Goal: Task Accomplishment & Management: Manage account settings

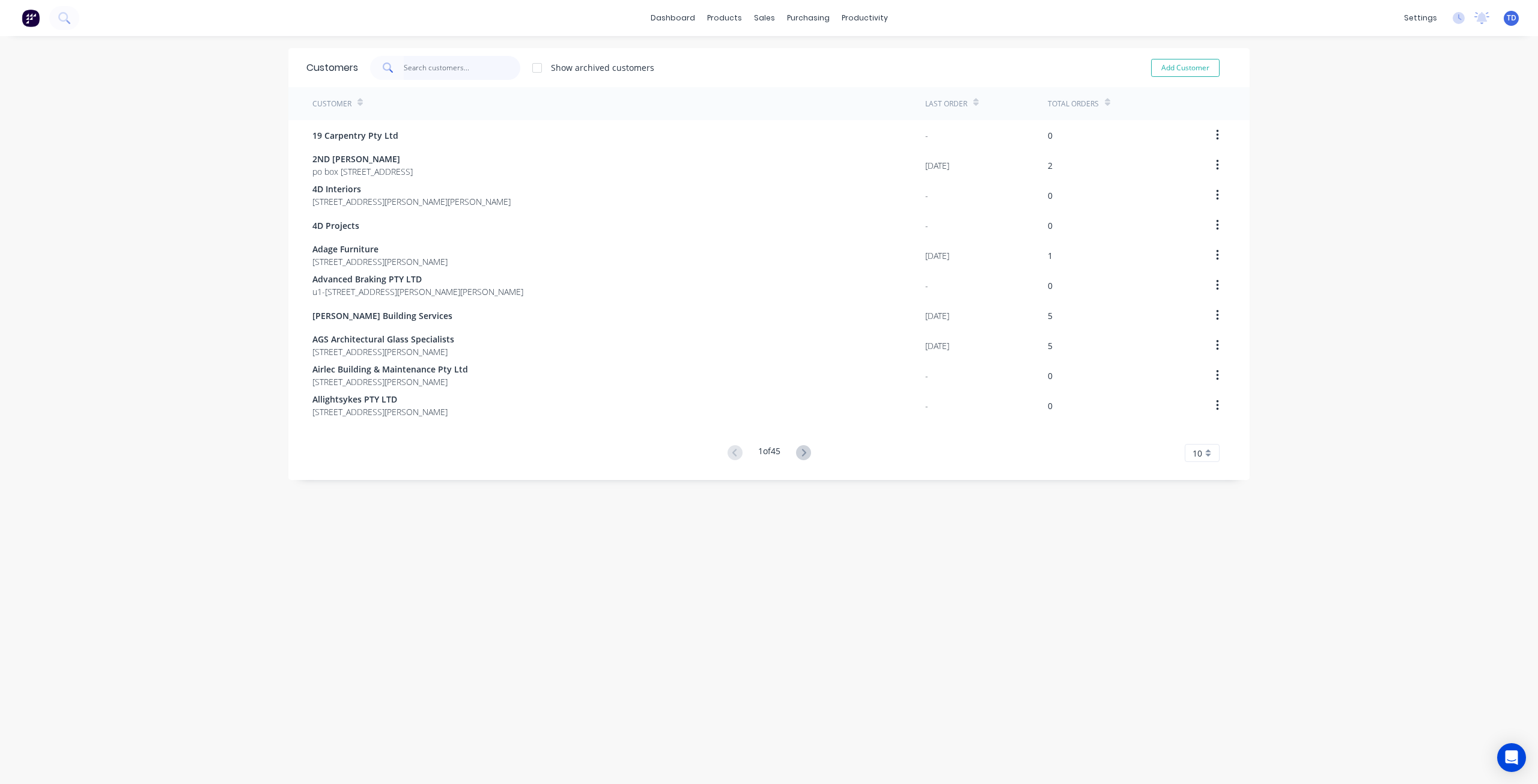
click at [448, 65] on input "text" at bounding box center [463, 67] width 117 height 24
type input "y"
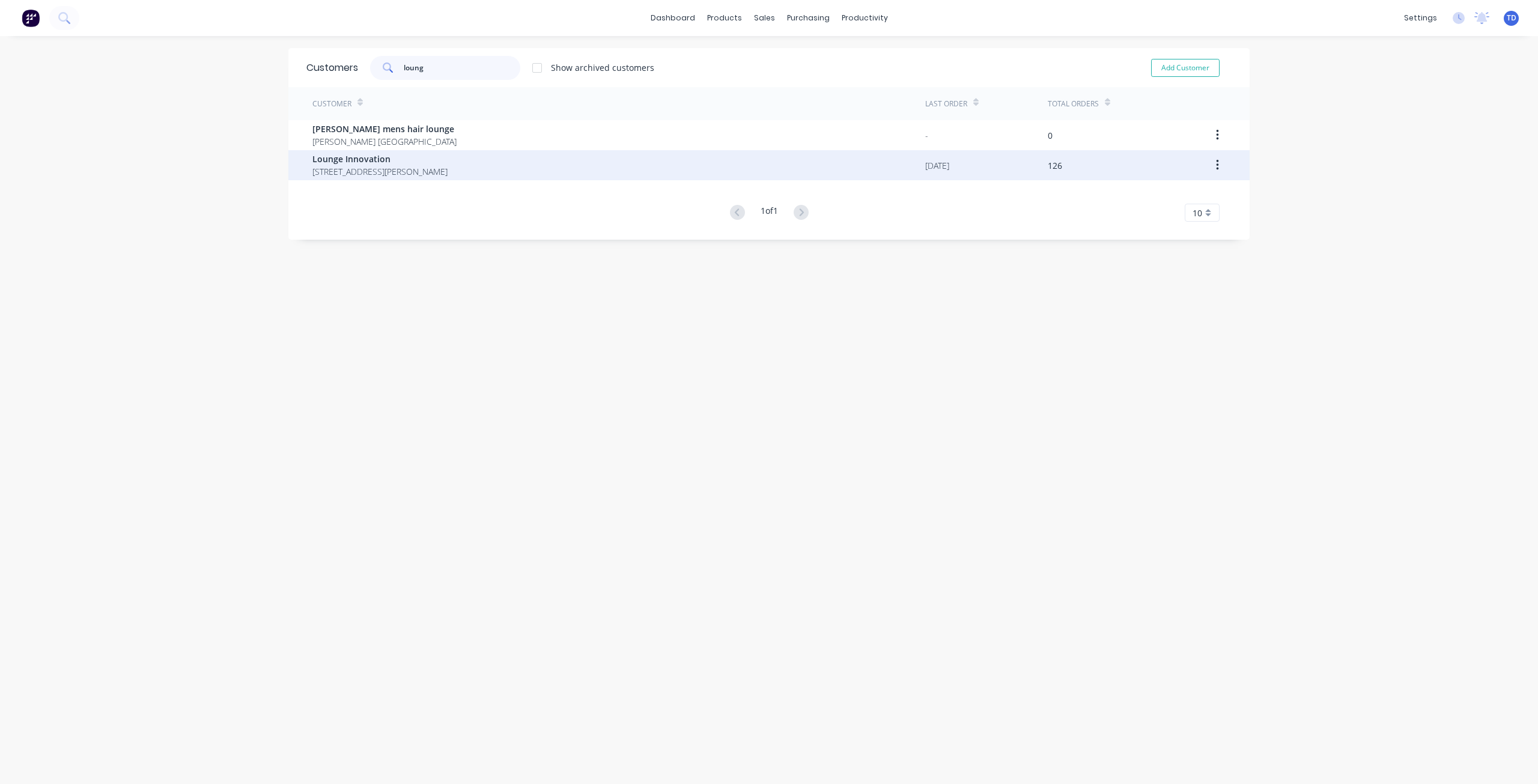
type input "loung"
click at [437, 179] on div "Lounge Innovation [STREET_ADDRESS][PERSON_NAME]" at bounding box center [619, 165] width 613 height 30
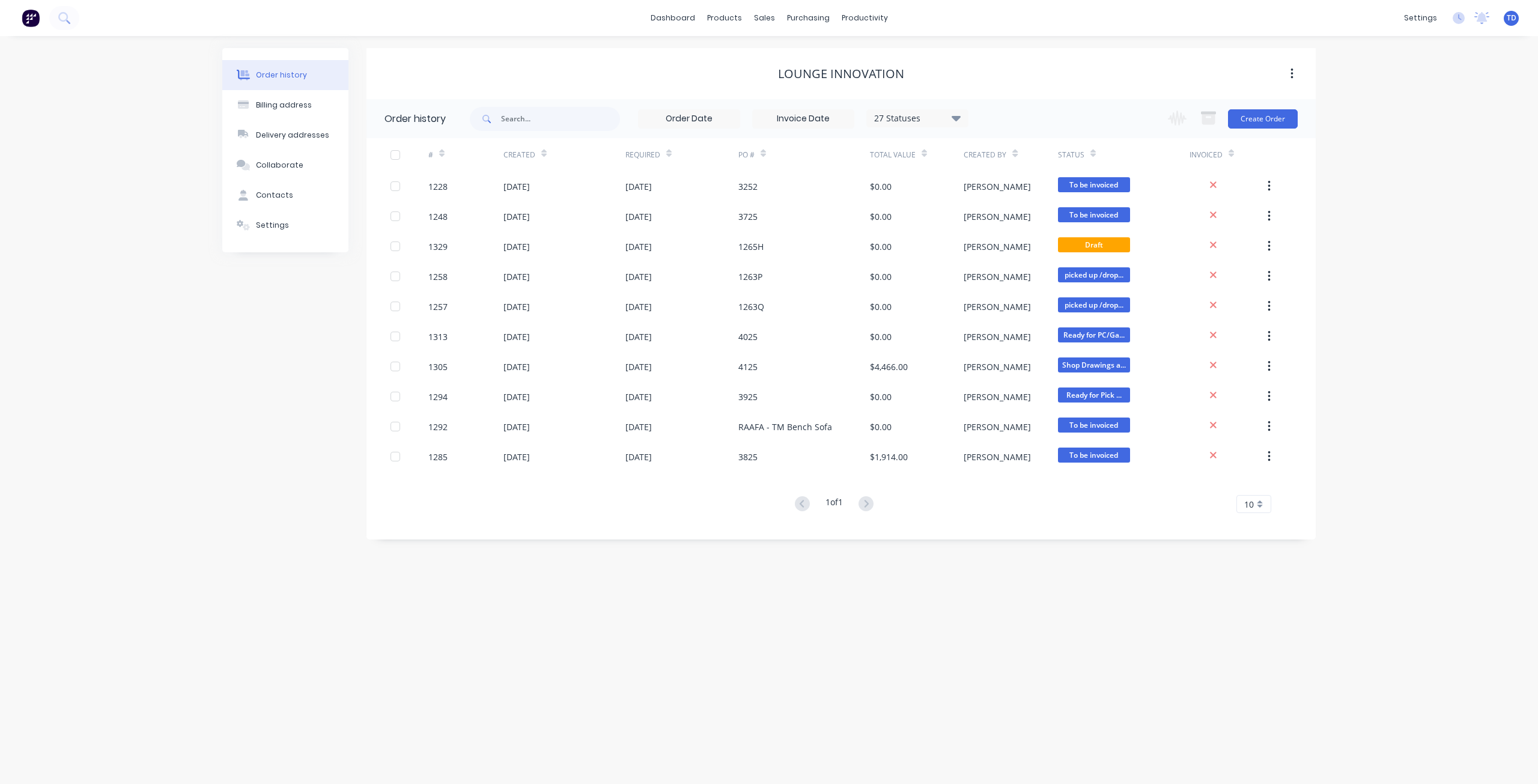
click at [960, 116] on icon at bounding box center [955, 117] width 9 height 5
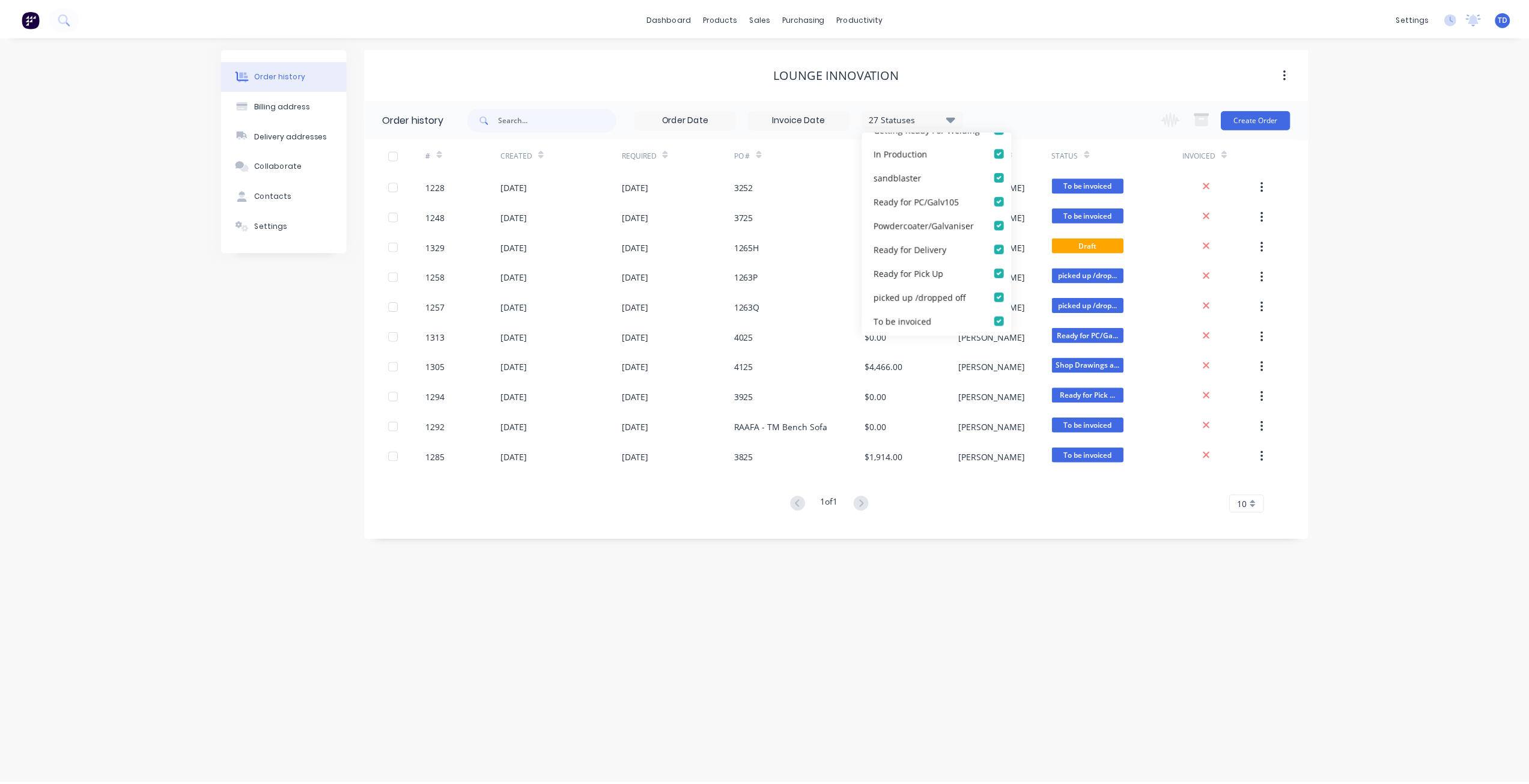
scroll to position [565, 0]
click at [1017, 244] on label at bounding box center [1017, 244] width 0 height 0
click at [1017, 248] on site_checkbox_40f63413-5e29-48d0-a968-b0bebe2ce24dundefined "checkbox" at bounding box center [1022, 249] width 10 height 11
checkbox site_checkbox_40f63413-5e29-48d0-a968-b0bebe2ce24dundefined "false"
click at [1017, 220] on label at bounding box center [1017, 220] width 0 height 0
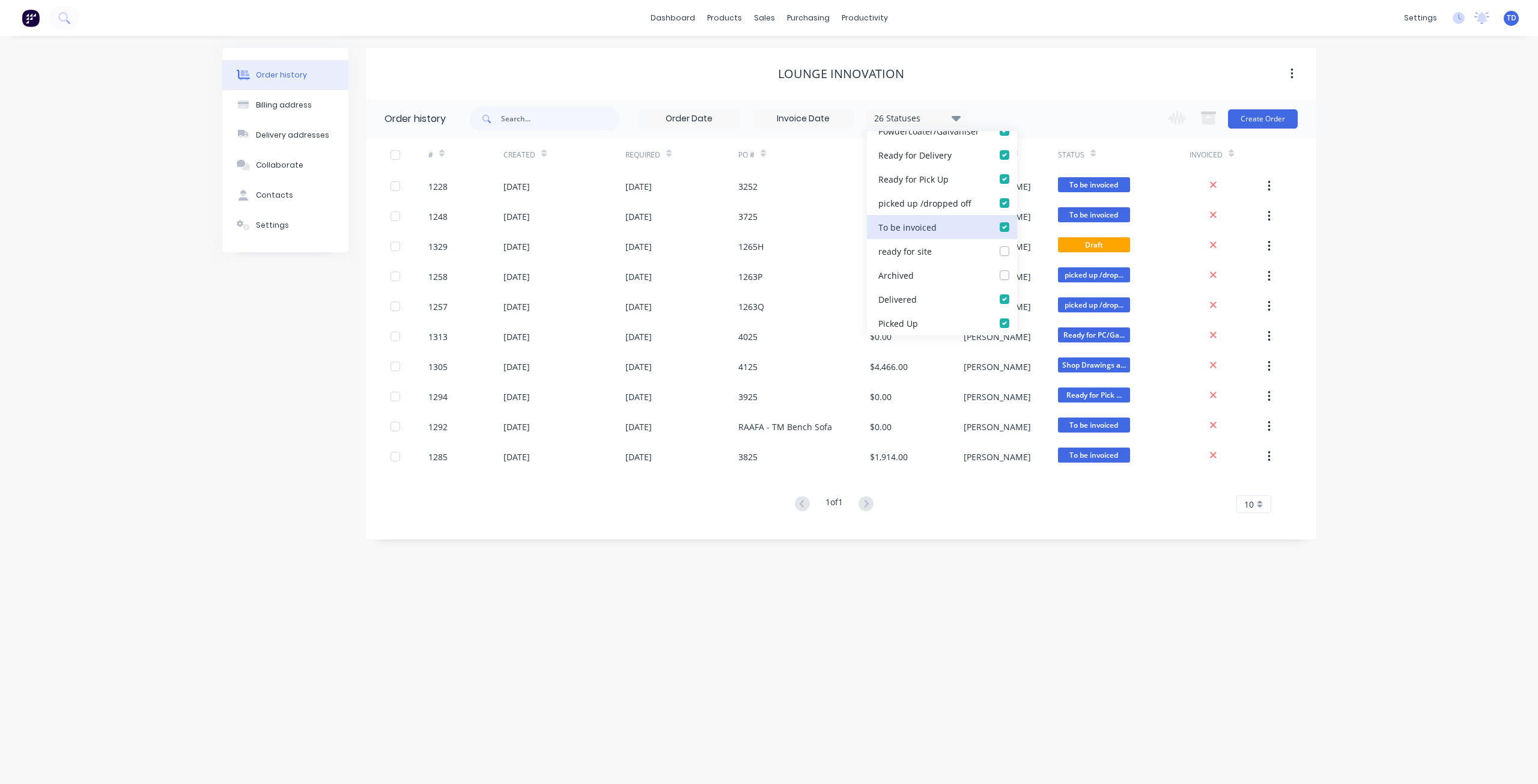
click at [1017, 226] on invoiced_checkbox_2f2d19d9-c9ad-4502-ae64-bb7c5690f5daundefined "checkbox" at bounding box center [1022, 225] width 10 height 11
checkbox invoiced_checkbox_2f2d19d9-c9ad-4502-ae64-bb7c5690f5daundefined "false"
click at [1017, 196] on label at bounding box center [1017, 196] width 0 height 0
click at [1017, 199] on off_checkbox_f8d7d8b9-3596-46b4-a4ee-a06328a82f37undefined "checkbox" at bounding box center [1022, 201] width 10 height 11
checkbox off_checkbox_f8d7d8b9-3596-46b4-a4ee-a06328a82f37undefined "false"
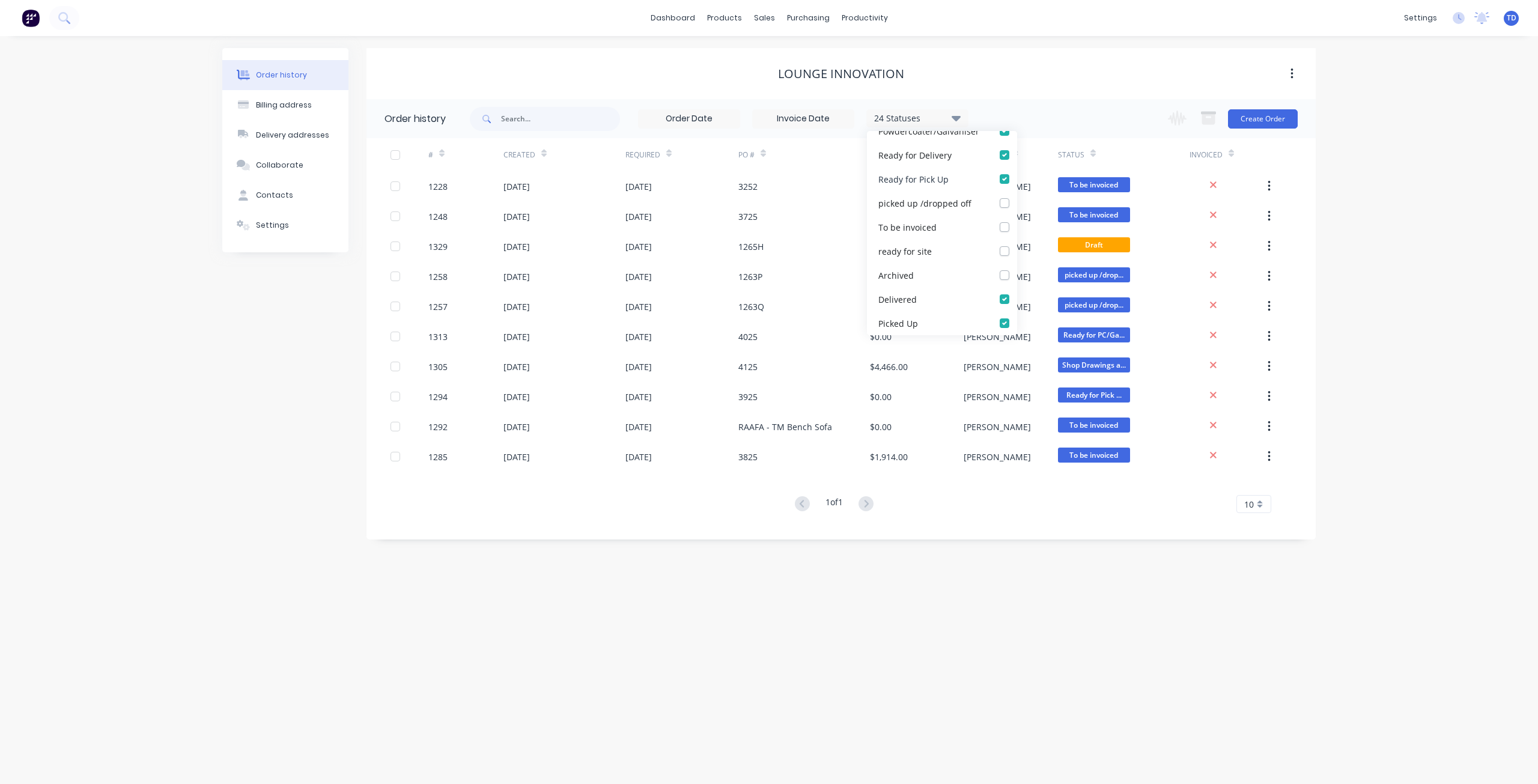
click at [1017, 173] on label at bounding box center [1017, 173] width 0 height 0
click at [1017, 181] on Up_checkbox_9b4e2778-9fbf-44cd-8222-1172bee42abfundefined "checkbox" at bounding box center [1022, 178] width 10 height 11
checkbox Up_checkbox_9b4e2778-9fbf-44cd-8222-1172bee42abfundefined "false"
click at [1017, 148] on label at bounding box center [1017, 148] width 0 height 0
click at [1017, 159] on Delivery_checkbox_120f6393-f719-4ab7-a1bc-b97eac6dbf1bundefined "checkbox" at bounding box center [1022, 153] width 10 height 11
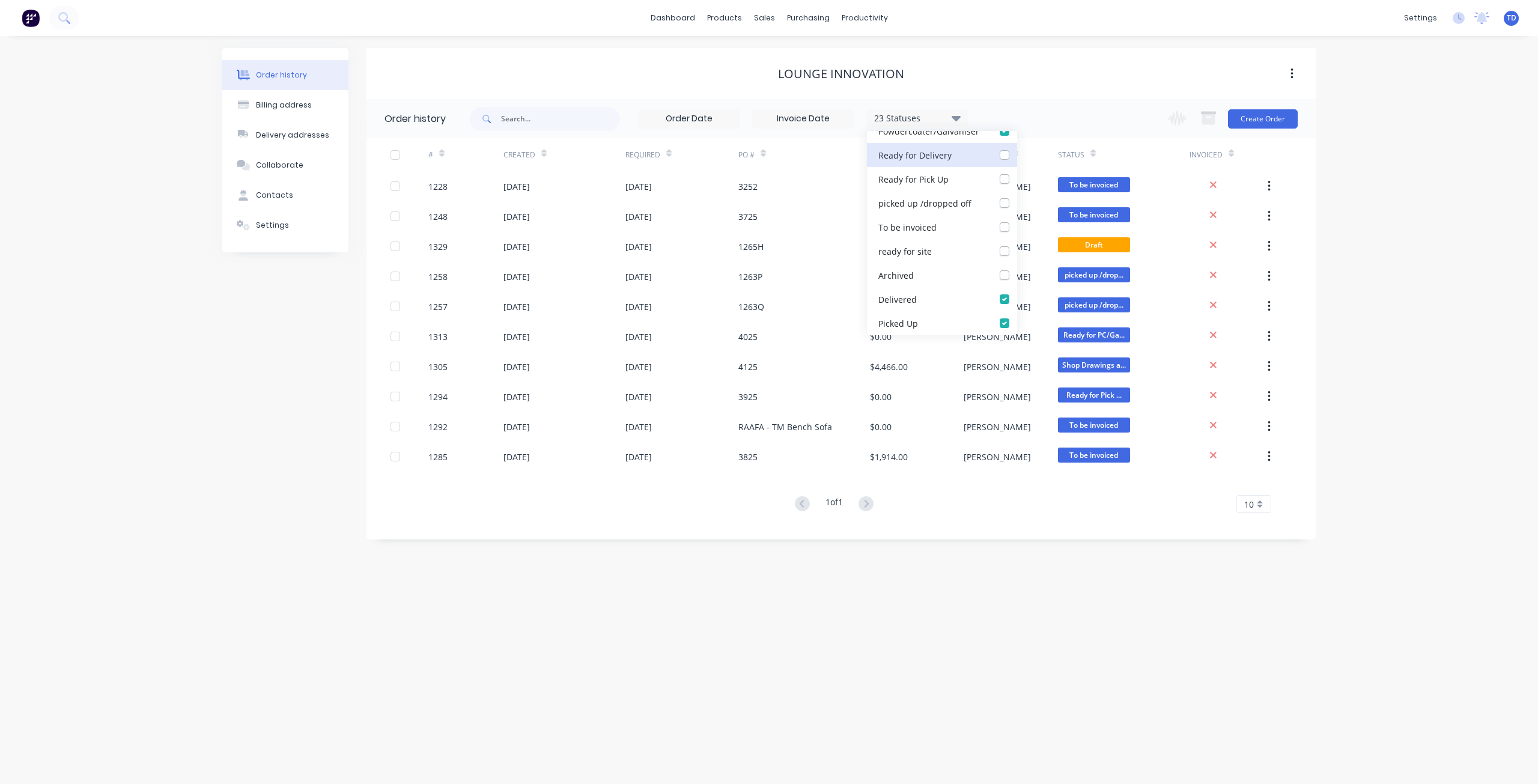
checkbox Delivery_checkbox_120f6393-f719-4ab7-a1bc-b97eac6dbf1bundefined "false"
click at [1098, 48] on div "Order history Billing address Delivery addresses Collaborate Contacts Settings …" at bounding box center [769, 409] width 1538 height 747
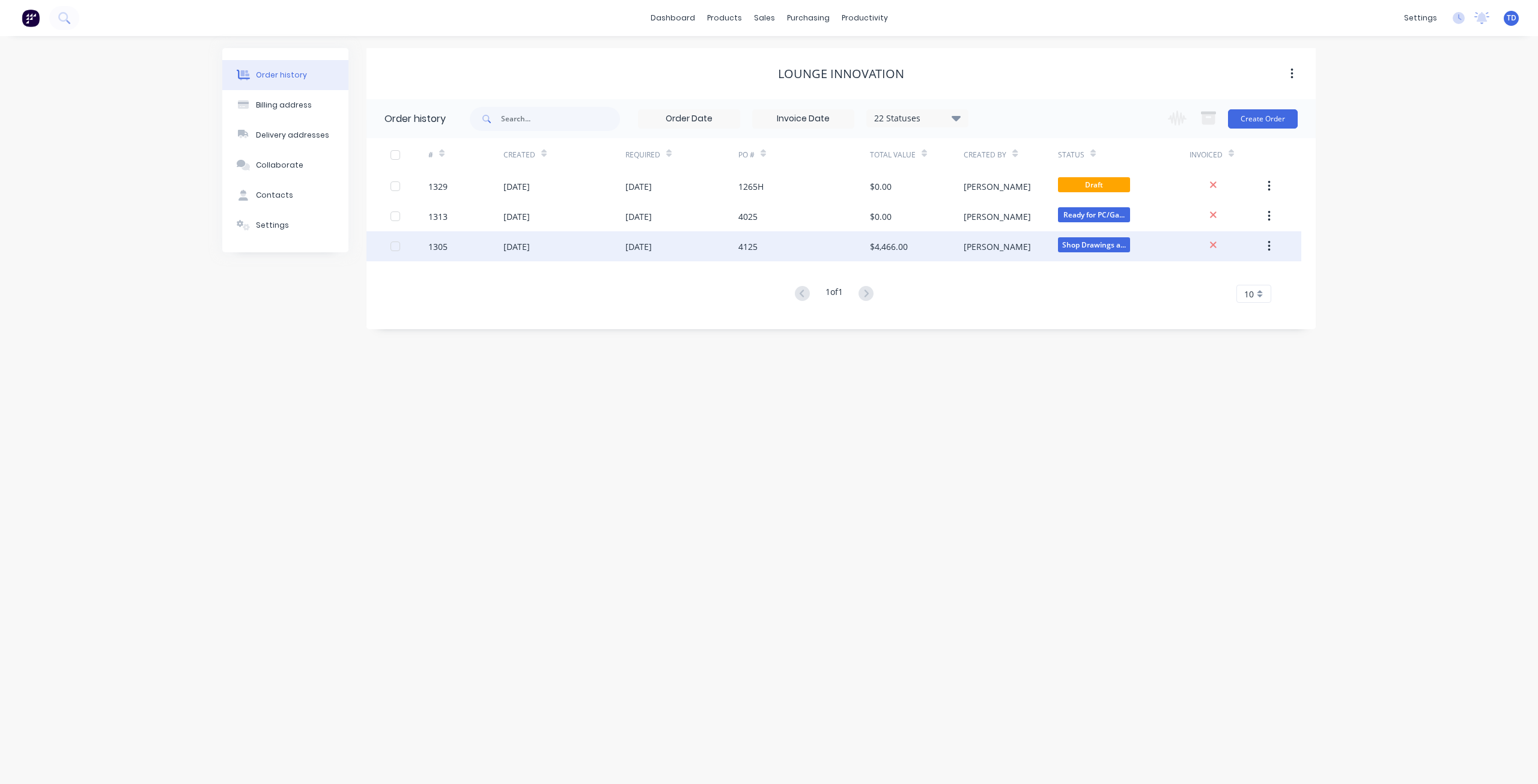
click at [530, 247] on div "09 Sep 2025" at bounding box center [516, 246] width 27 height 13
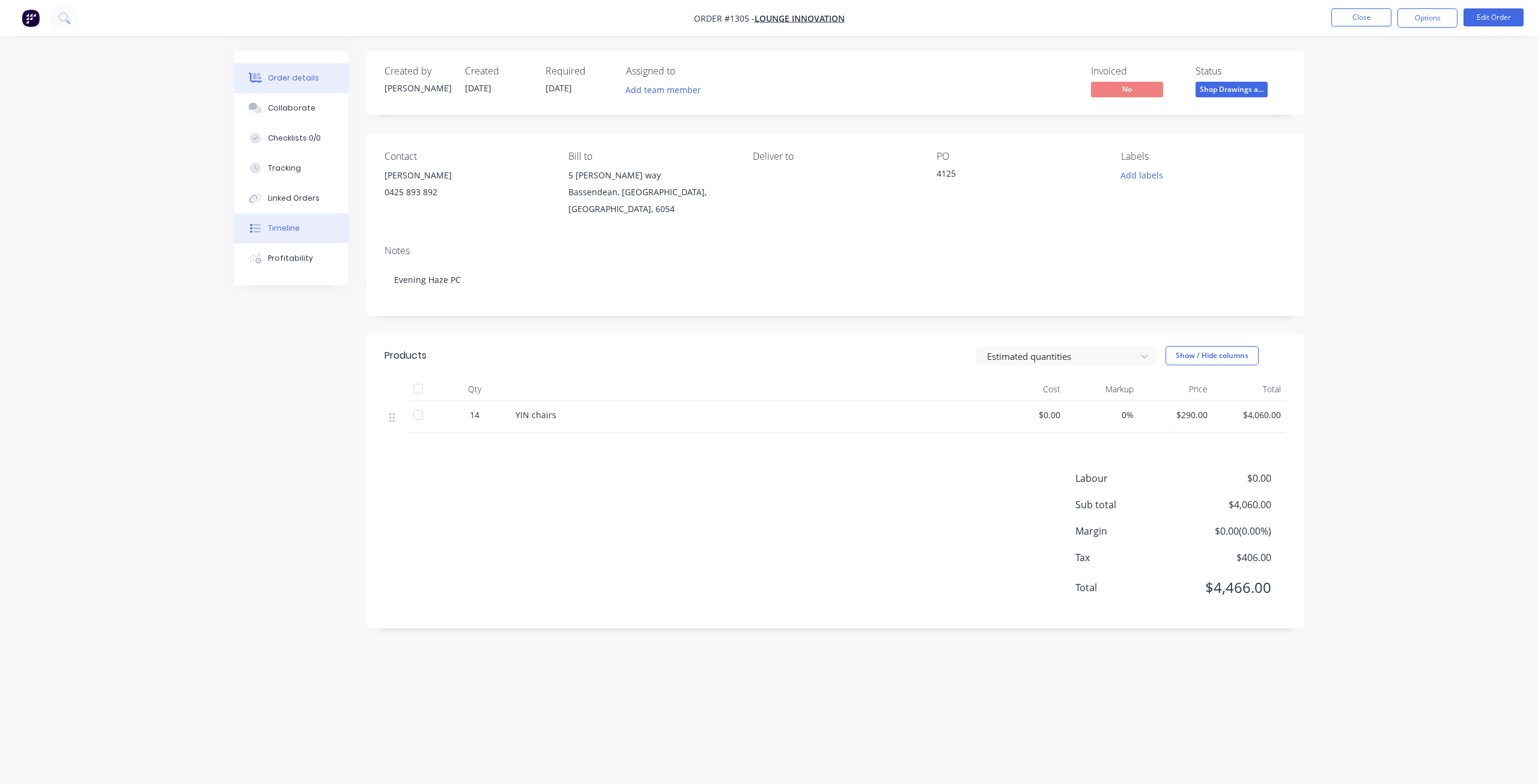
click at [273, 225] on div "Timeline" at bounding box center [284, 227] width 32 height 11
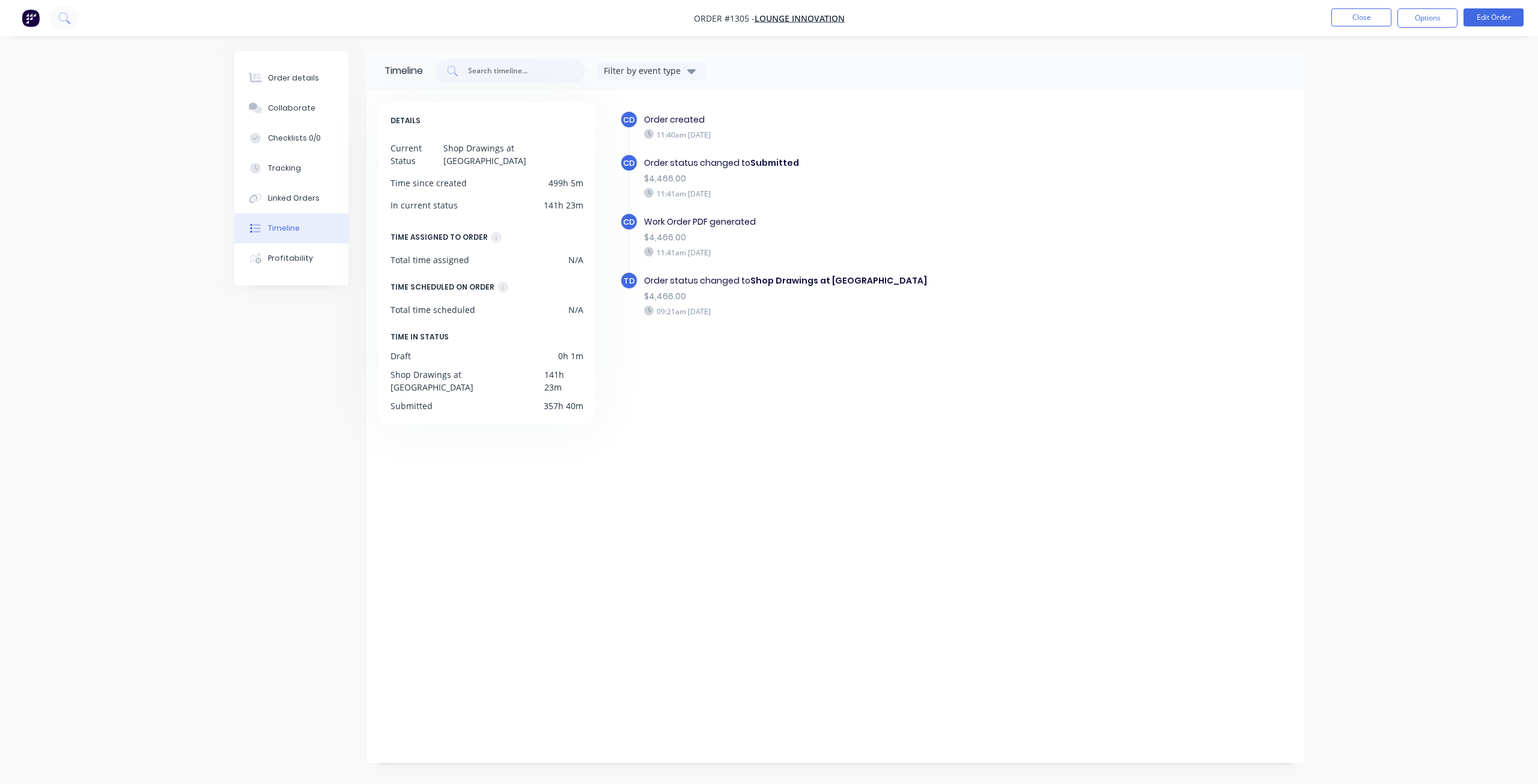
click at [952, 292] on div "$4,466.00" at bounding box center [852, 296] width 416 height 13
click at [287, 75] on div "Order details" at bounding box center [293, 77] width 51 height 11
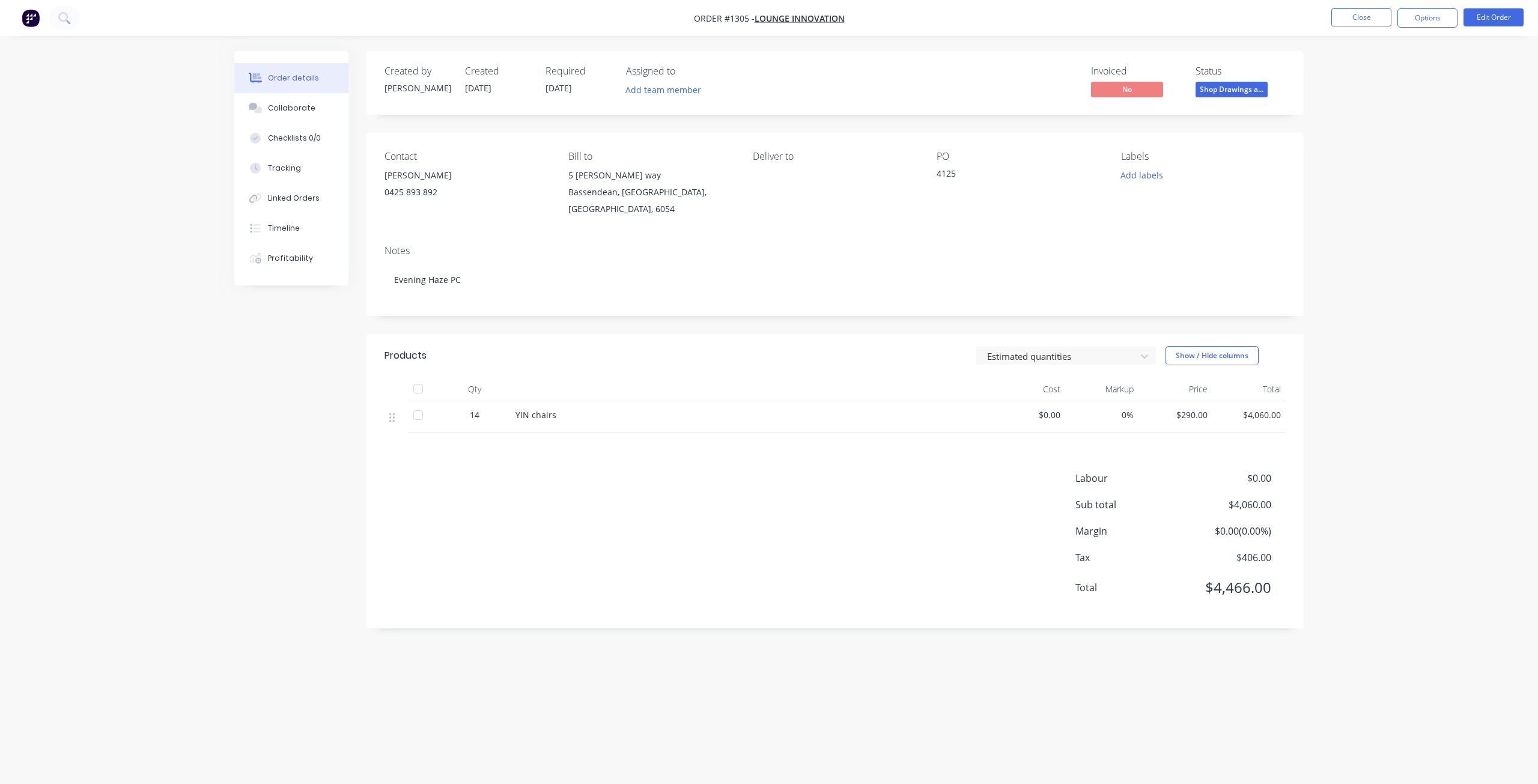
click at [705, 253] on div "Notes" at bounding box center [835, 250] width 902 height 11
click at [1352, 15] on button "Close" at bounding box center [1361, 17] width 61 height 18
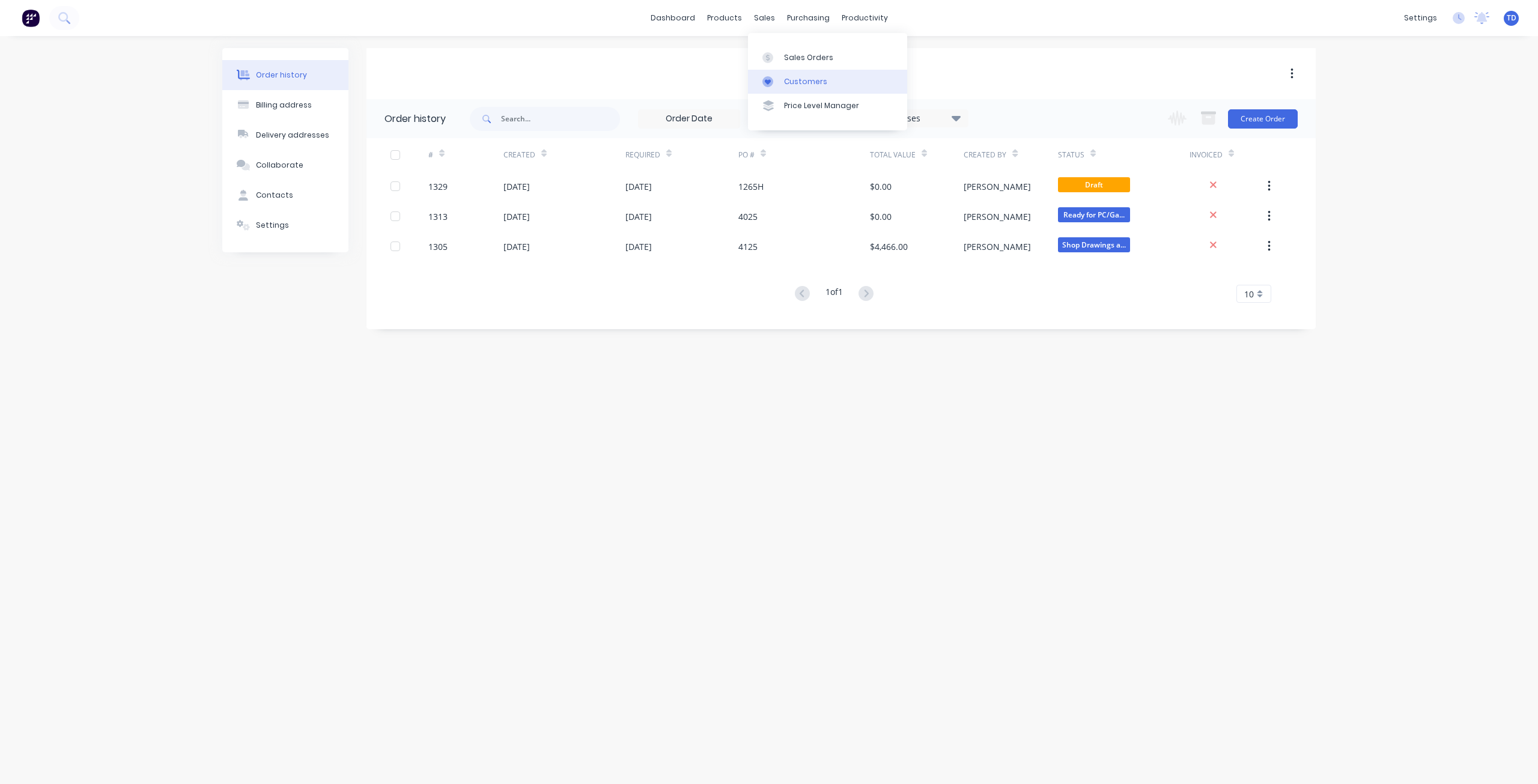
click at [787, 84] on div "Customers" at bounding box center [806, 81] width 44 height 11
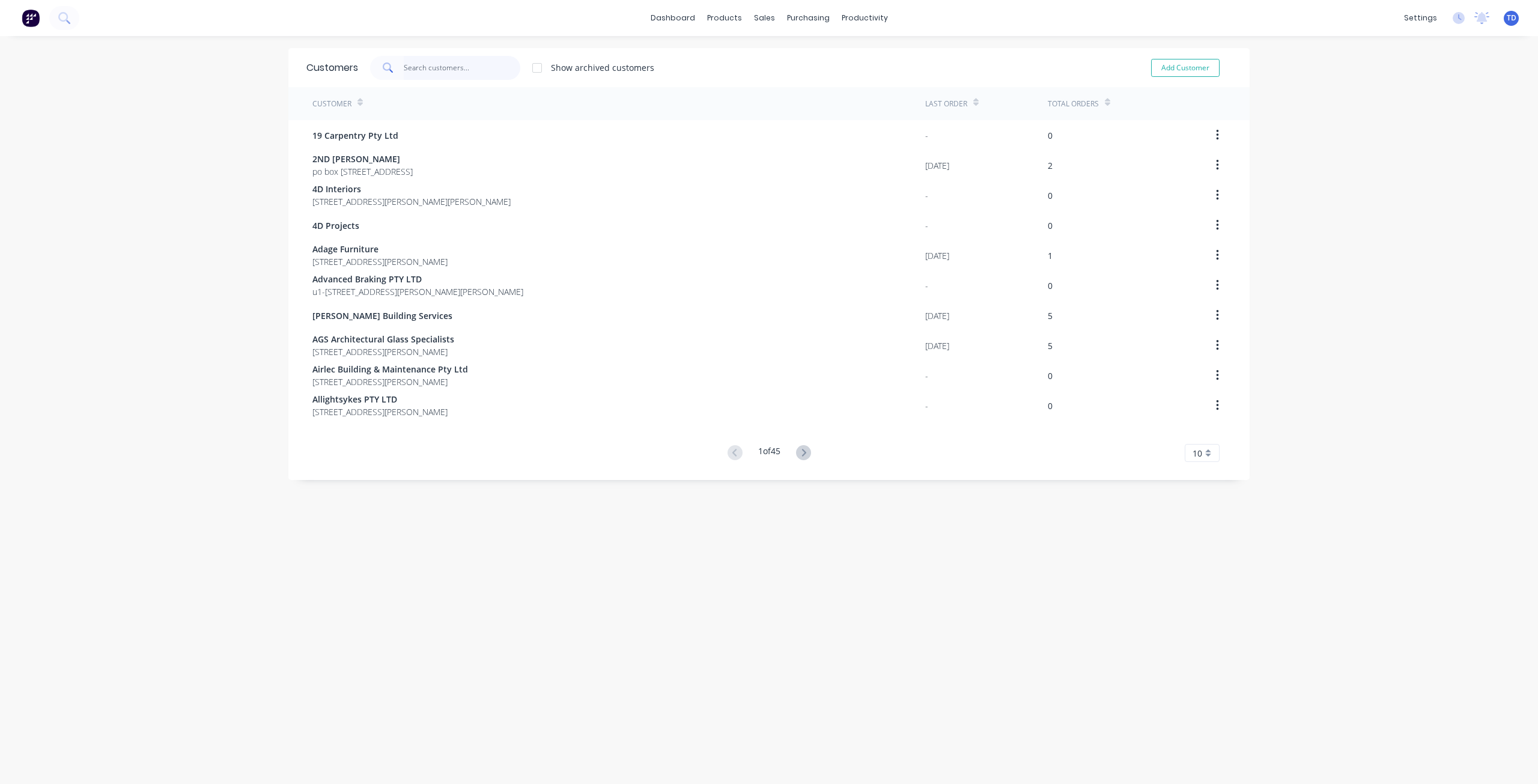
click at [447, 73] on input "text" at bounding box center [463, 67] width 117 height 24
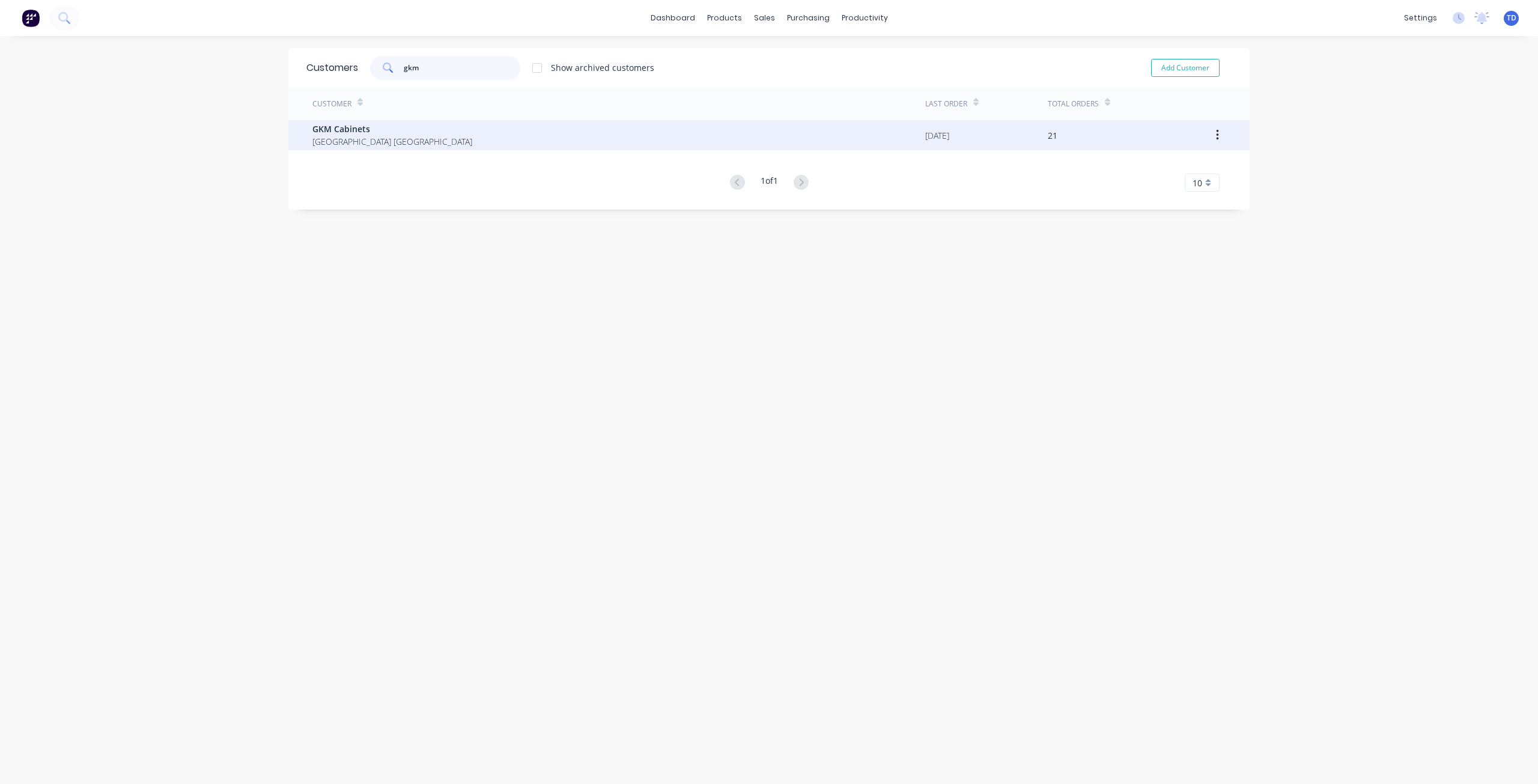
type input "gkm"
click at [395, 133] on span "GKM Cabinets" at bounding box center [392, 128] width 160 height 13
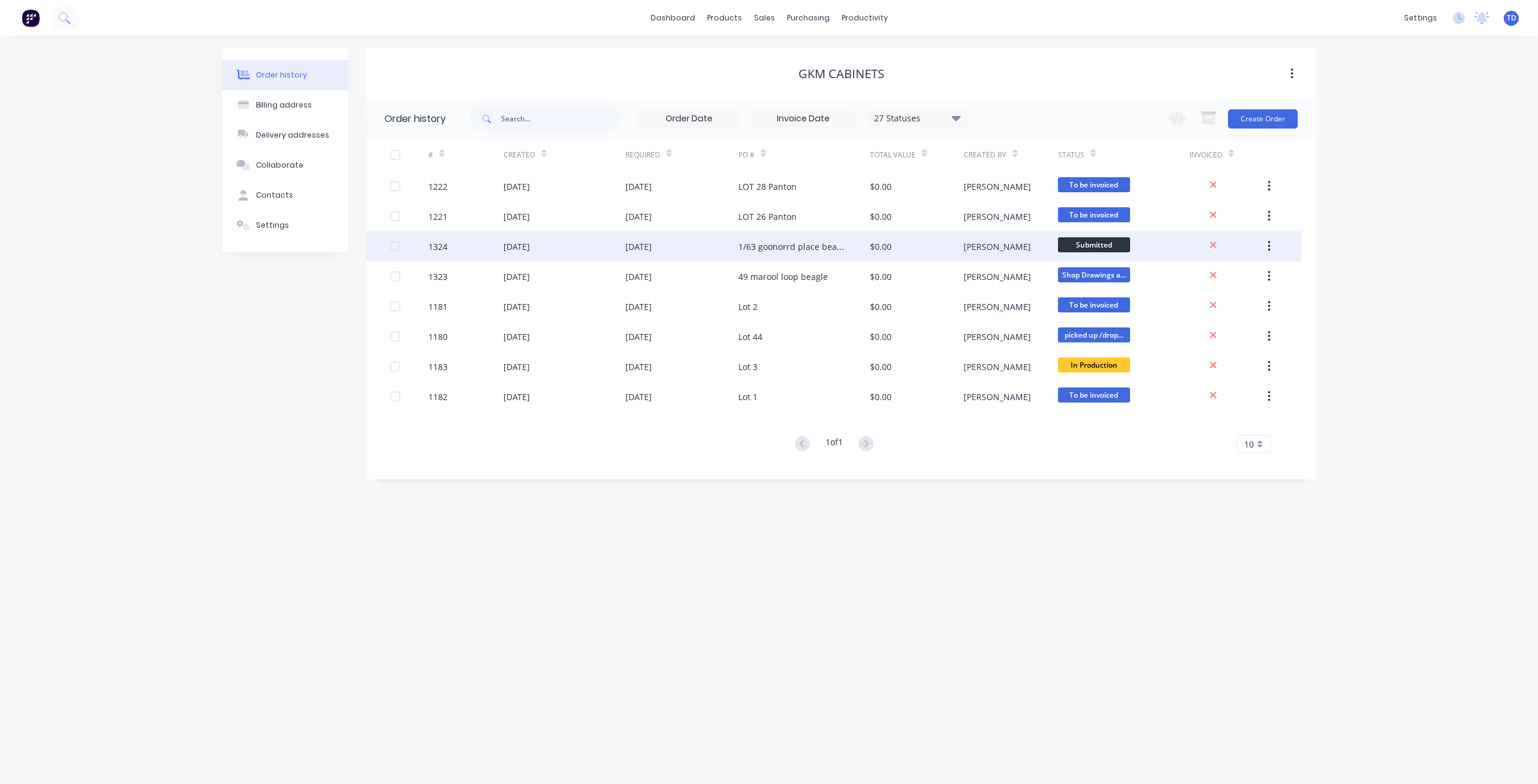
click at [848, 250] on div "1/63 goonorrd place beagle" at bounding box center [804, 246] width 132 height 30
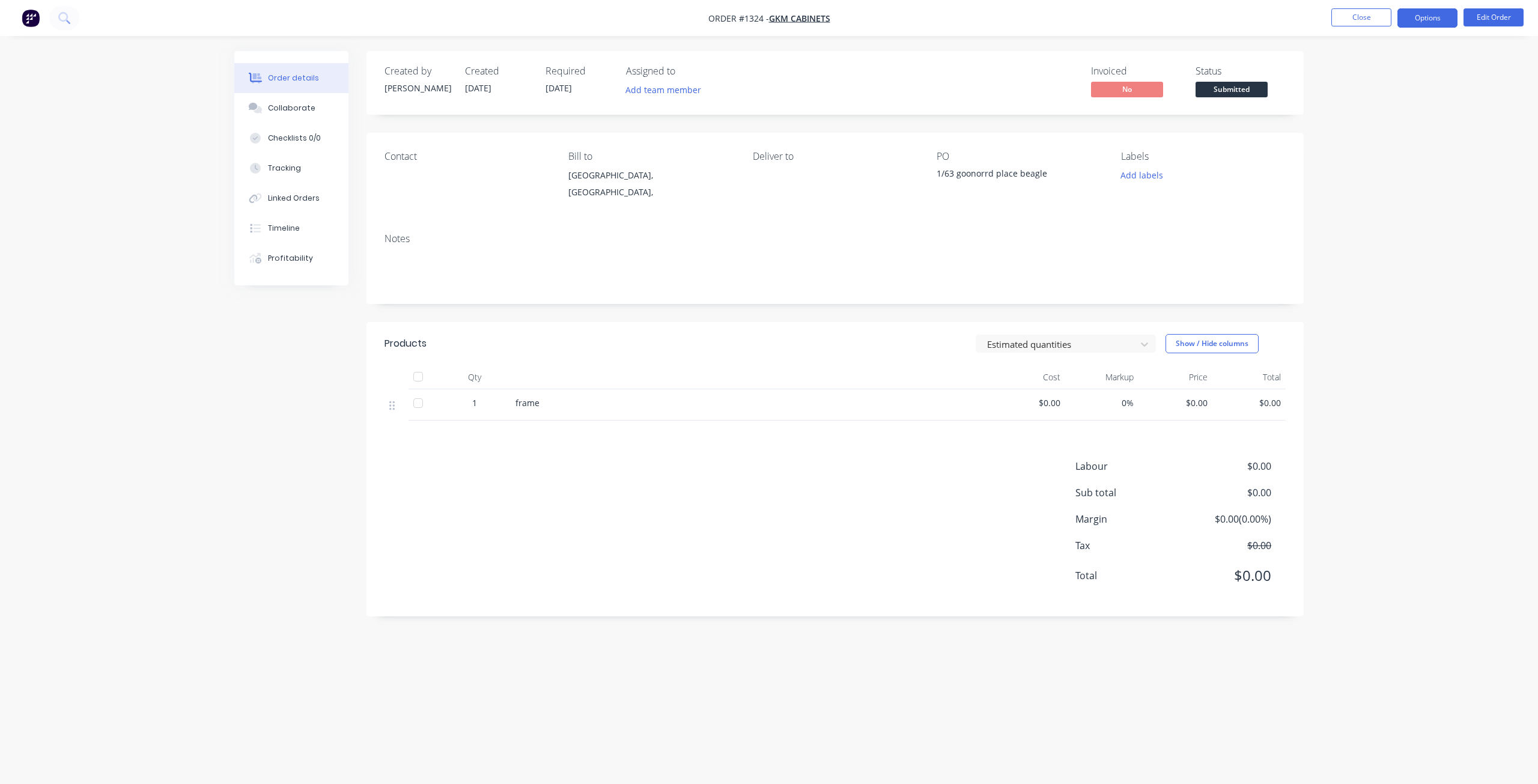
click at [1414, 18] on button "Options" at bounding box center [1427, 17] width 61 height 19
click at [1517, 128] on div "Order details Collaborate Checklists 0/0 Tracking Linked Orders Timeline Profit…" at bounding box center [769, 392] width 1538 height 784
click at [1485, 23] on button "Edit Order" at bounding box center [1493, 17] width 61 height 18
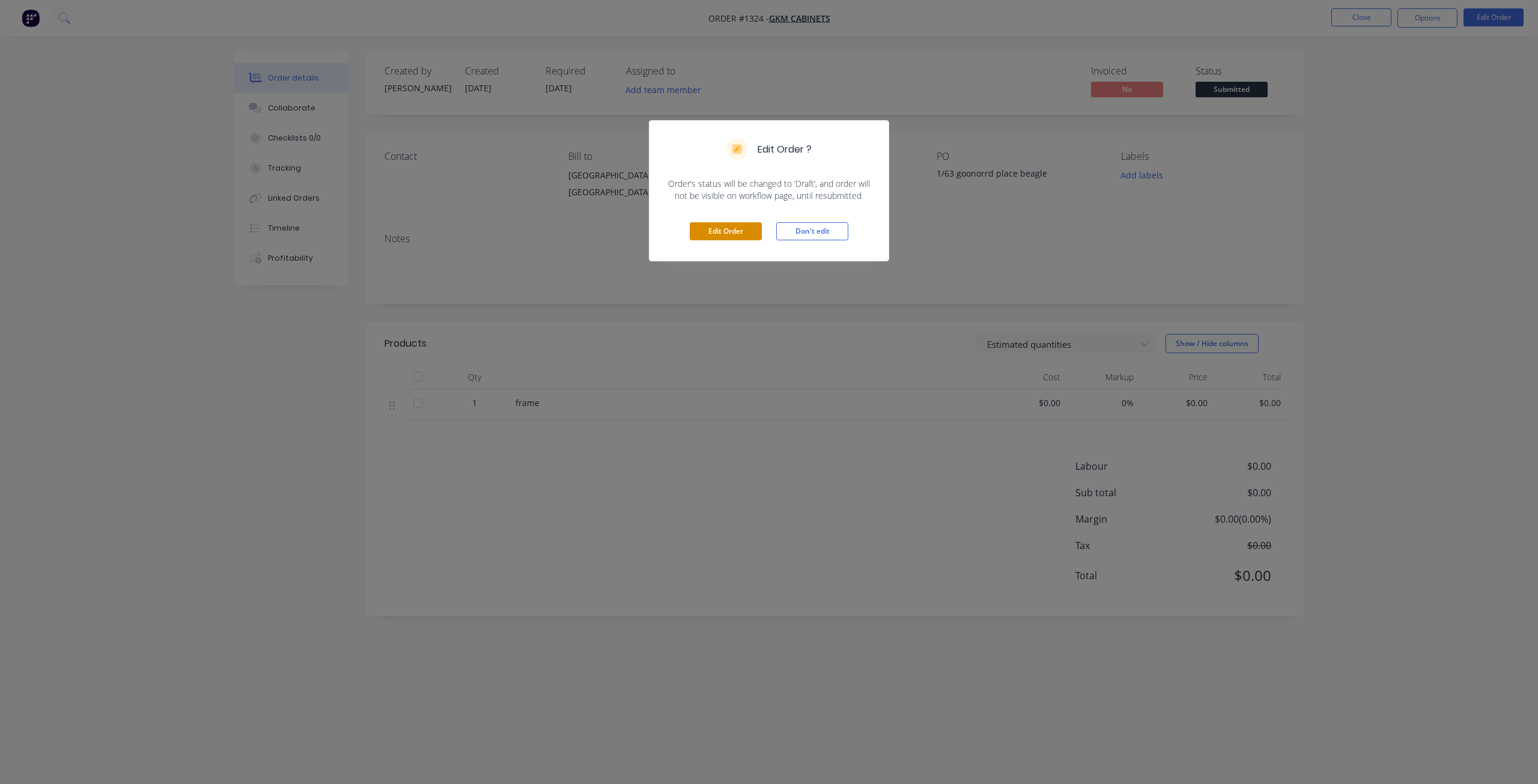
click at [731, 229] on button "Edit Order" at bounding box center [726, 231] width 72 height 18
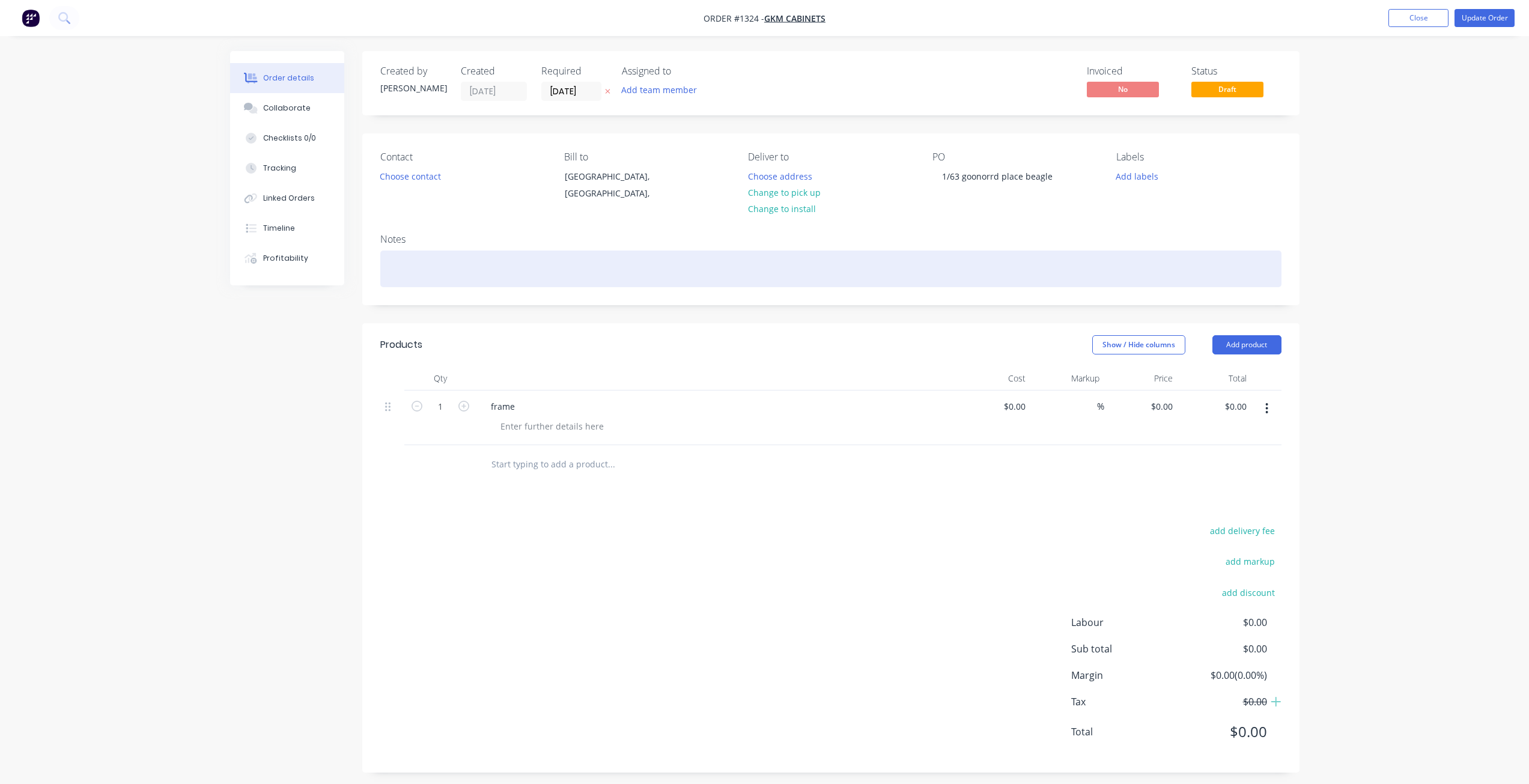
click at [416, 266] on div at bounding box center [831, 268] width 902 height 37
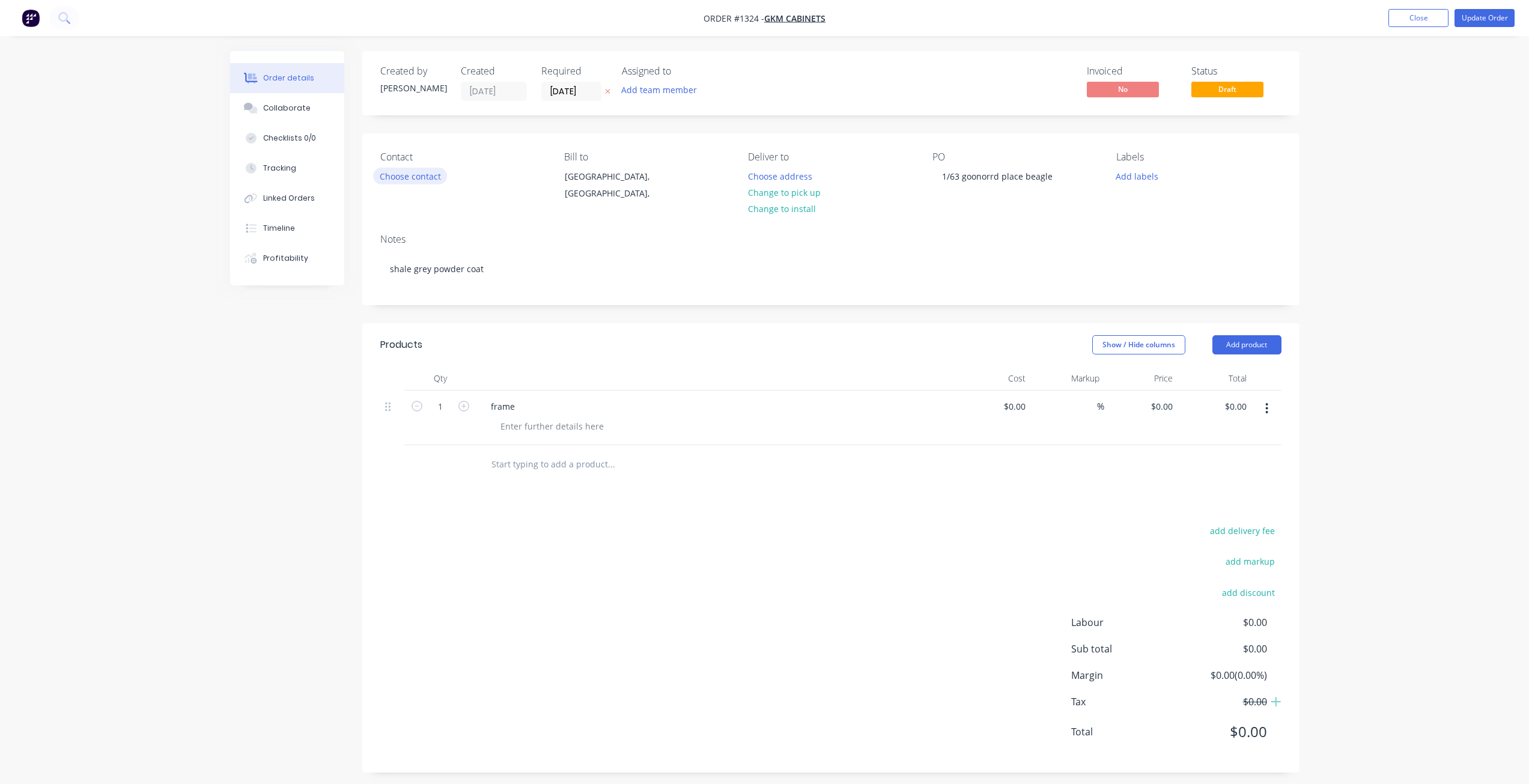
click at [410, 181] on button "Choose contact" at bounding box center [410, 176] width 73 height 16
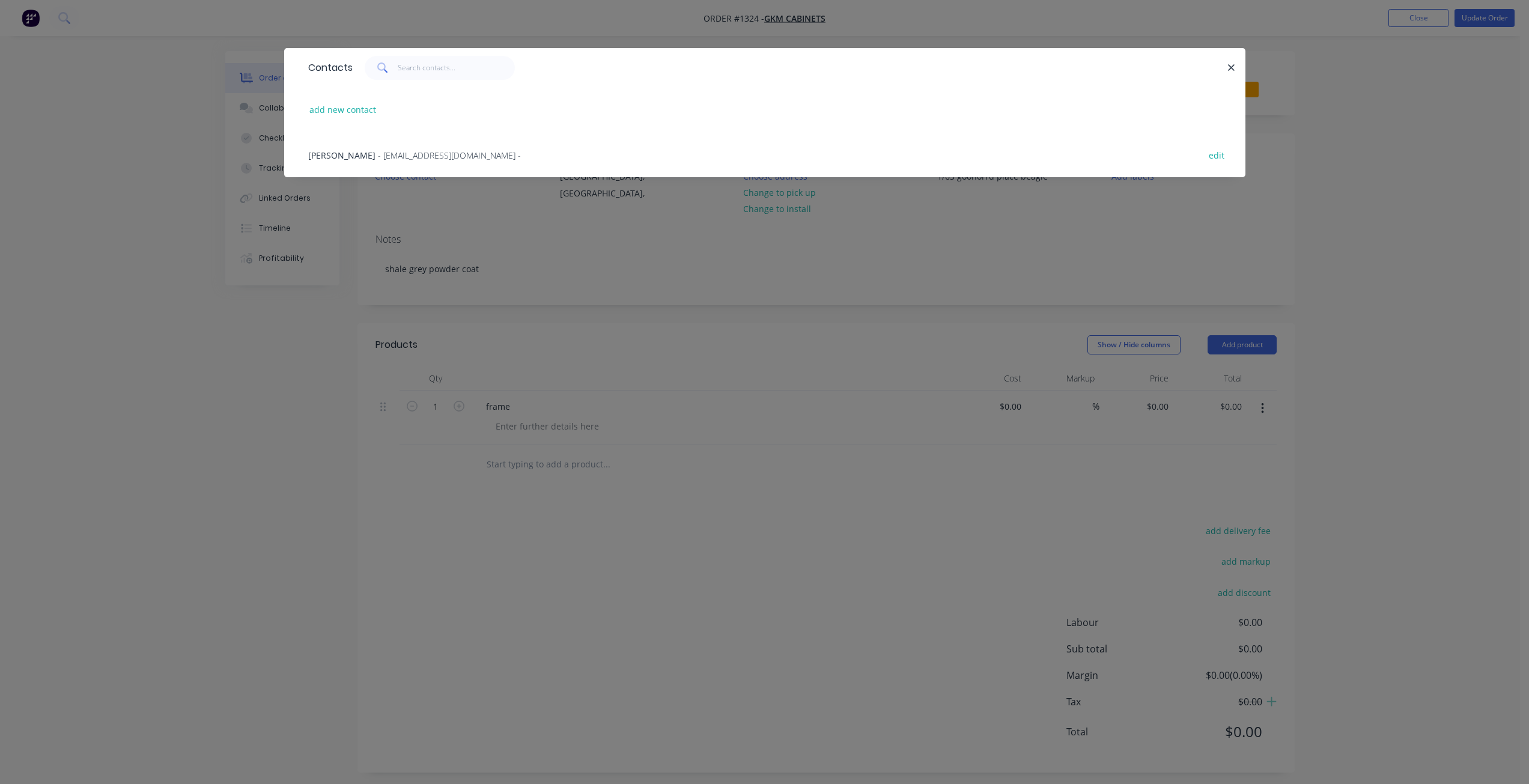
click at [415, 156] on span "- gkmcabinets@bigpond.com -" at bounding box center [450, 155] width 143 height 11
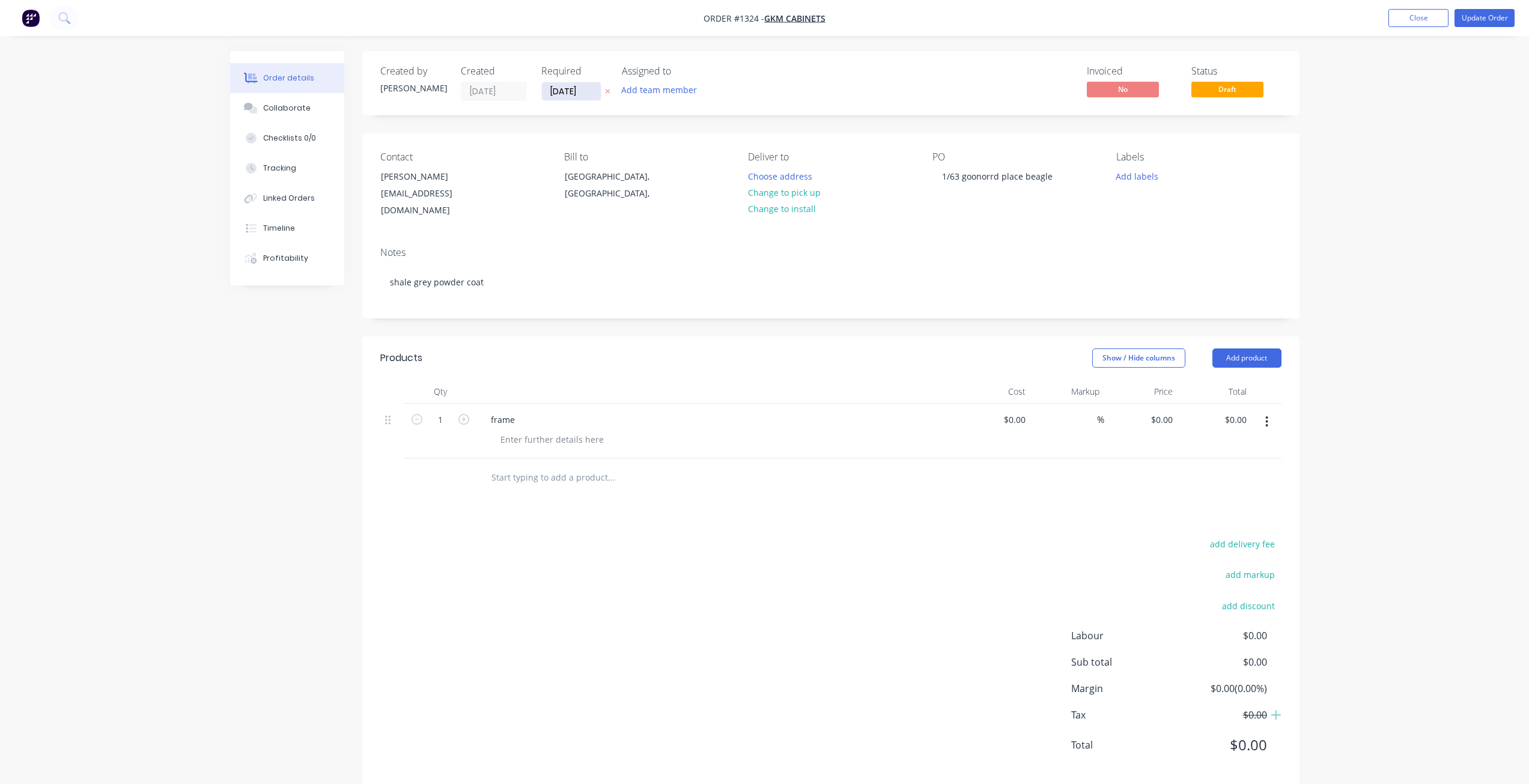
click at [593, 93] on input "24/09/25" at bounding box center [571, 91] width 59 height 18
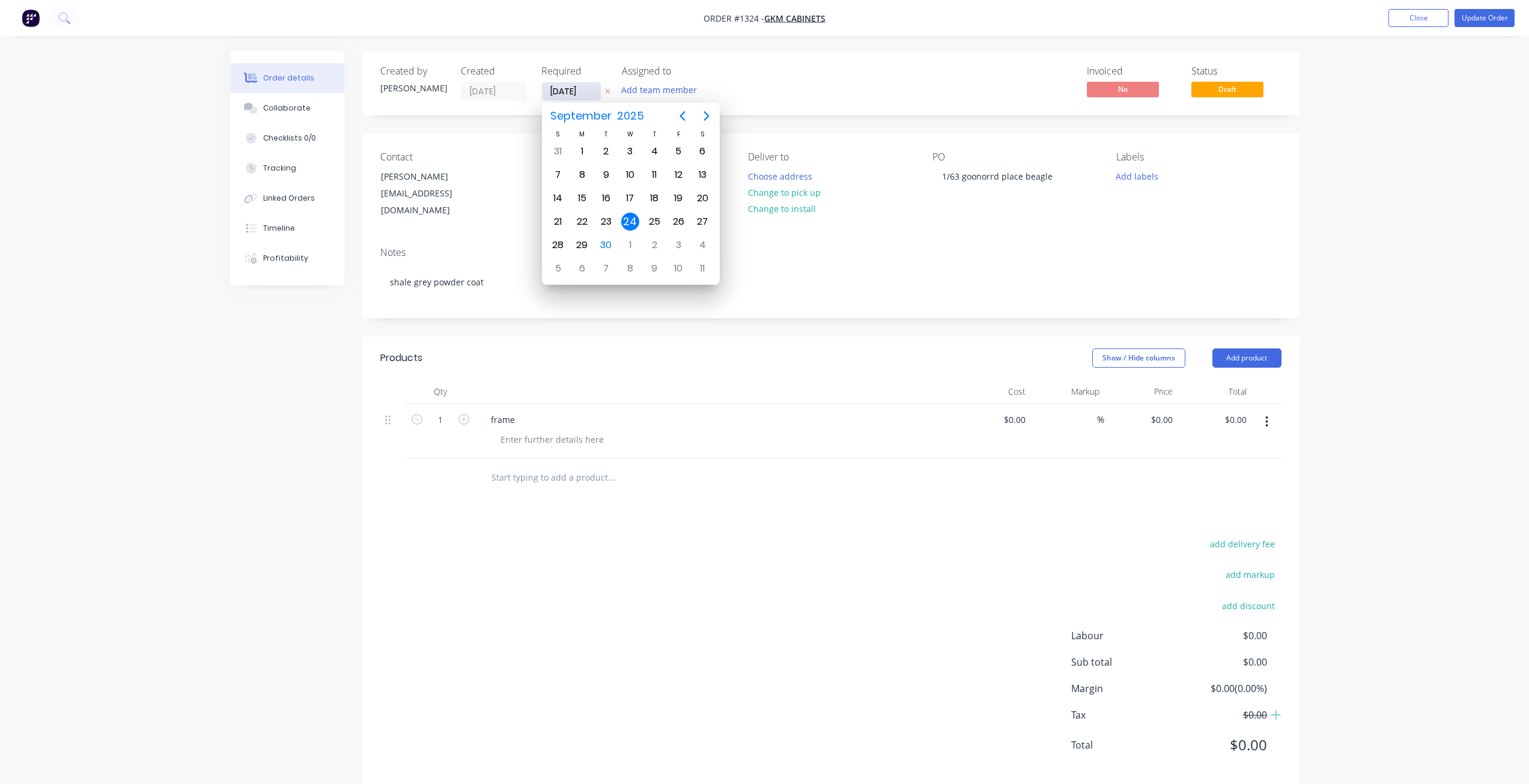
click at [593, 93] on input "24/09/25" at bounding box center [571, 91] width 59 height 18
click at [707, 115] on icon "Next page" at bounding box center [706, 116] width 5 height 10
click at [674, 199] on div "17" at bounding box center [678, 198] width 18 height 18
type input "17/10/25"
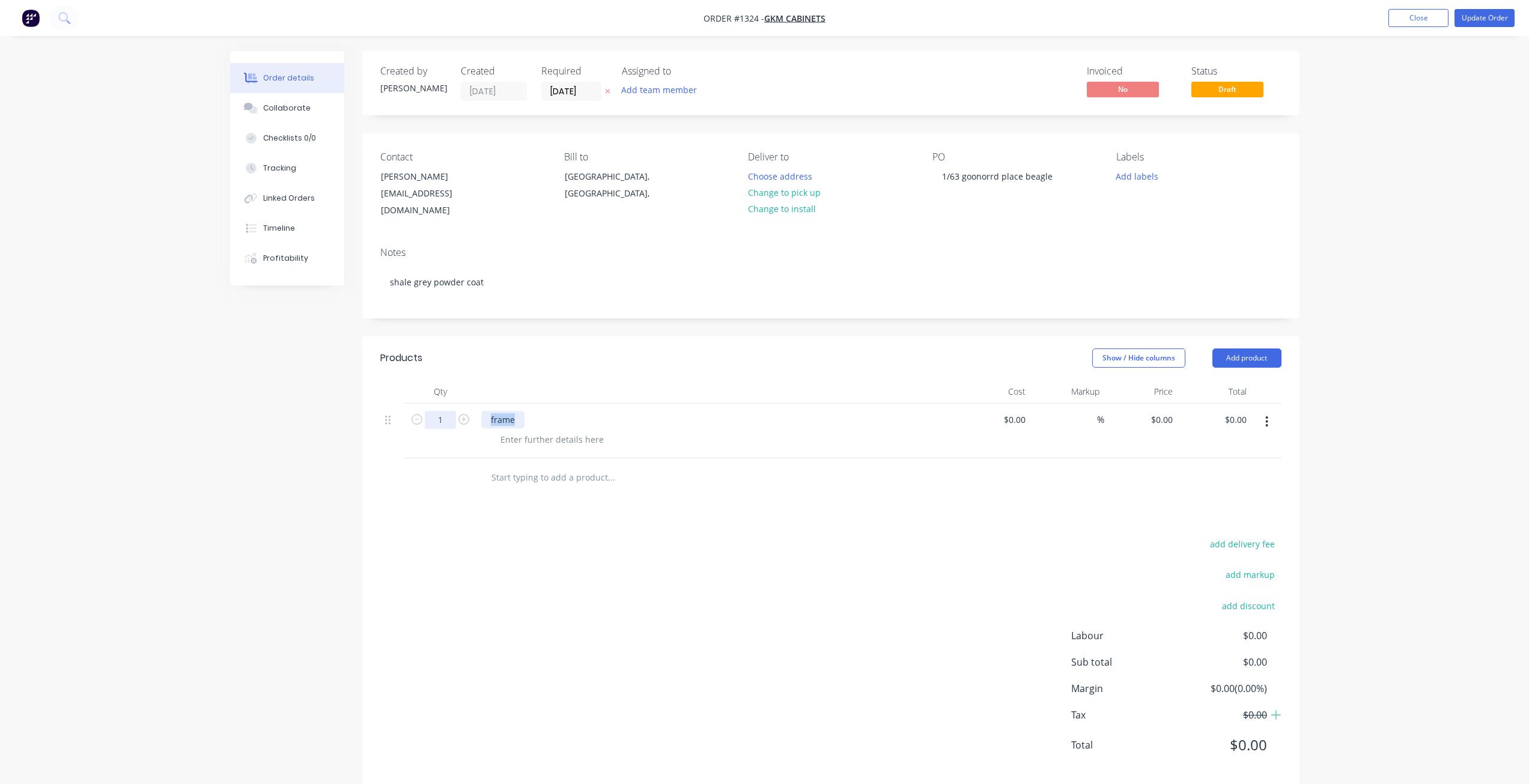
drag, startPoint x: 516, startPoint y: 409, endPoint x: 453, endPoint y: 401, distance: 63.5
click at [453, 404] on div "1 frame $0.00 $0.00 % $0.00 $0.00 $0.00 $0.00" at bounding box center [831, 431] width 902 height 55
click at [555, 431] on div at bounding box center [551, 440] width 122 height 18
click at [552, 431] on div at bounding box center [551, 440] width 122 height 18
click at [1243, 348] on button "Add product" at bounding box center [1247, 357] width 70 height 19
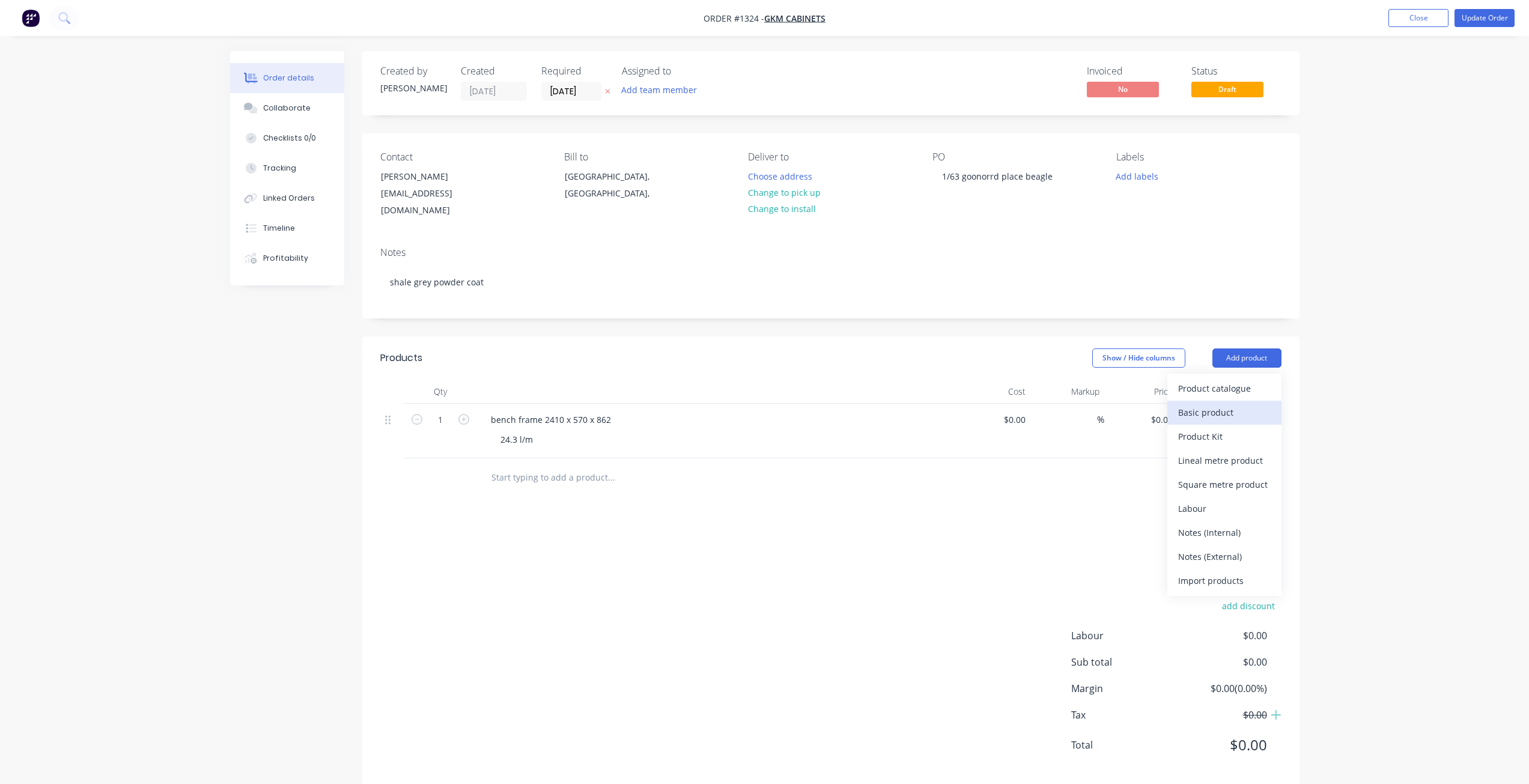
click at [1200, 404] on div "Basic product" at bounding box center [1224, 413] width 92 height 18
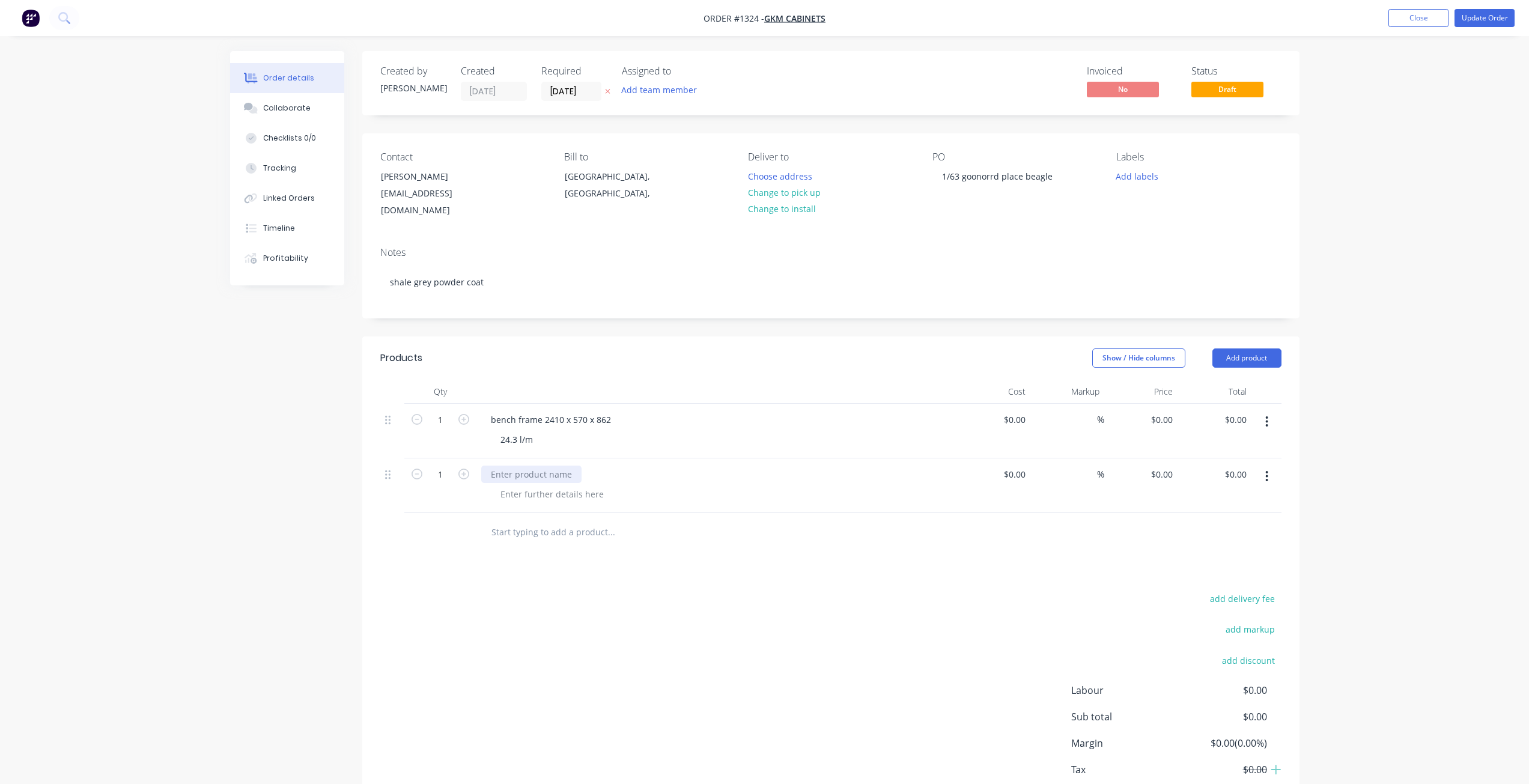
click at [510, 465] on div at bounding box center [531, 474] width 100 height 18
click at [533, 485] on div at bounding box center [551, 494] width 122 height 18
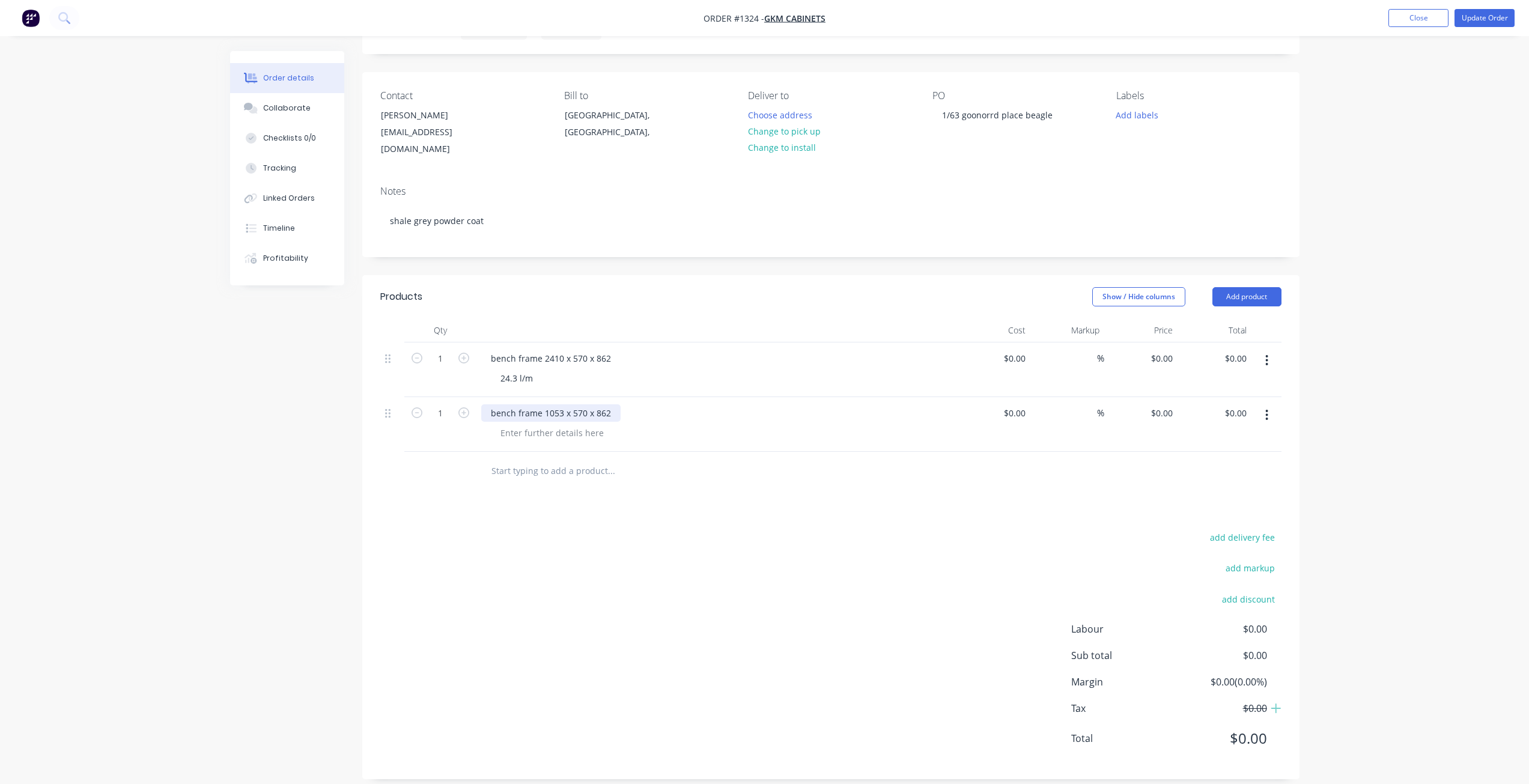
drag, startPoint x: 611, startPoint y: 396, endPoint x: 619, endPoint y: 398, distance: 8.2
click at [619, 404] on div "bench frame 1053 x 570 x 862" at bounding box center [717, 413] width 471 height 18
click at [562, 424] on div at bounding box center [551, 433] width 122 height 18
click at [557, 424] on div at bounding box center [551, 433] width 122 height 18
click at [1249, 287] on button "Add product" at bounding box center [1247, 296] width 70 height 19
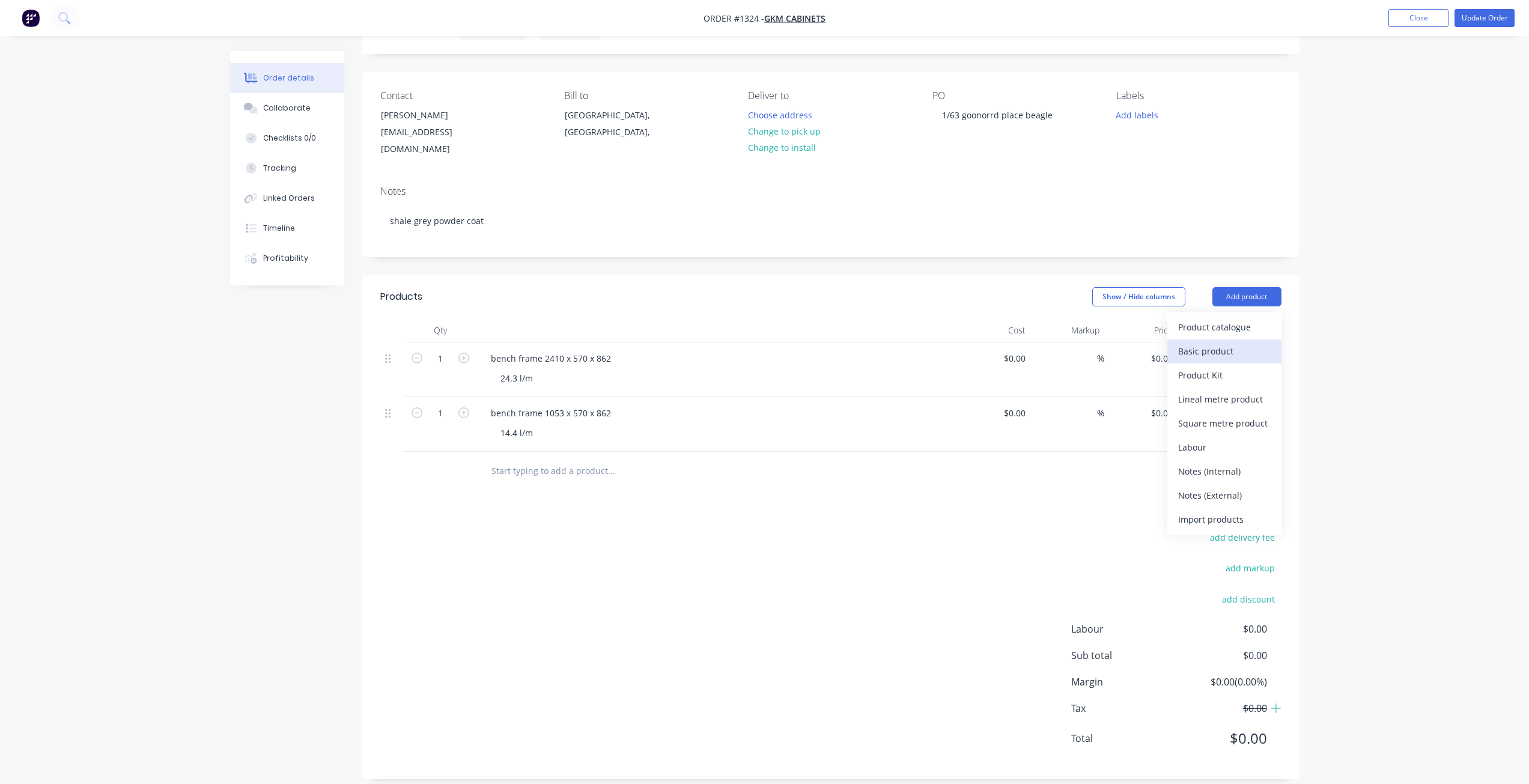
click at [1228, 342] on div "Basic product" at bounding box center [1224, 351] width 92 height 18
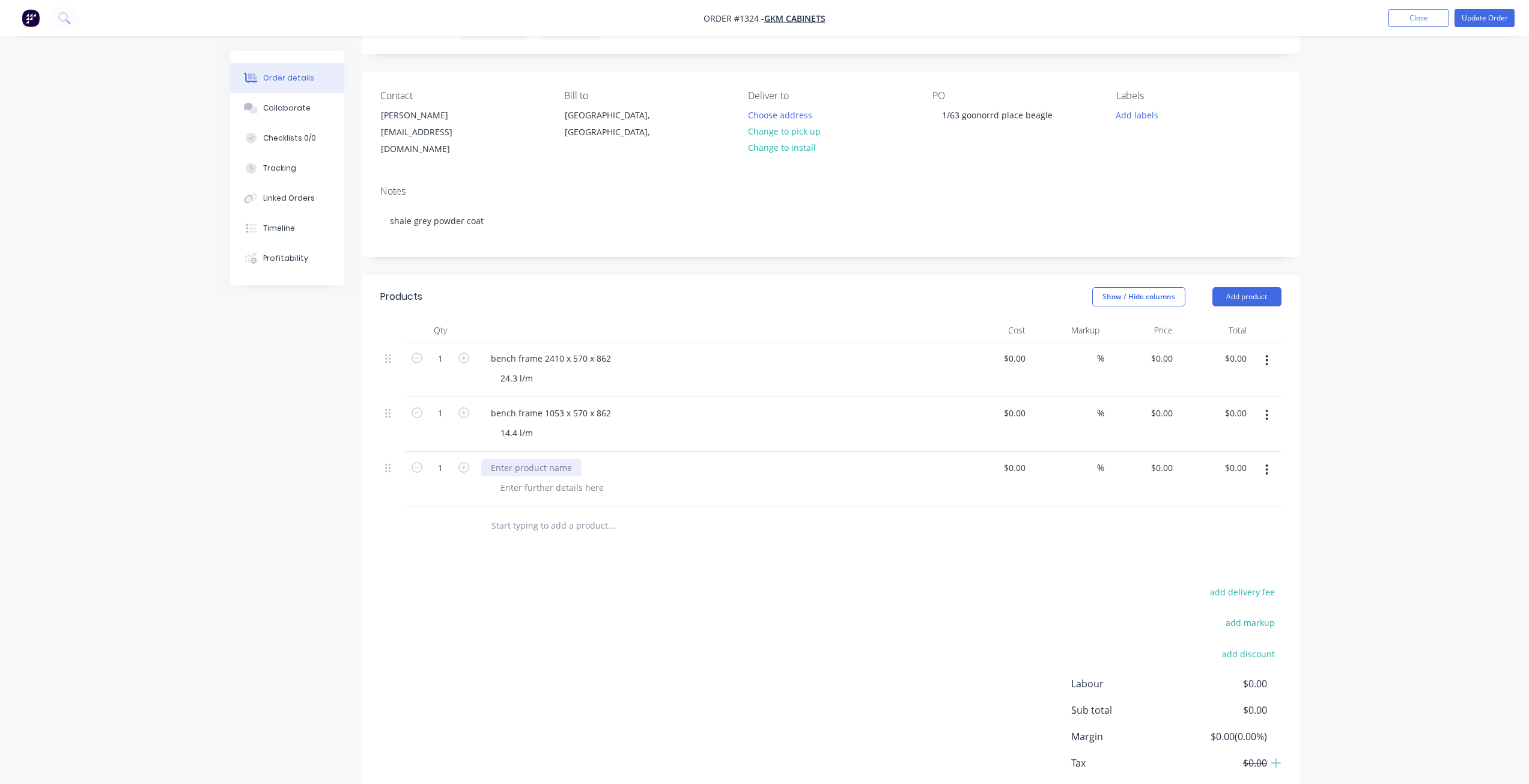
click at [522, 460] on div at bounding box center [531, 467] width 100 height 18
click at [524, 478] on div at bounding box center [551, 487] width 122 height 18
click at [1242, 287] on button "Add product" at bounding box center [1247, 296] width 70 height 19
click at [1226, 342] on div "Basic product" at bounding box center [1224, 351] width 92 height 18
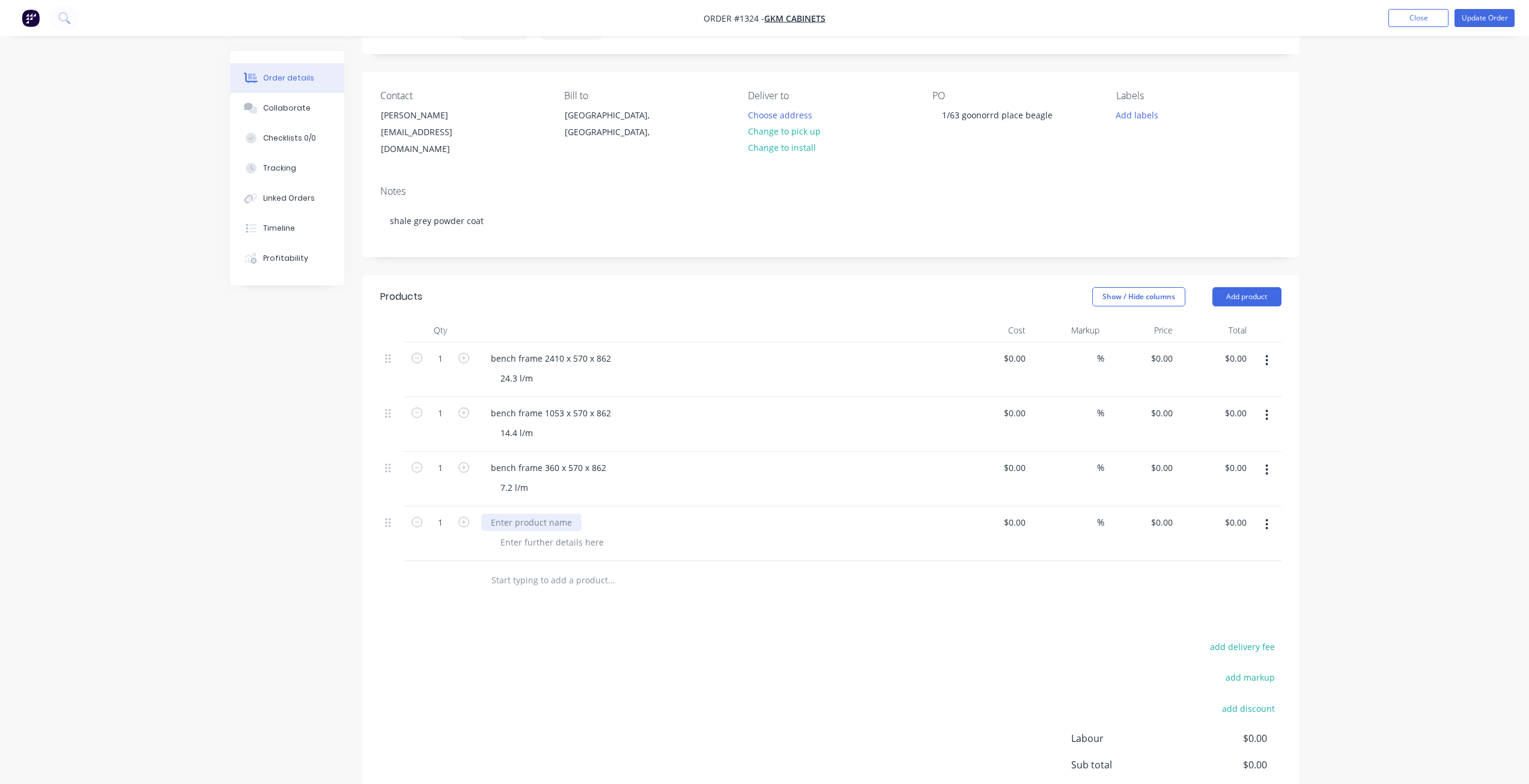
click at [515, 513] on div at bounding box center [531, 522] width 100 height 18
click at [549, 533] on div at bounding box center [551, 542] width 122 height 18
click at [547, 533] on div at bounding box center [551, 542] width 122 height 18
click at [1236, 287] on button "Add product" at bounding box center [1247, 296] width 70 height 19
click at [1205, 342] on div "Basic product" at bounding box center [1224, 351] width 92 height 18
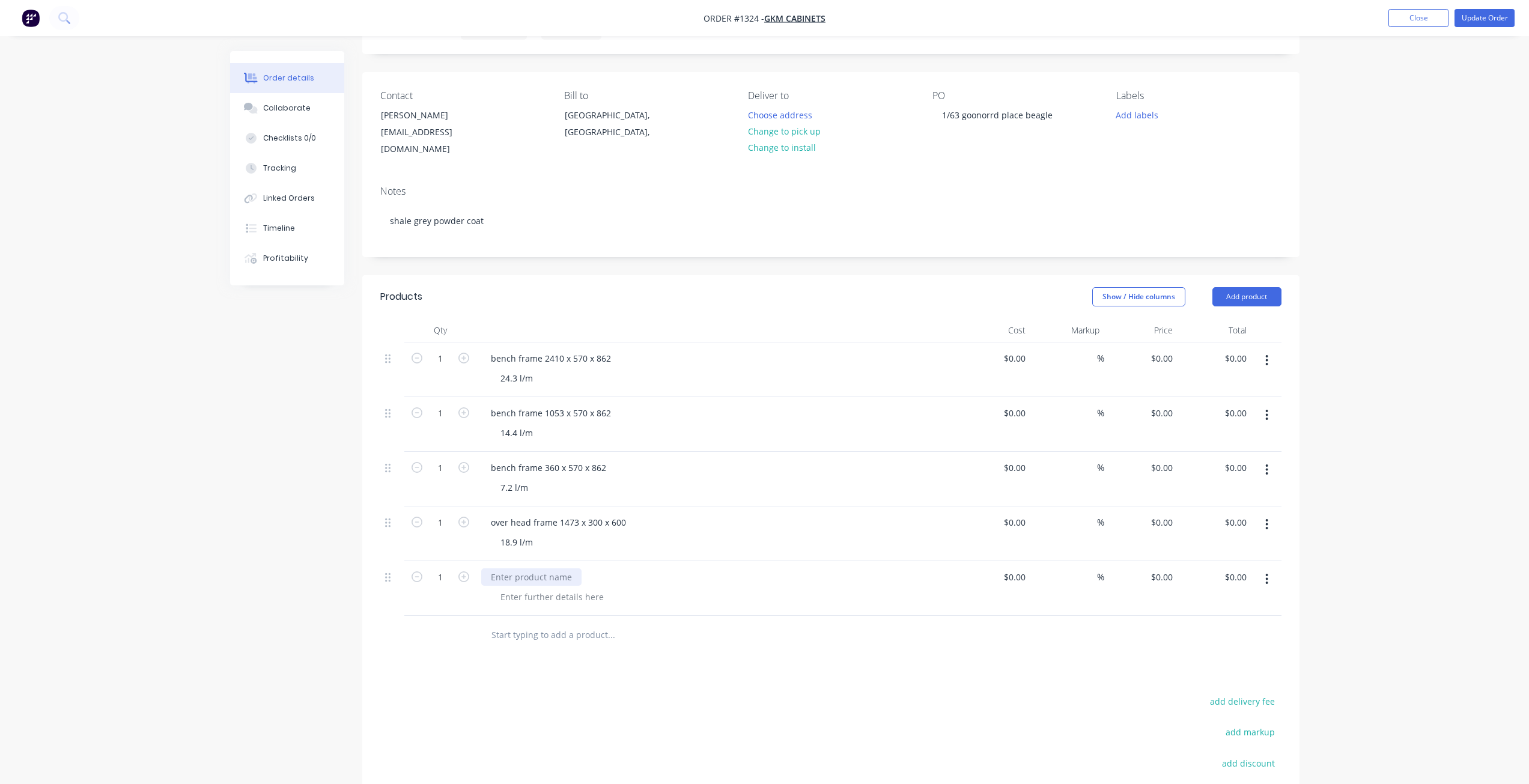
click at [531, 568] on div at bounding box center [531, 577] width 100 height 18
click at [570, 588] on div at bounding box center [551, 596] width 122 height 18
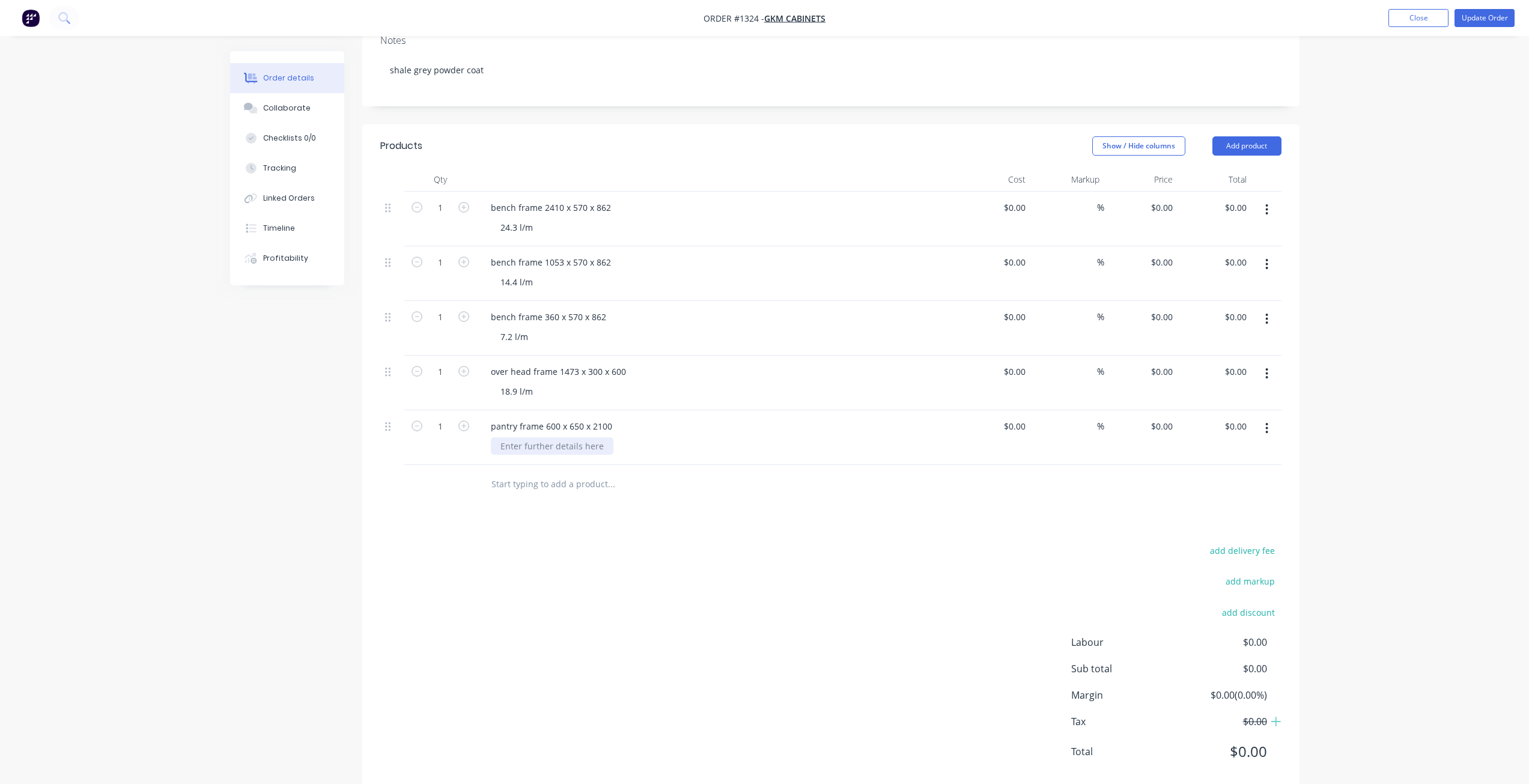
scroll to position [225, 0]
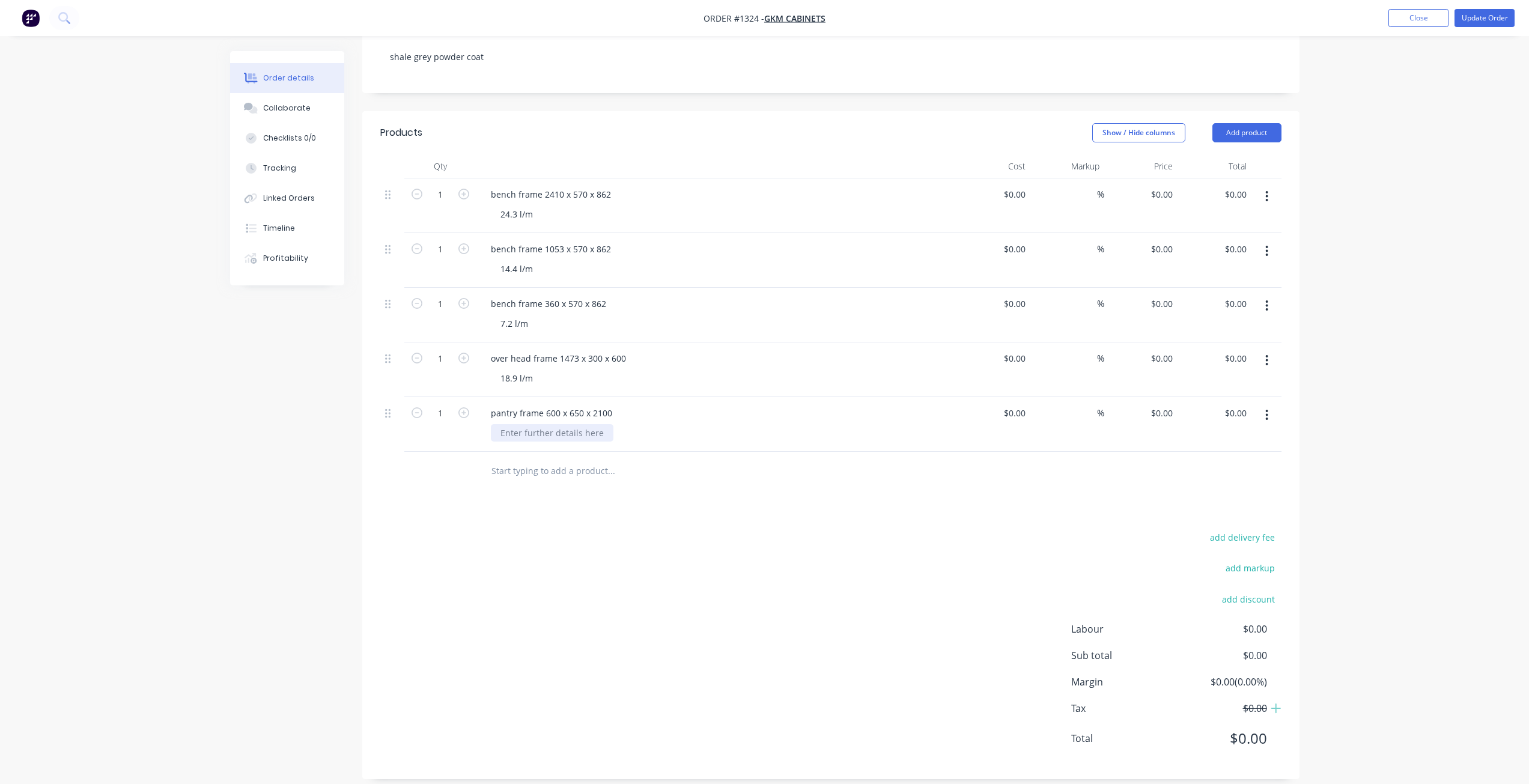
click at [532, 424] on div at bounding box center [551, 433] width 122 height 18
click at [1253, 123] on button "Add product" at bounding box center [1247, 132] width 70 height 19
click at [1192, 179] on div "Basic product" at bounding box center [1224, 188] width 92 height 18
click at [542, 458] on div at bounding box center [531, 467] width 100 height 18
click at [602, 480] on div at bounding box center [551, 487] width 122 height 18
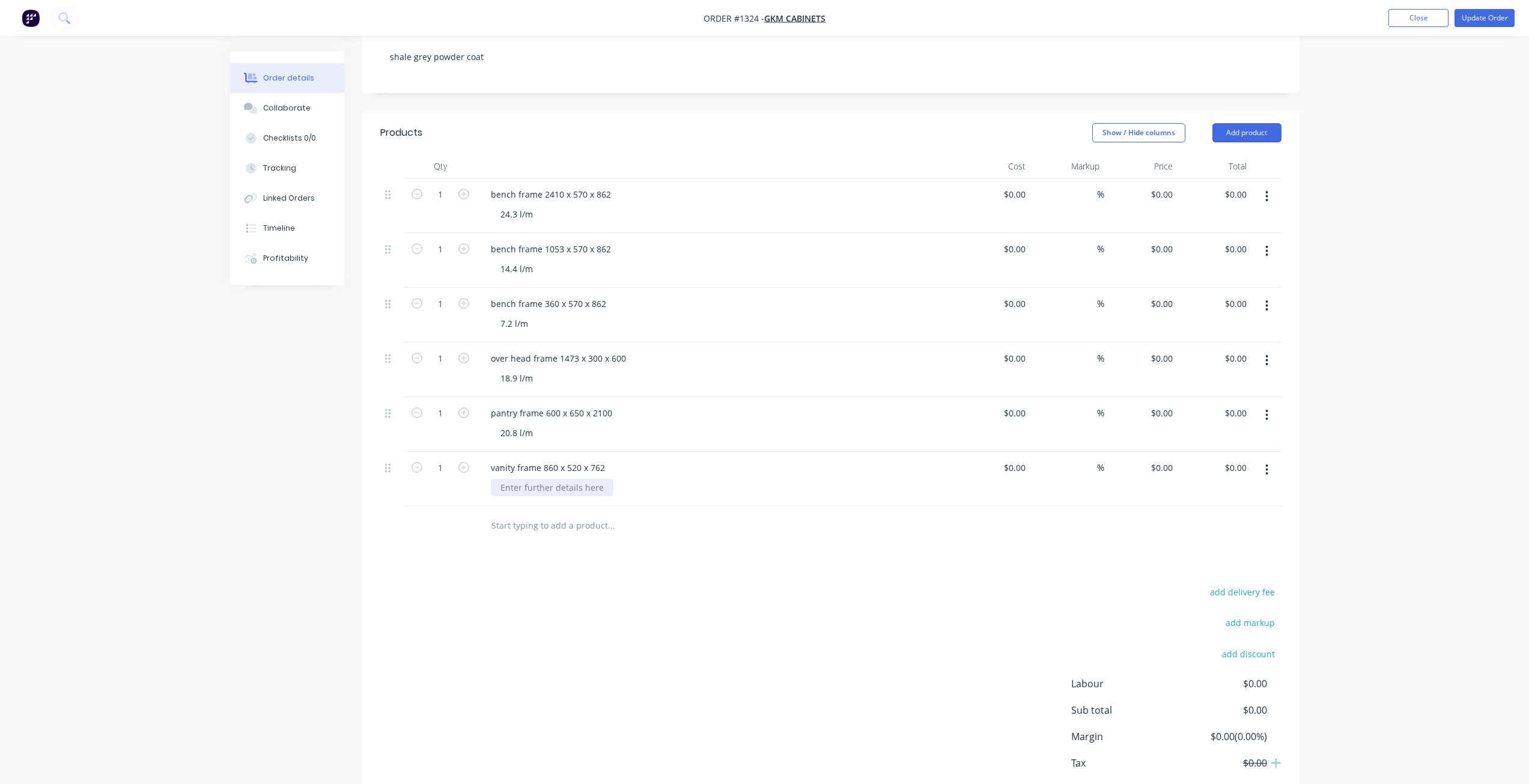
drag, startPoint x: 582, startPoint y: 467, endPoint x: 591, endPoint y: 487, distance: 21.9
click at [582, 478] on div at bounding box center [551, 487] width 122 height 18
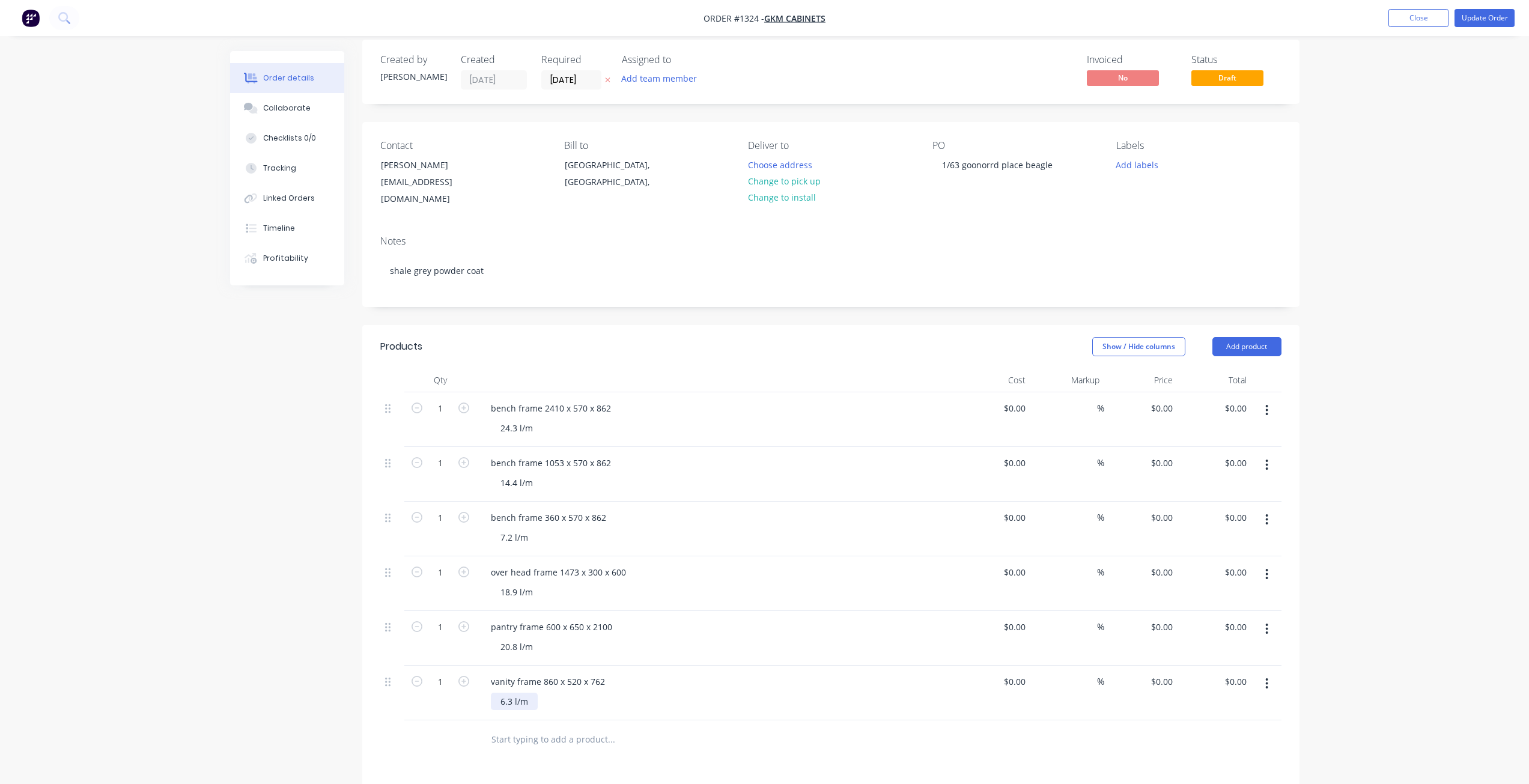
scroll to position [0, 0]
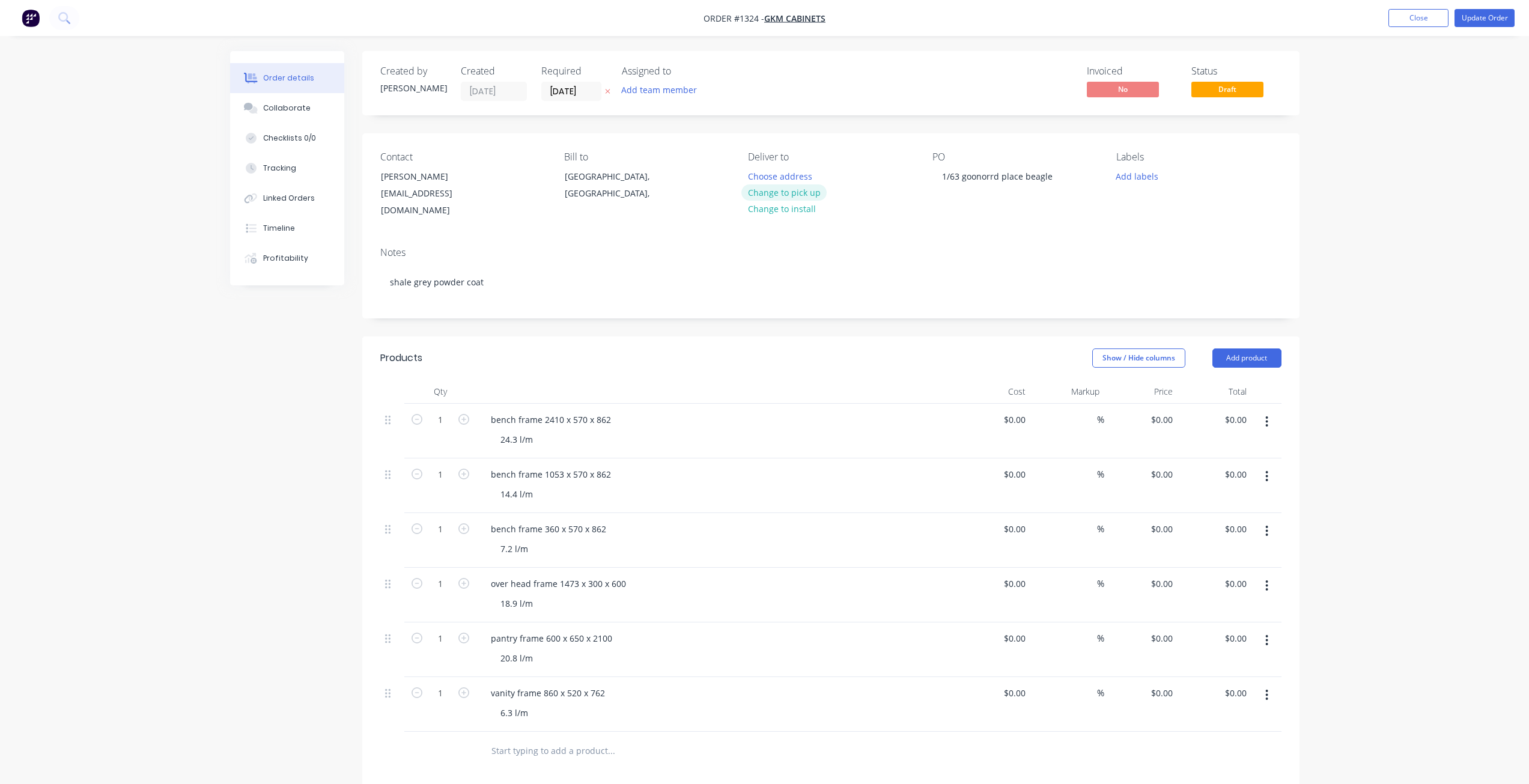
click at [781, 196] on button "Change to pick up" at bounding box center [784, 193] width 85 height 16
click at [1408, 156] on div "Order details Collaborate Checklists 0/0 Tracking Linked Orders Timeline Profit…" at bounding box center [764, 538] width 1529 height 1077
click at [1480, 16] on button "Update Order" at bounding box center [1484, 18] width 61 height 18
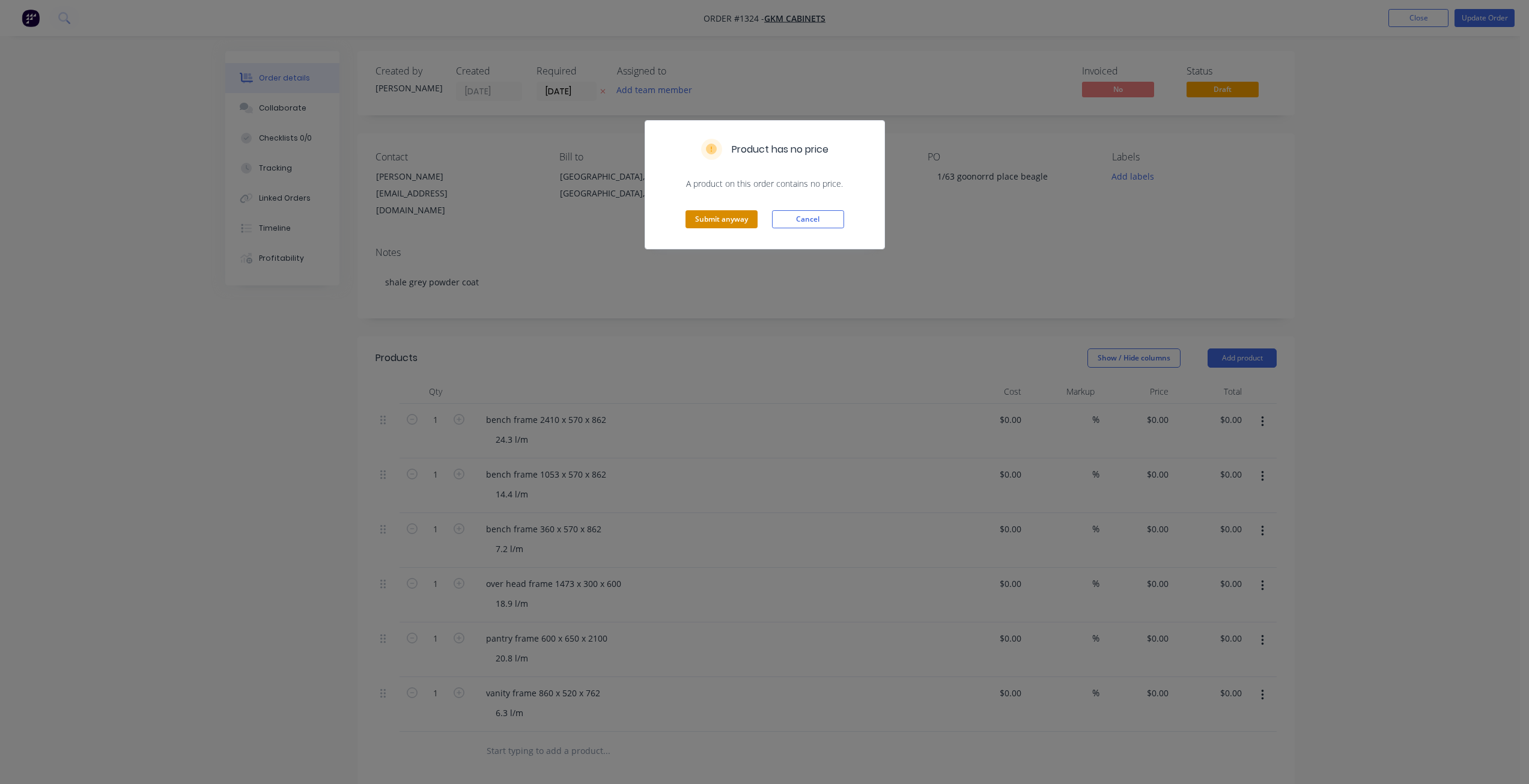
click at [732, 224] on button "Submit anyway" at bounding box center [721, 219] width 72 height 18
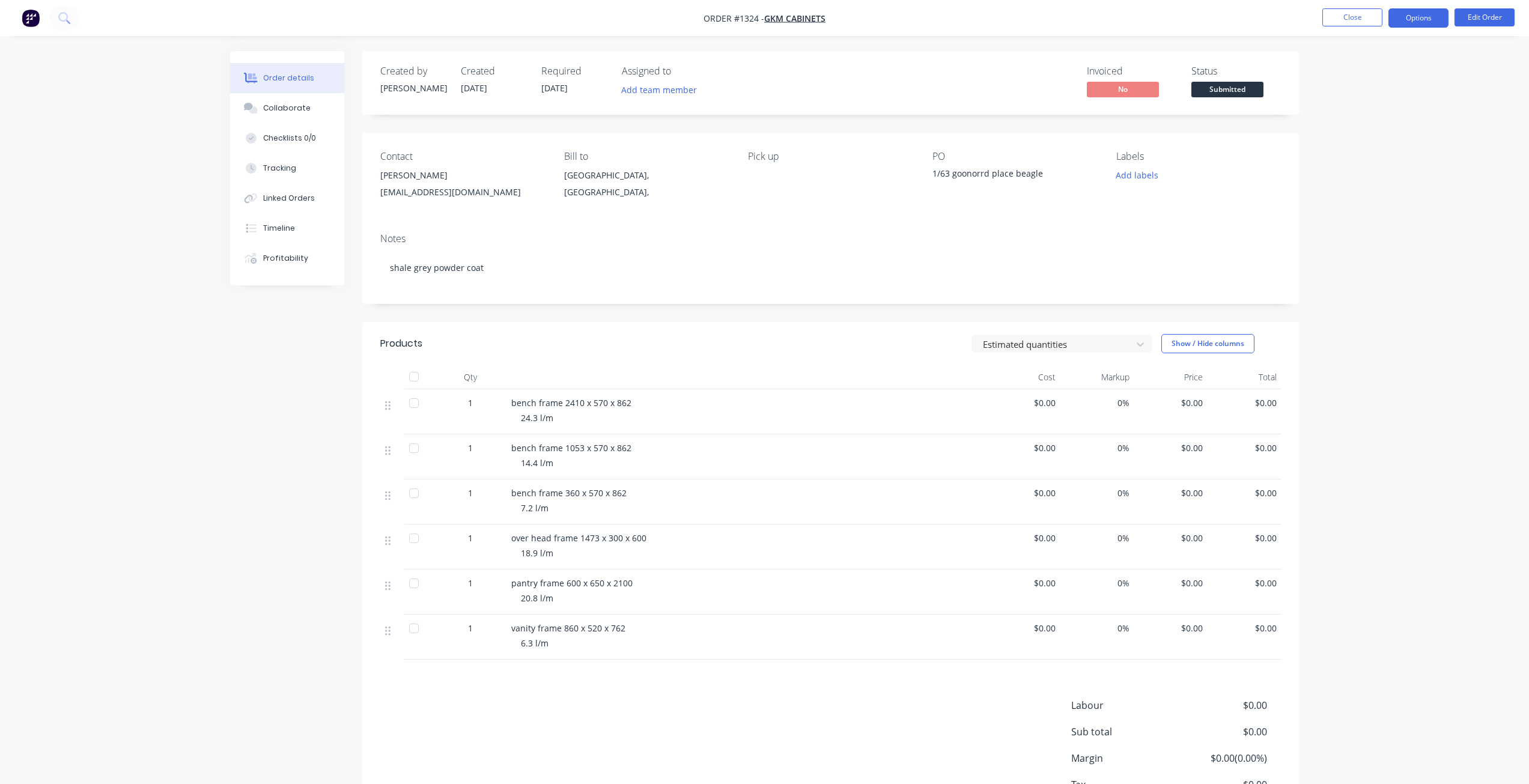
click at [1425, 24] on button "Options" at bounding box center [1418, 17] width 61 height 19
click at [1362, 153] on div "Work Order" at bounding box center [1382, 145] width 110 height 18
click at [1353, 126] on div "Without pricing" at bounding box center [1382, 121] width 110 height 18
click at [1234, 90] on span "Submitted" at bounding box center [1227, 88] width 72 height 15
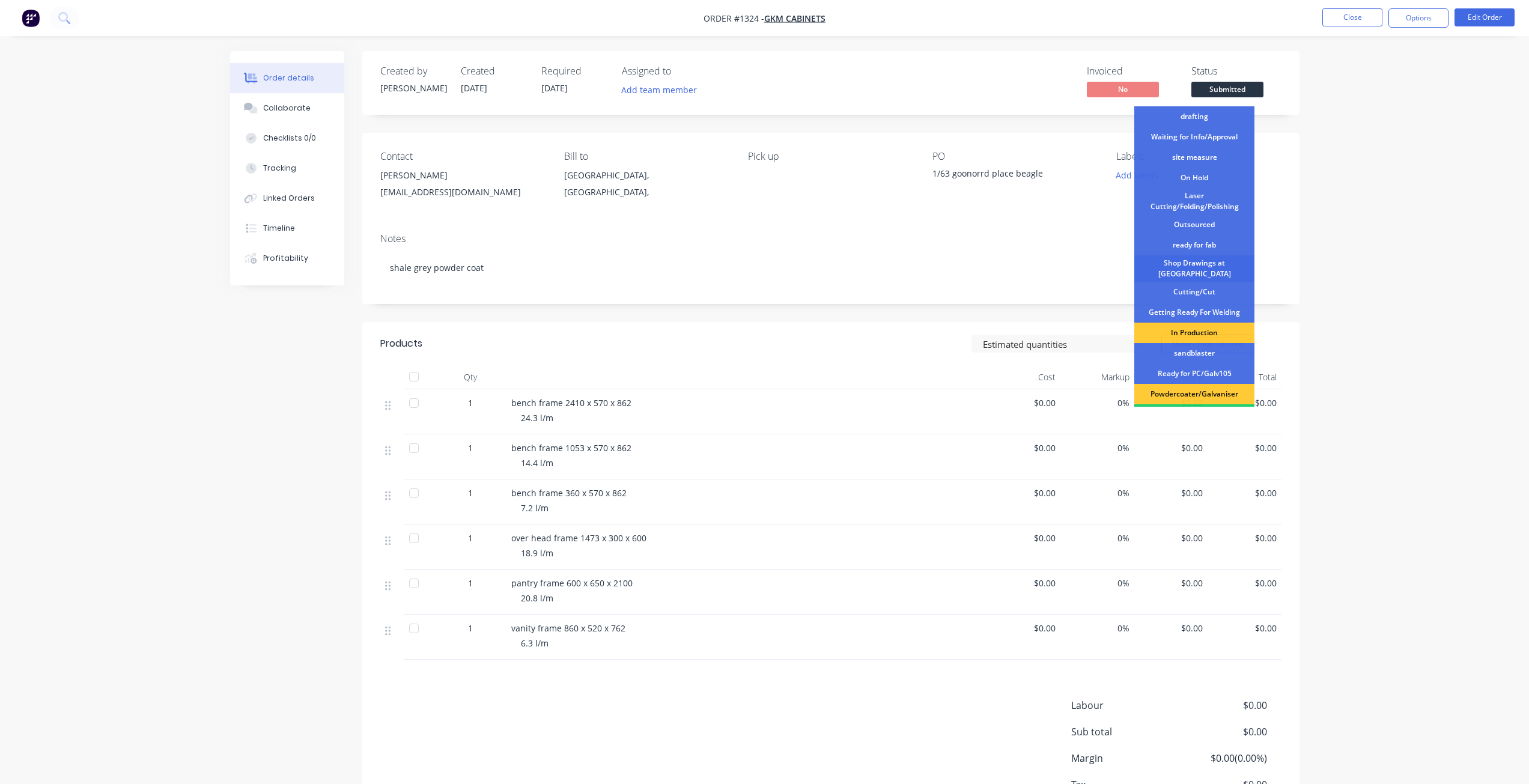
click at [1198, 268] on div "Shop Drawings at Cutter" at bounding box center [1193, 268] width 120 height 27
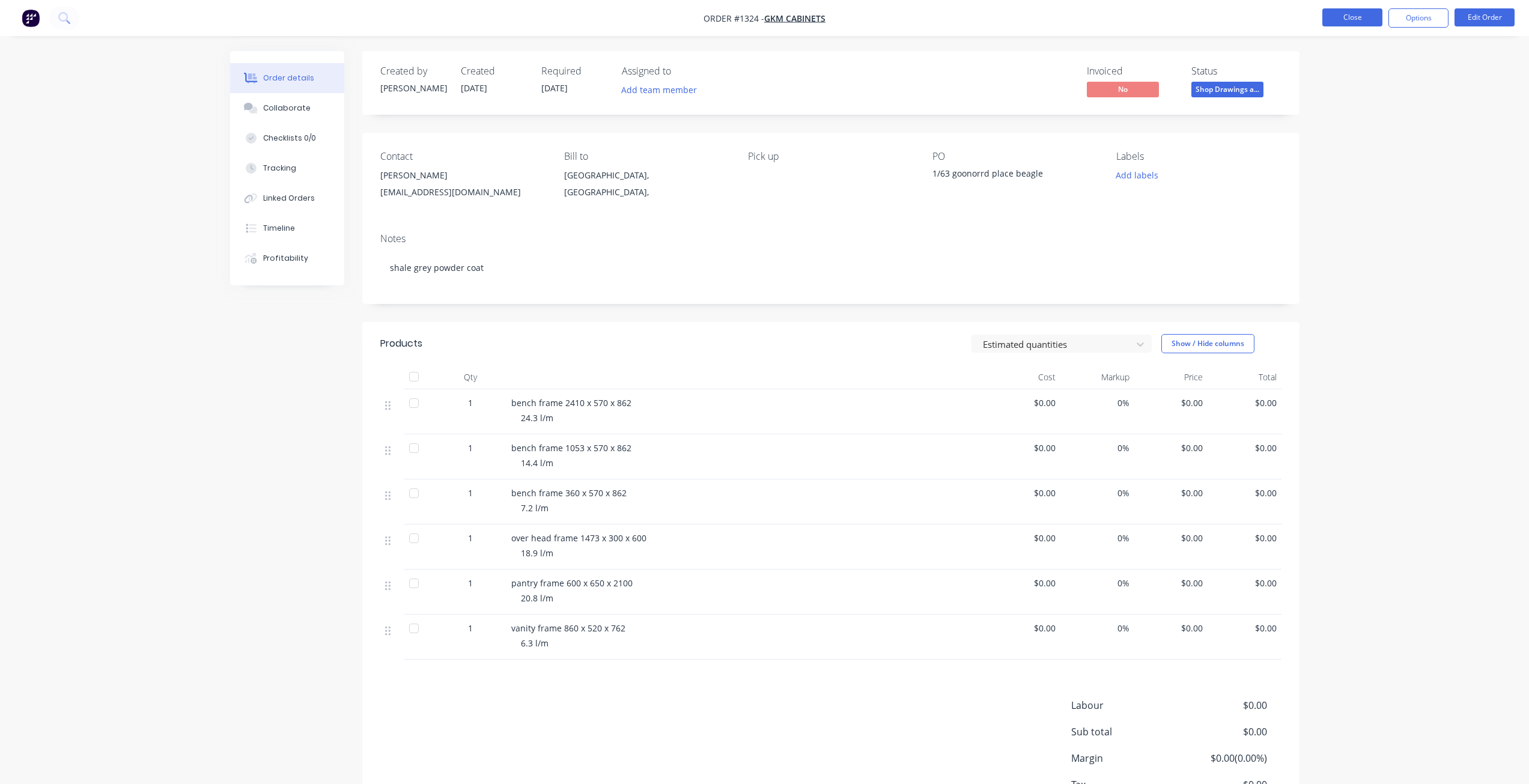
click at [1344, 22] on button "Close" at bounding box center [1352, 17] width 61 height 18
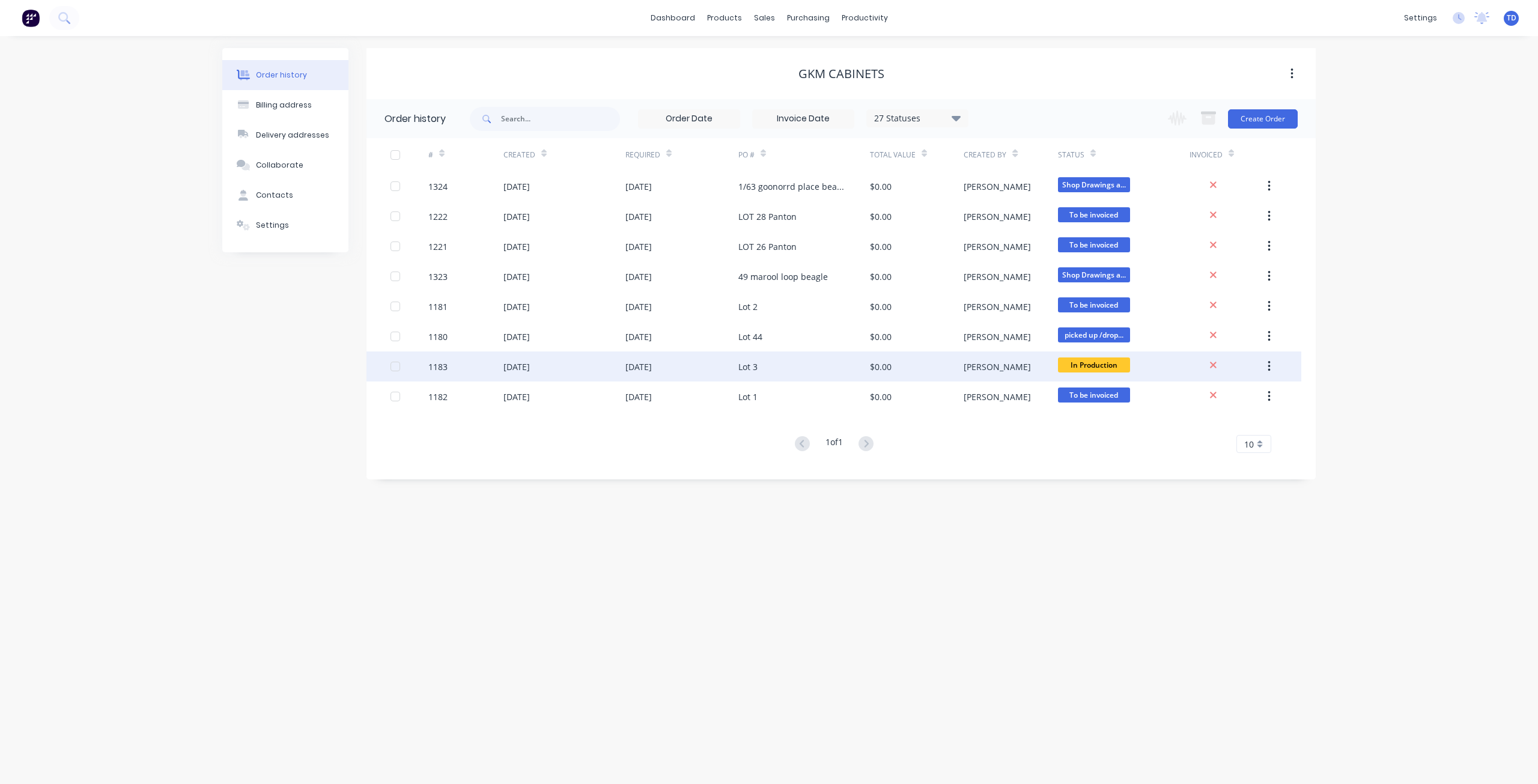
click at [730, 369] on div "28 Jun 2025" at bounding box center [682, 366] width 113 height 30
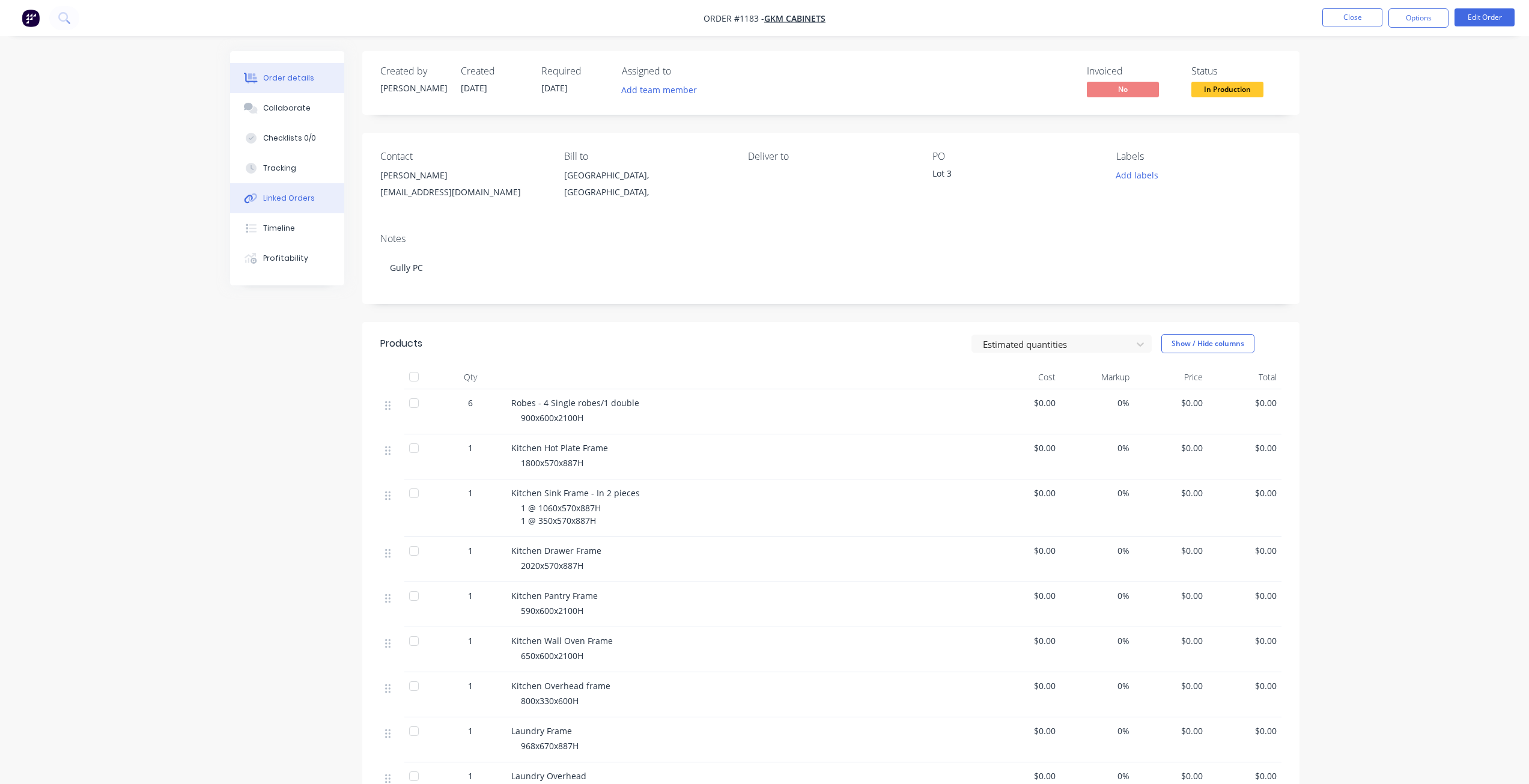
click at [298, 198] on div "Linked Orders" at bounding box center [289, 197] width 52 height 11
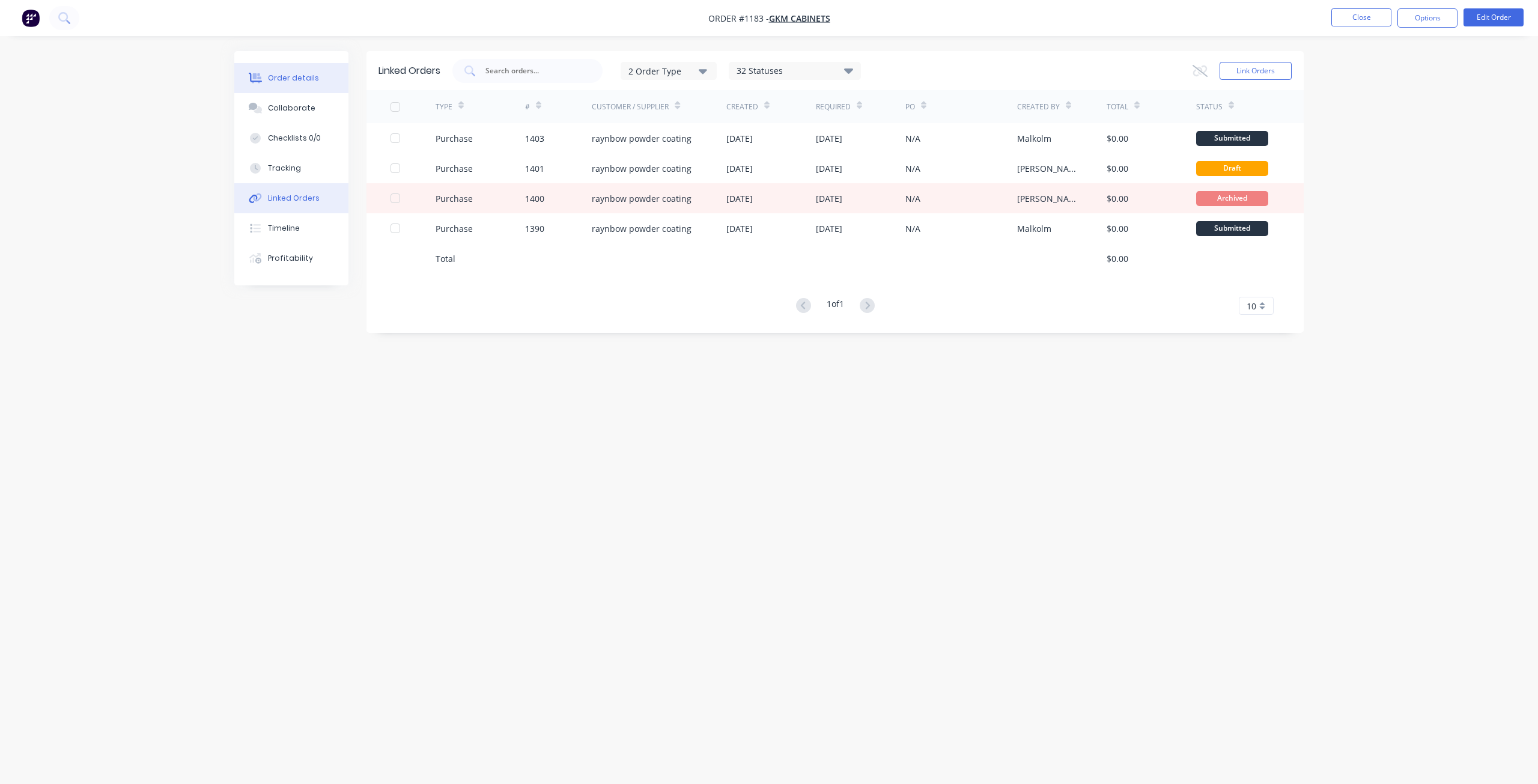
click at [306, 86] on button "Order details" at bounding box center [291, 78] width 114 height 30
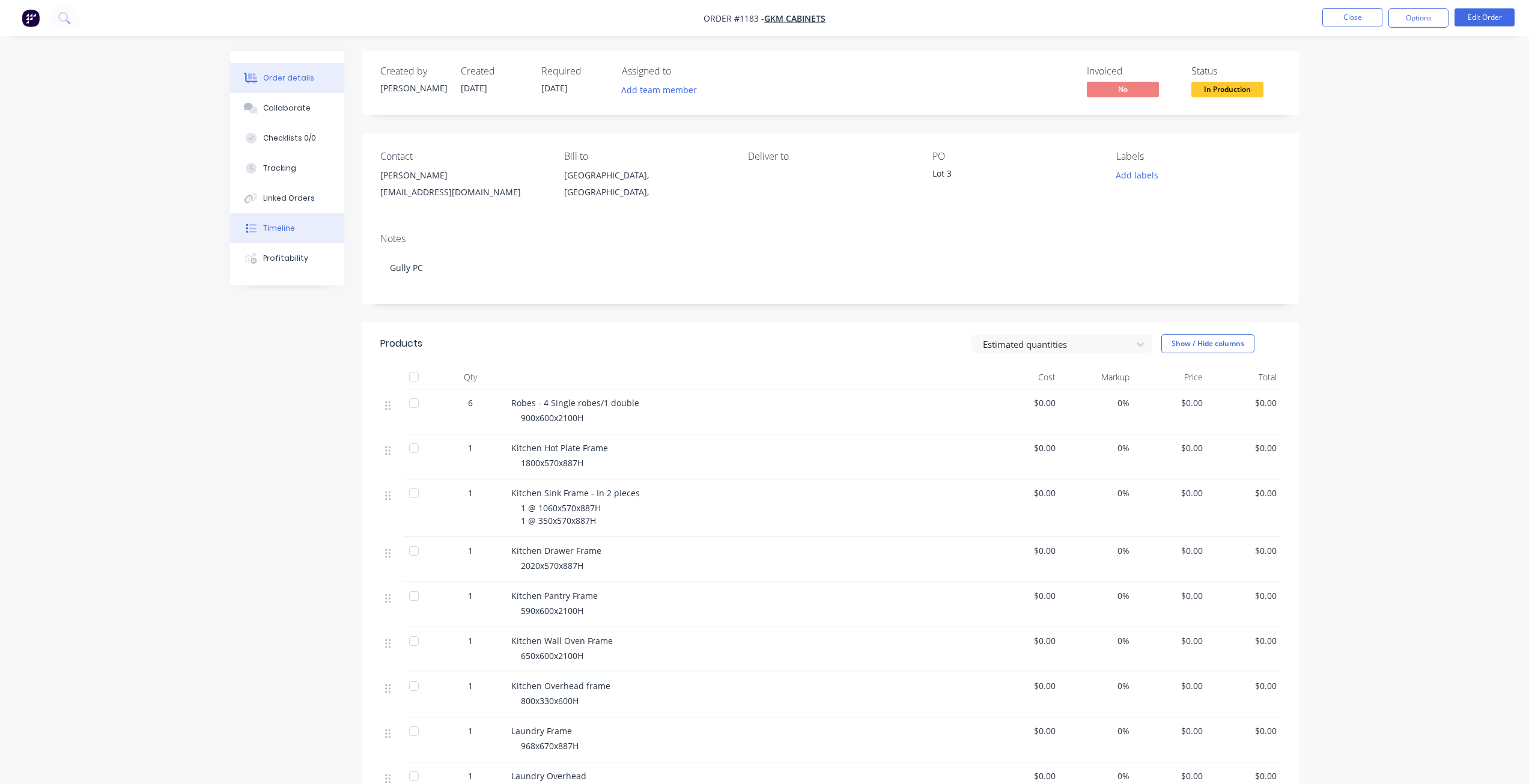
click at [274, 228] on div "Timeline" at bounding box center [279, 227] width 32 height 11
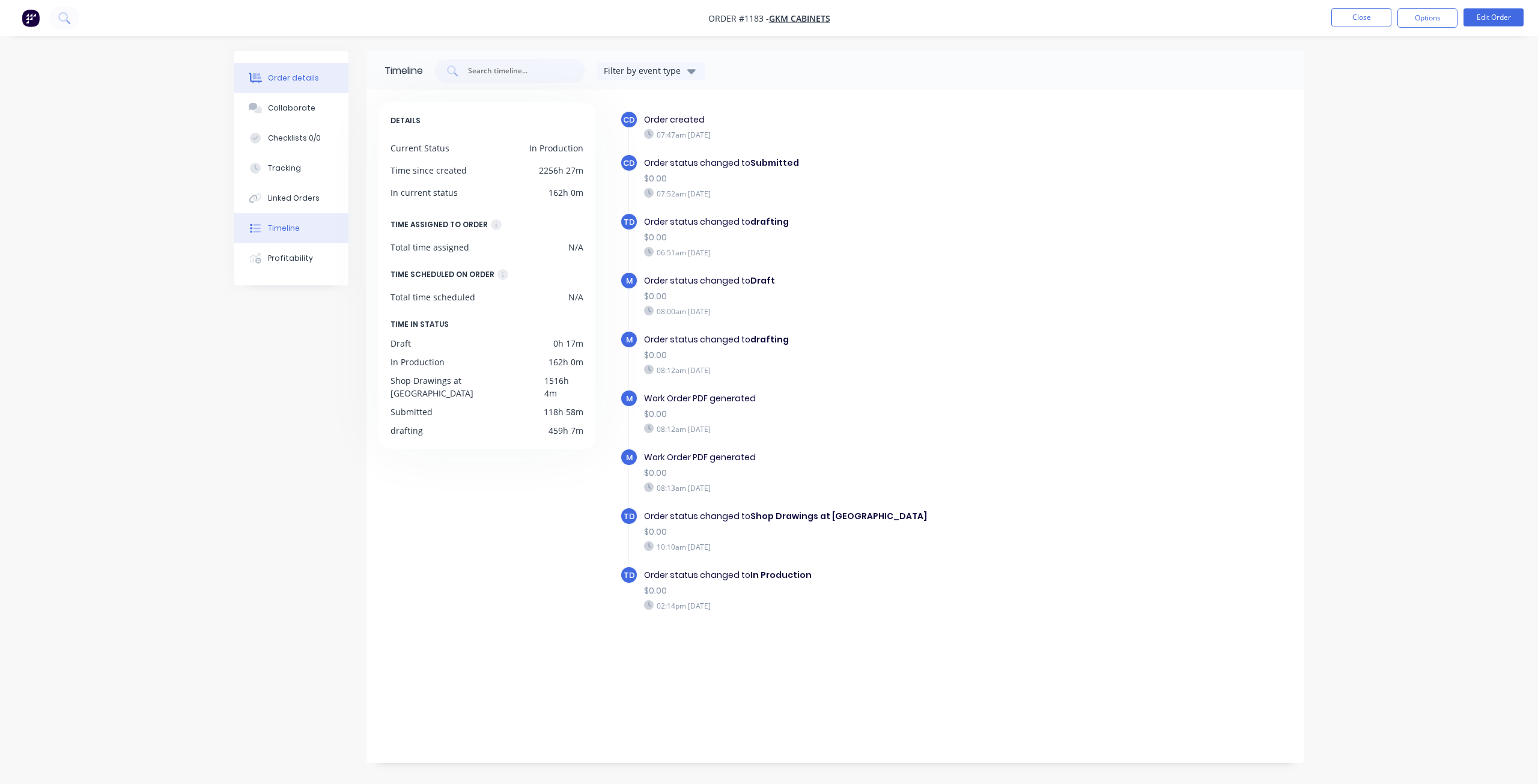
click at [298, 76] on div "Order details" at bounding box center [293, 77] width 51 height 11
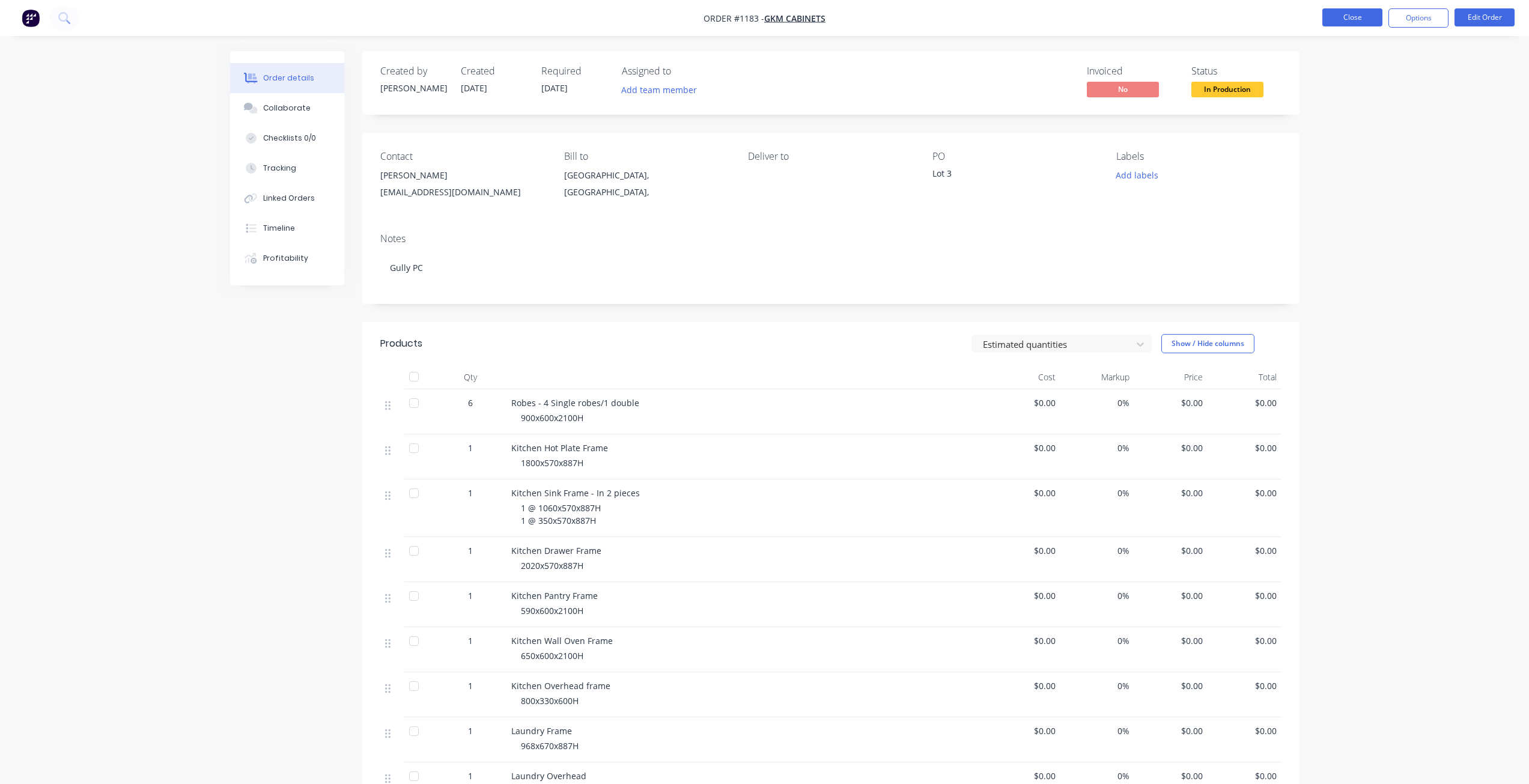
click at [1363, 18] on button "Close" at bounding box center [1352, 17] width 61 height 18
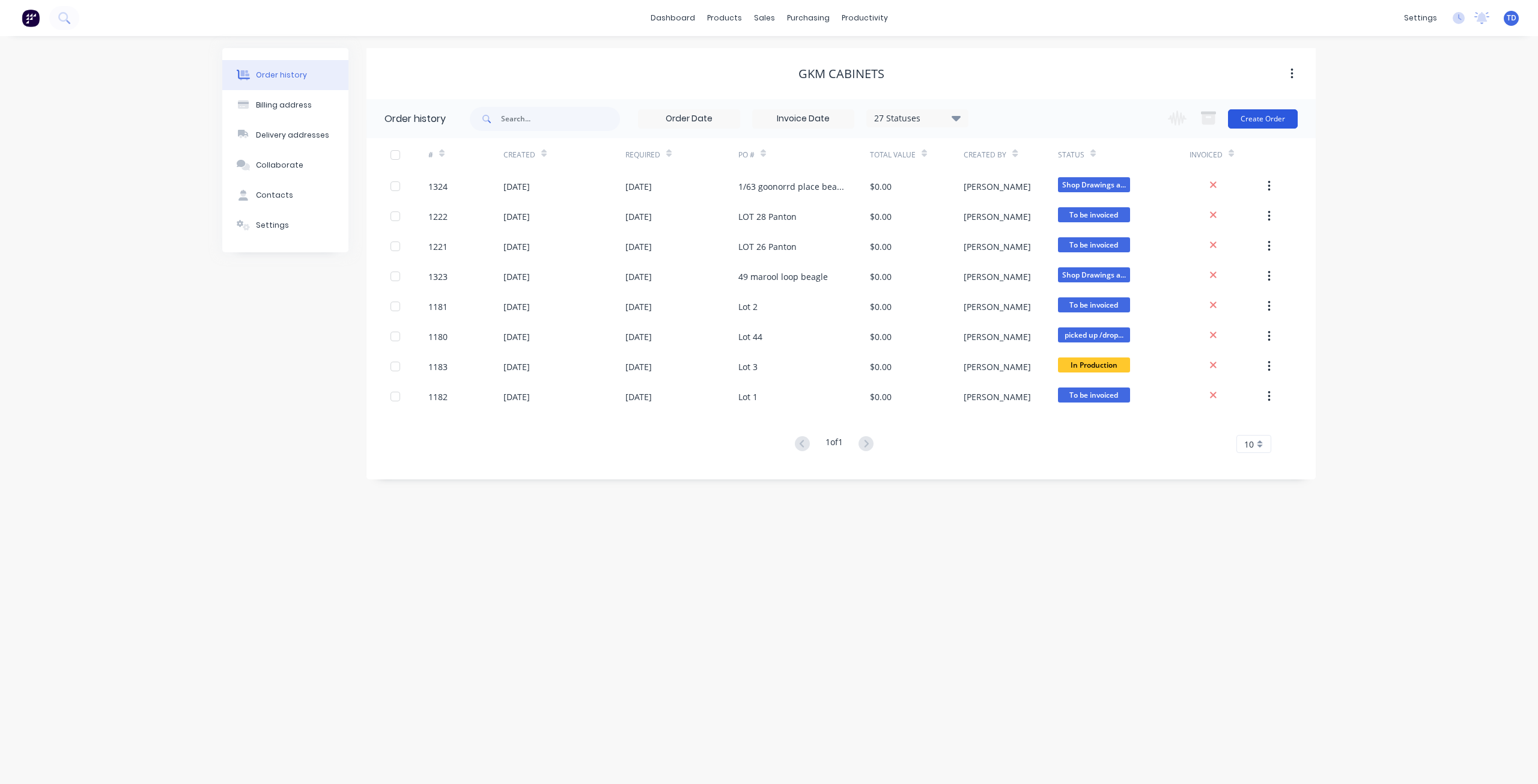
click at [1233, 119] on button "Create Order" at bounding box center [1263, 118] width 70 height 19
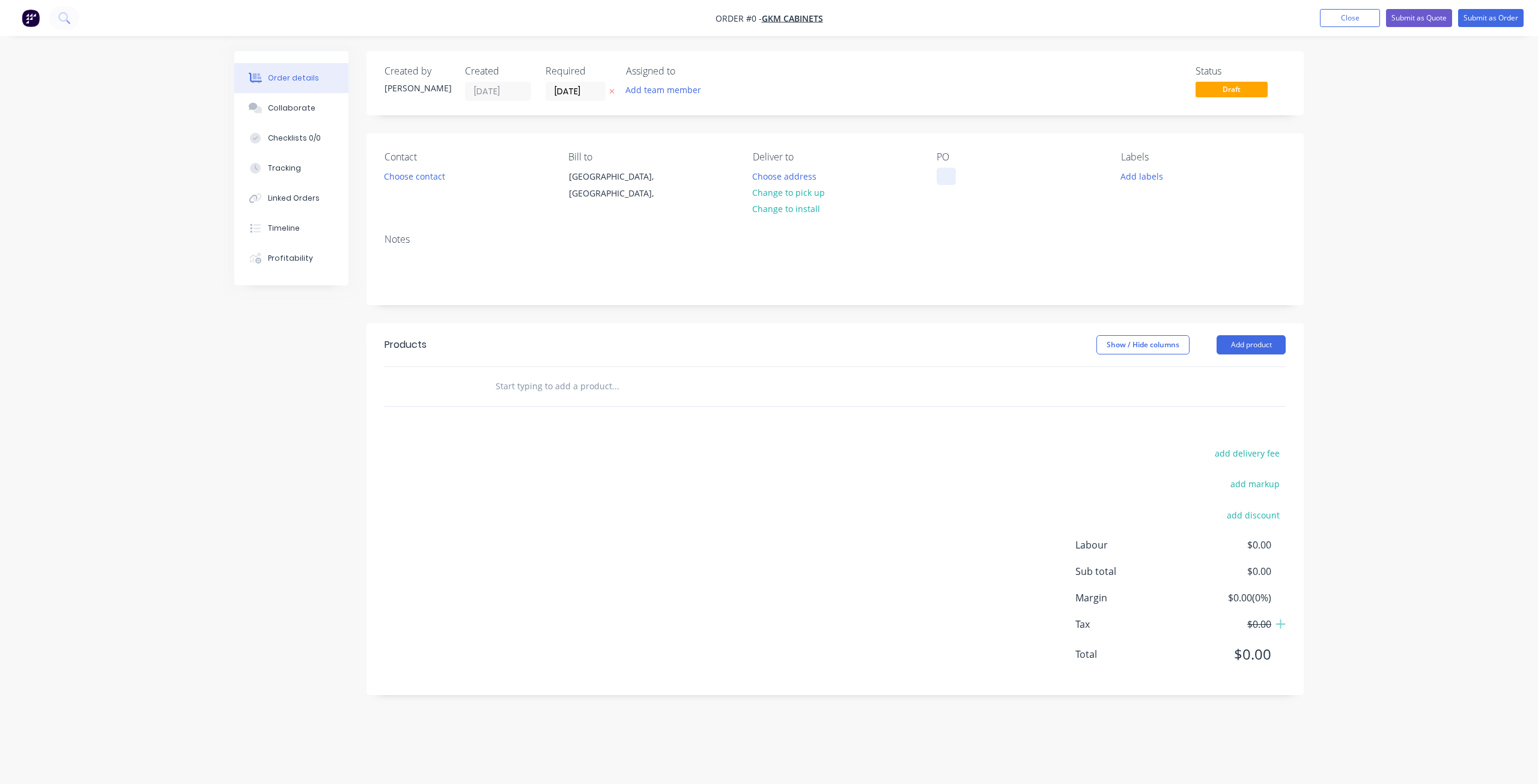
click at [941, 177] on div at bounding box center [945, 177] width 19 height 18
click at [1342, 182] on div "Order details Collaborate Checklists 0/0 Tracking Linked Orders Timeline Profit…" at bounding box center [769, 392] width 1538 height 784
click at [1266, 340] on button "Add product" at bounding box center [1251, 344] width 70 height 19
click at [1217, 405] on div "Basic product" at bounding box center [1228, 399] width 92 height 18
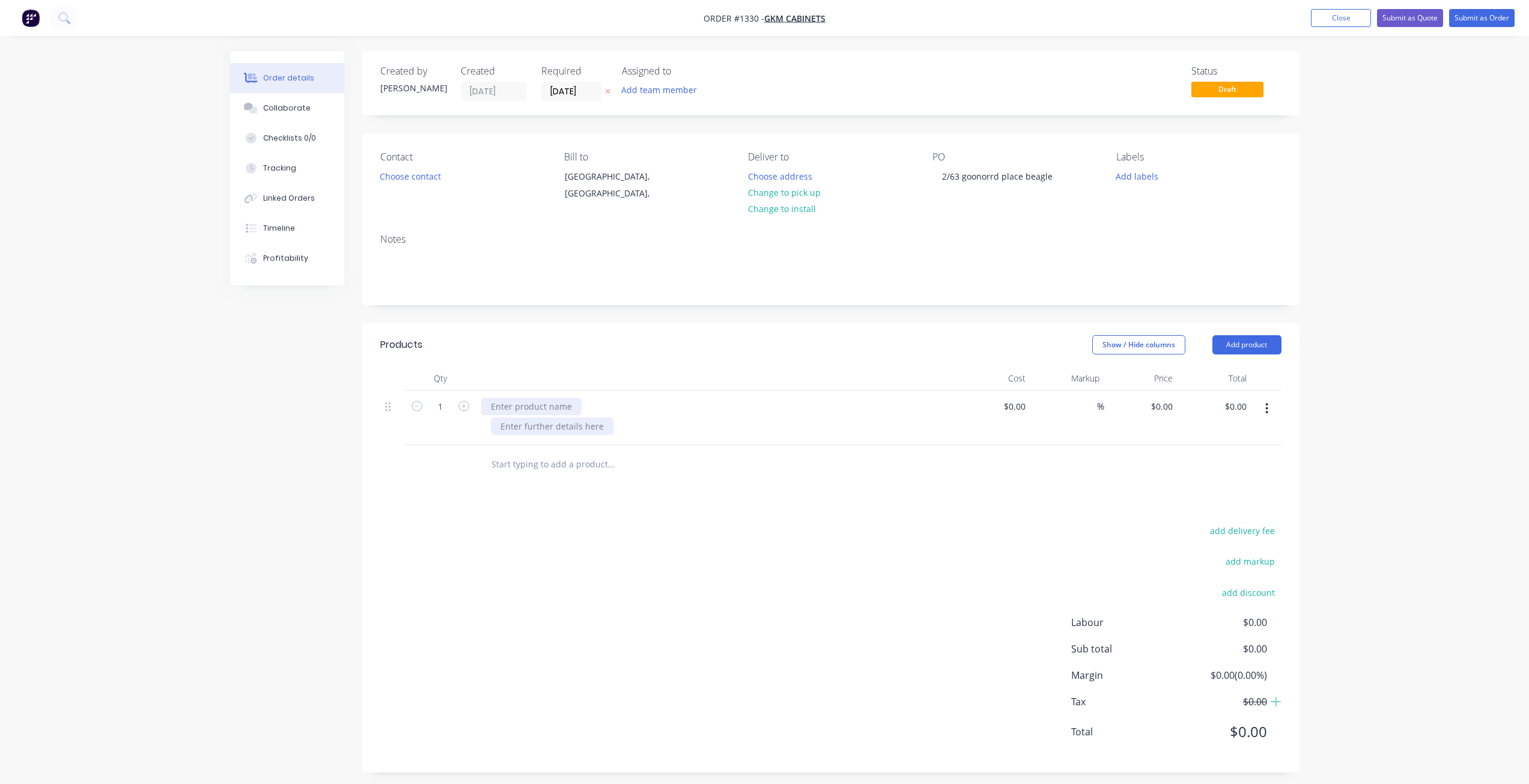
click at [544, 413] on div at bounding box center [531, 407] width 100 height 18
click at [565, 430] on div at bounding box center [551, 427] width 122 height 18
click at [565, 428] on div at bounding box center [551, 427] width 122 height 18
click at [1260, 346] on button "Add product" at bounding box center [1247, 344] width 70 height 19
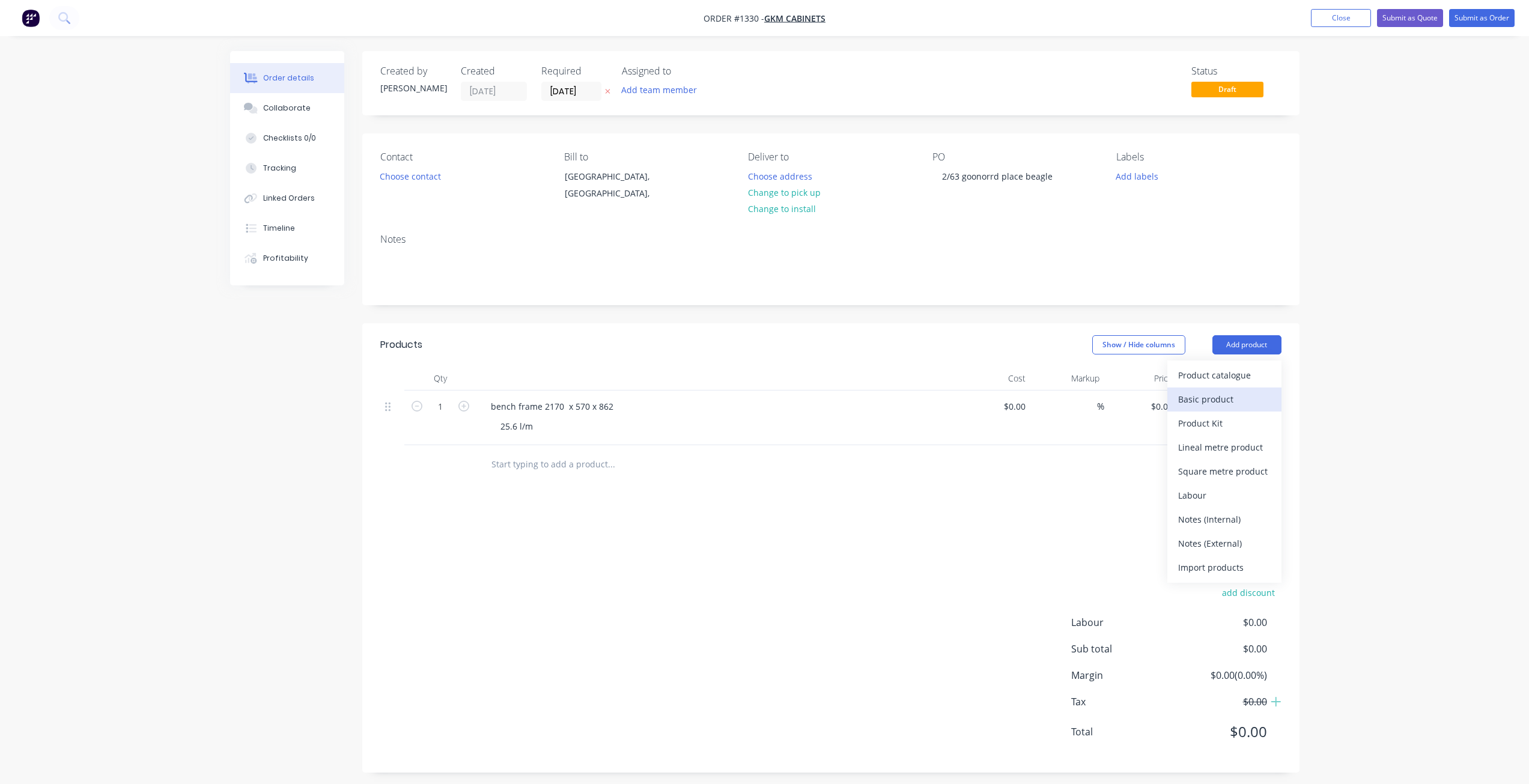
click at [1221, 407] on div "Basic product" at bounding box center [1224, 399] width 92 height 18
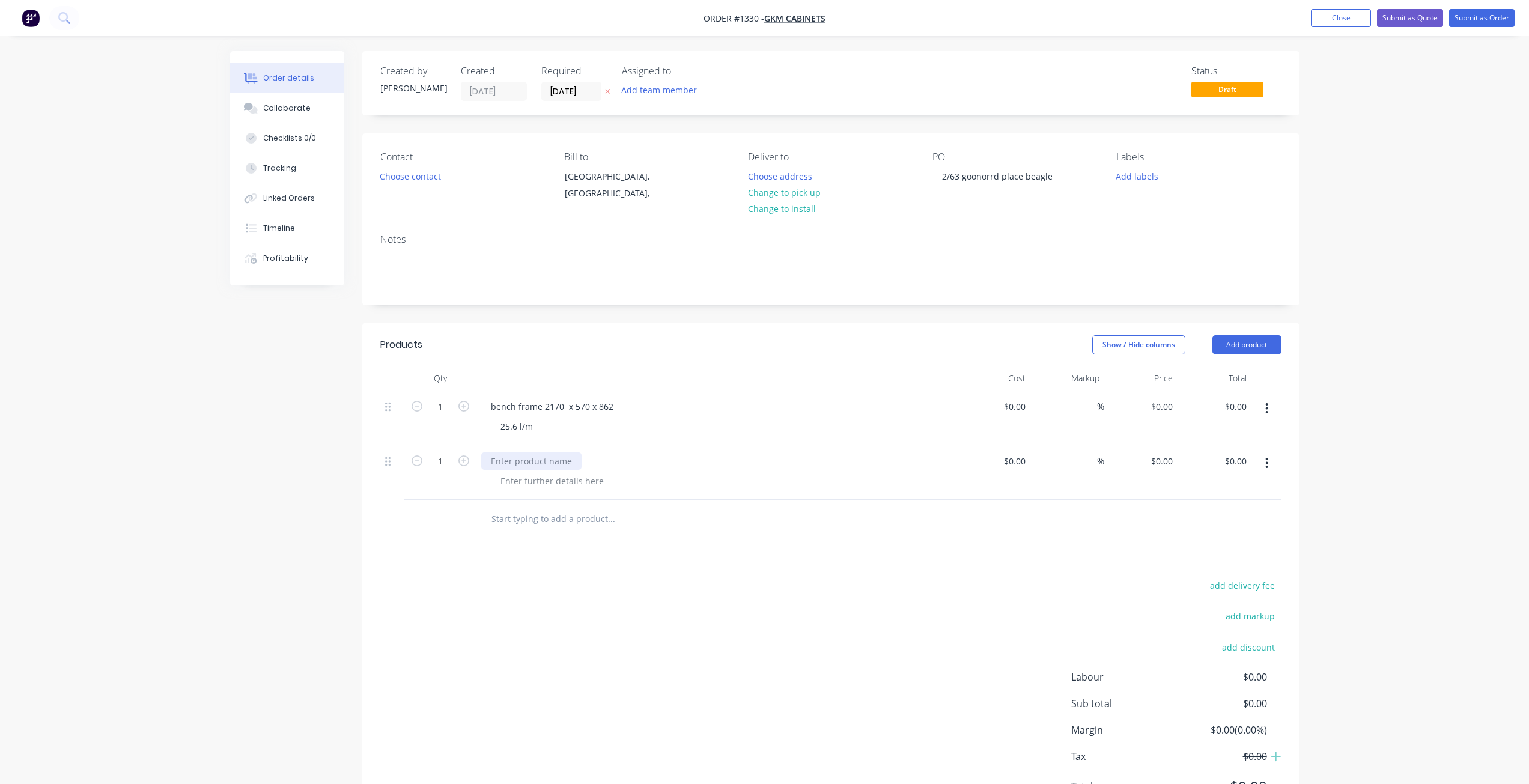
click at [536, 463] on div at bounding box center [531, 461] width 100 height 18
click at [559, 487] on div at bounding box center [551, 481] width 122 height 18
click at [1243, 346] on button "Add product" at bounding box center [1247, 344] width 70 height 19
click at [1208, 409] on button "Basic product" at bounding box center [1224, 399] width 114 height 24
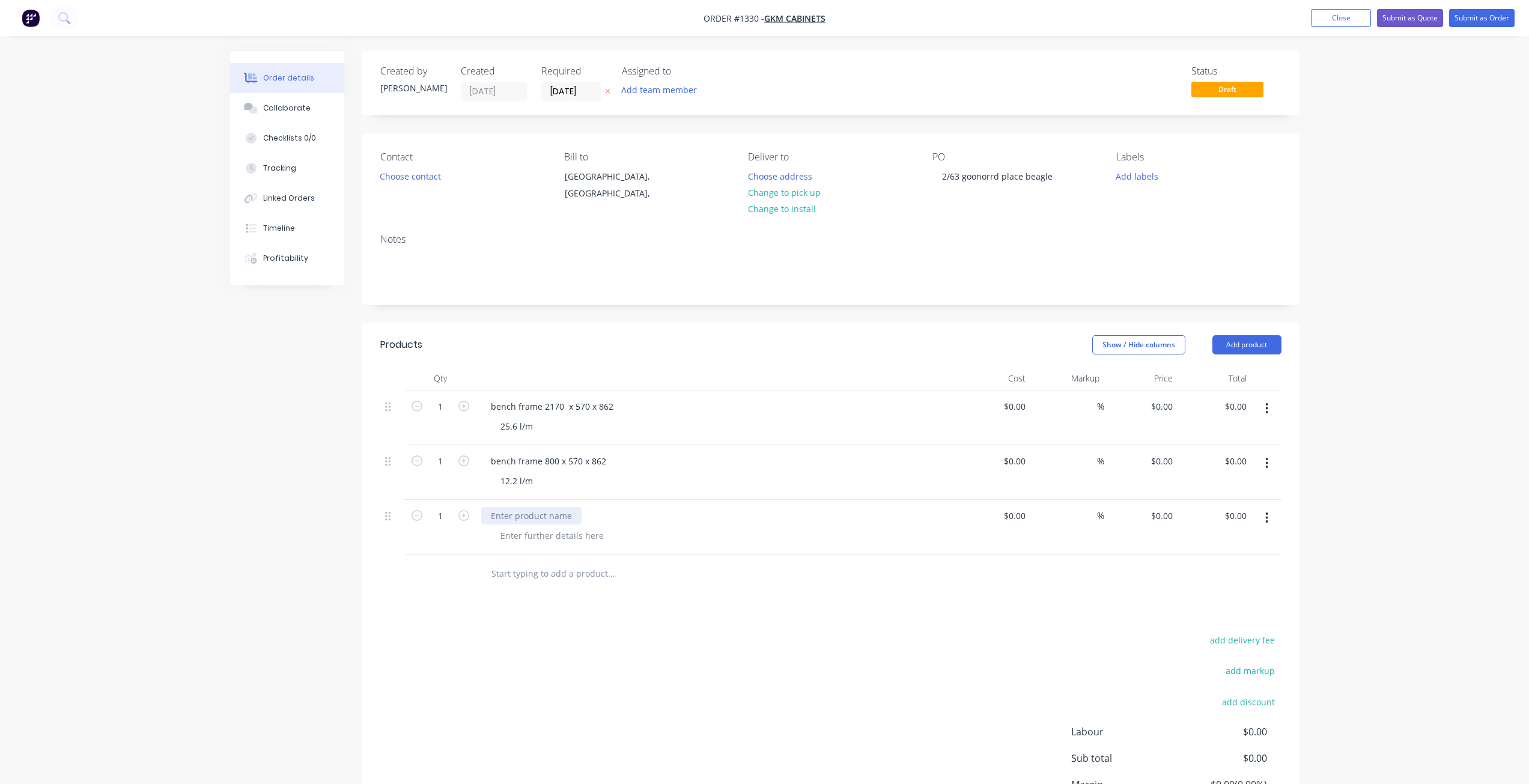
click at [505, 513] on div at bounding box center [531, 516] width 100 height 18
click at [568, 535] on div at bounding box center [551, 536] width 122 height 18
click at [567, 538] on div at bounding box center [551, 536] width 122 height 18
click at [1245, 344] on button "Add product" at bounding box center [1247, 344] width 70 height 19
click at [1204, 405] on div "Basic product" at bounding box center [1224, 399] width 92 height 18
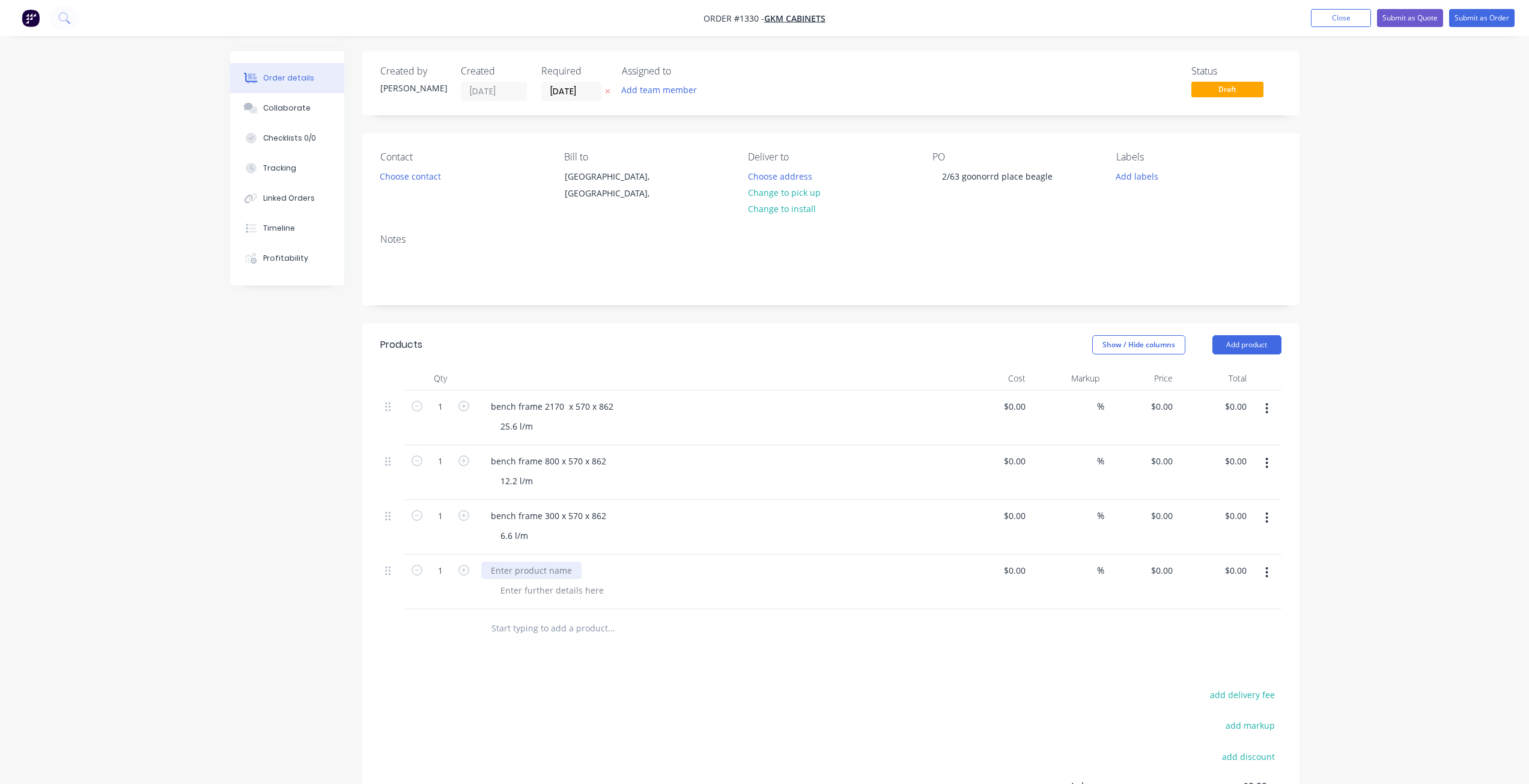
click at [556, 570] on div at bounding box center [531, 571] width 100 height 18
click at [559, 593] on div at bounding box center [551, 590] width 122 height 18
click at [1251, 347] on button "Add product" at bounding box center [1247, 344] width 70 height 19
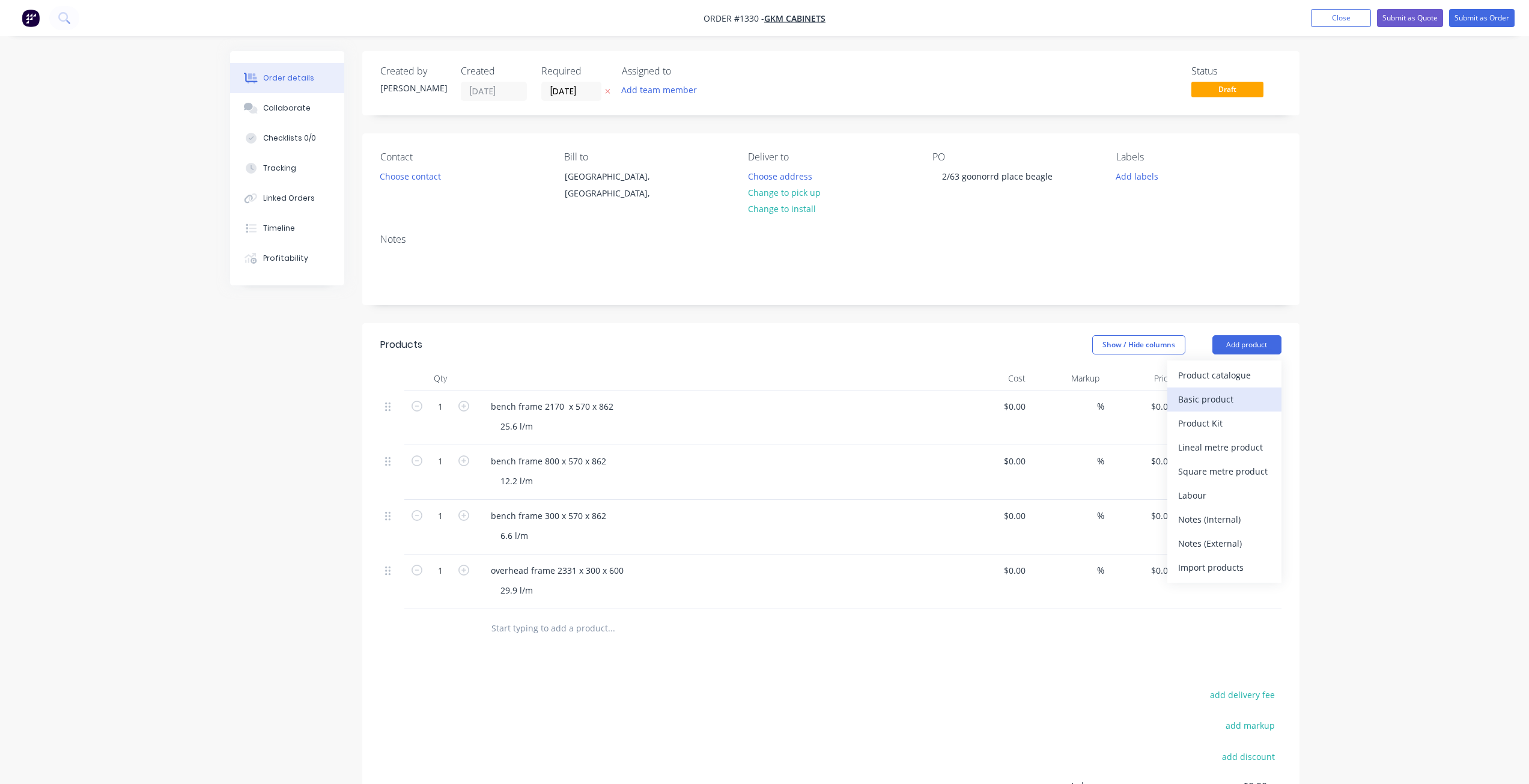
click at [1234, 401] on div "Basic product" at bounding box center [1224, 399] width 92 height 18
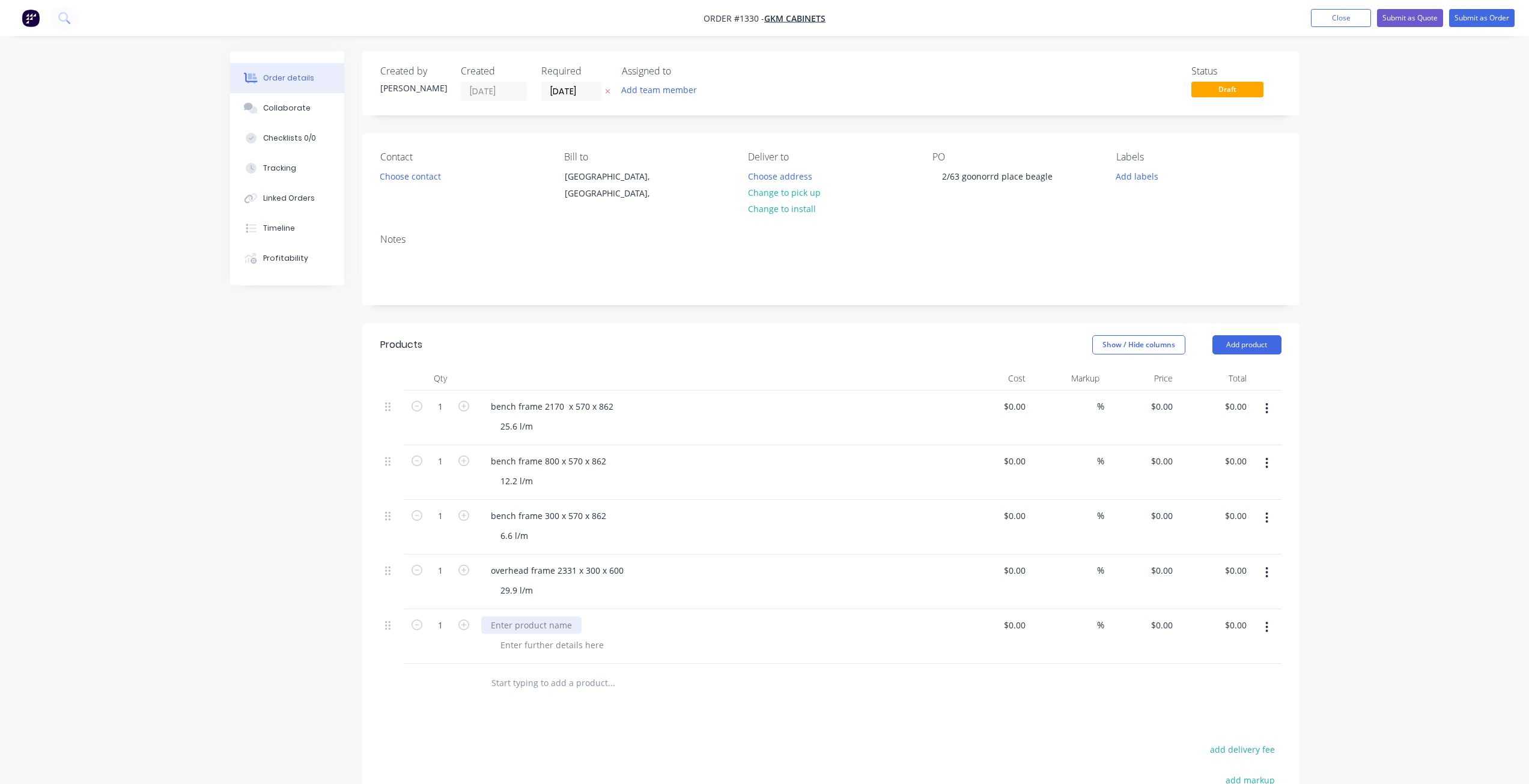
click at [515, 626] on div at bounding box center [531, 625] width 100 height 18
click at [562, 647] on div at bounding box center [551, 645] width 122 height 18
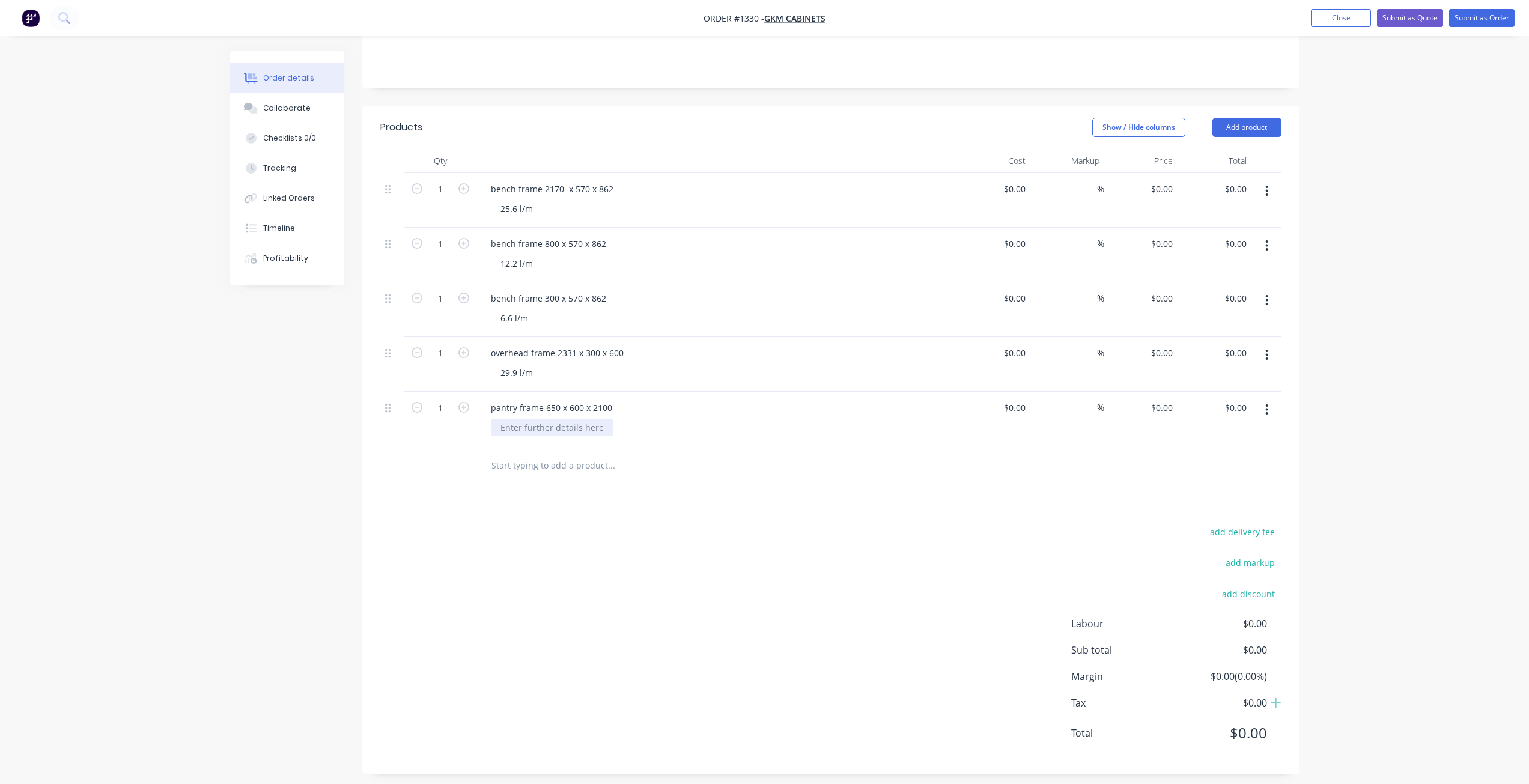
scroll to position [225, 0]
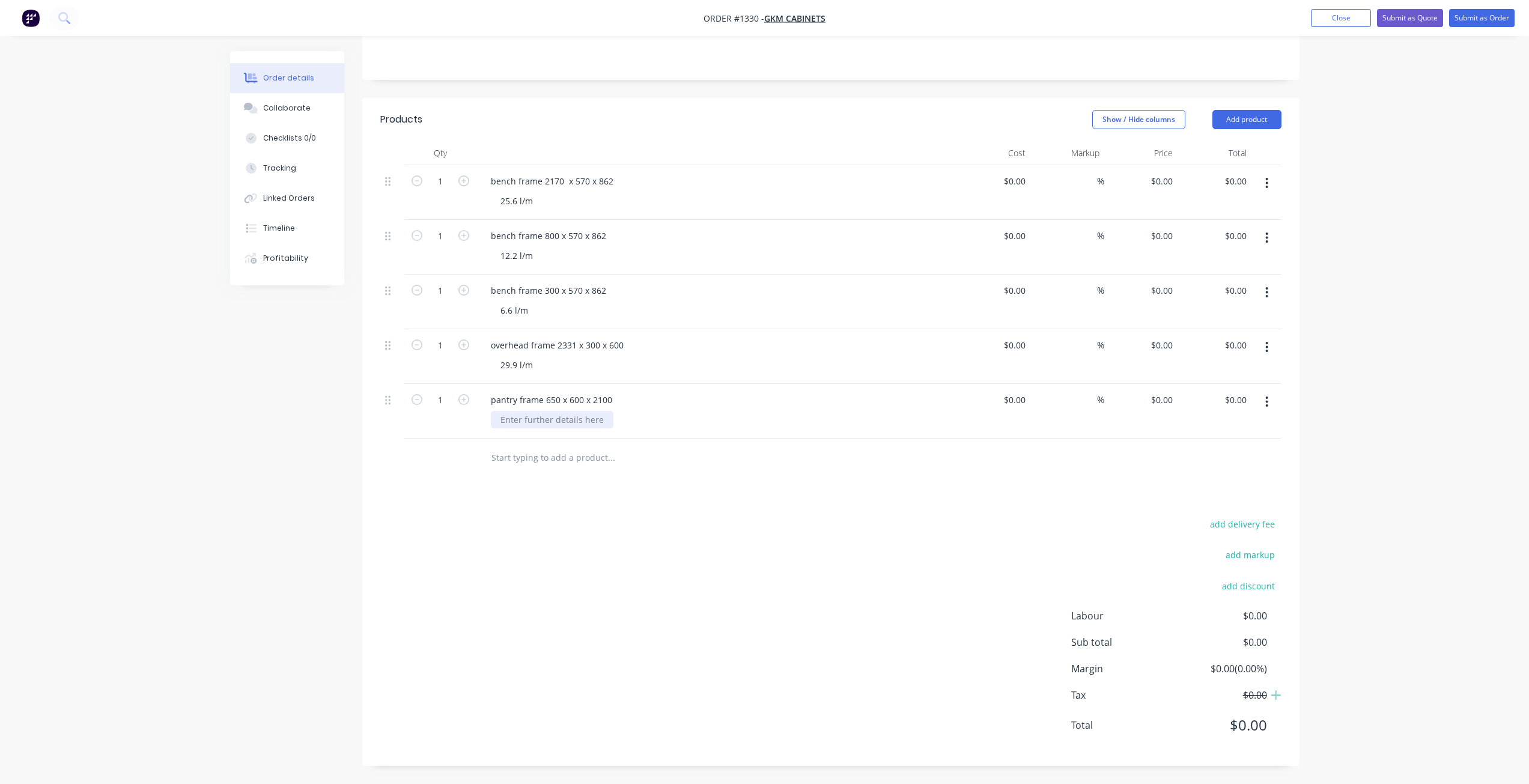
click at [551, 424] on div at bounding box center [551, 420] width 122 height 18
drag, startPoint x: 1250, startPoint y: 116, endPoint x: 1245, endPoint y: 125, distance: 10.3
click at [1248, 120] on button "Add product" at bounding box center [1247, 119] width 70 height 19
drag, startPoint x: 1207, startPoint y: 172, endPoint x: 805, endPoint y: 296, distance: 420.7
click at [1205, 174] on div "Basic product" at bounding box center [1224, 174] width 92 height 18
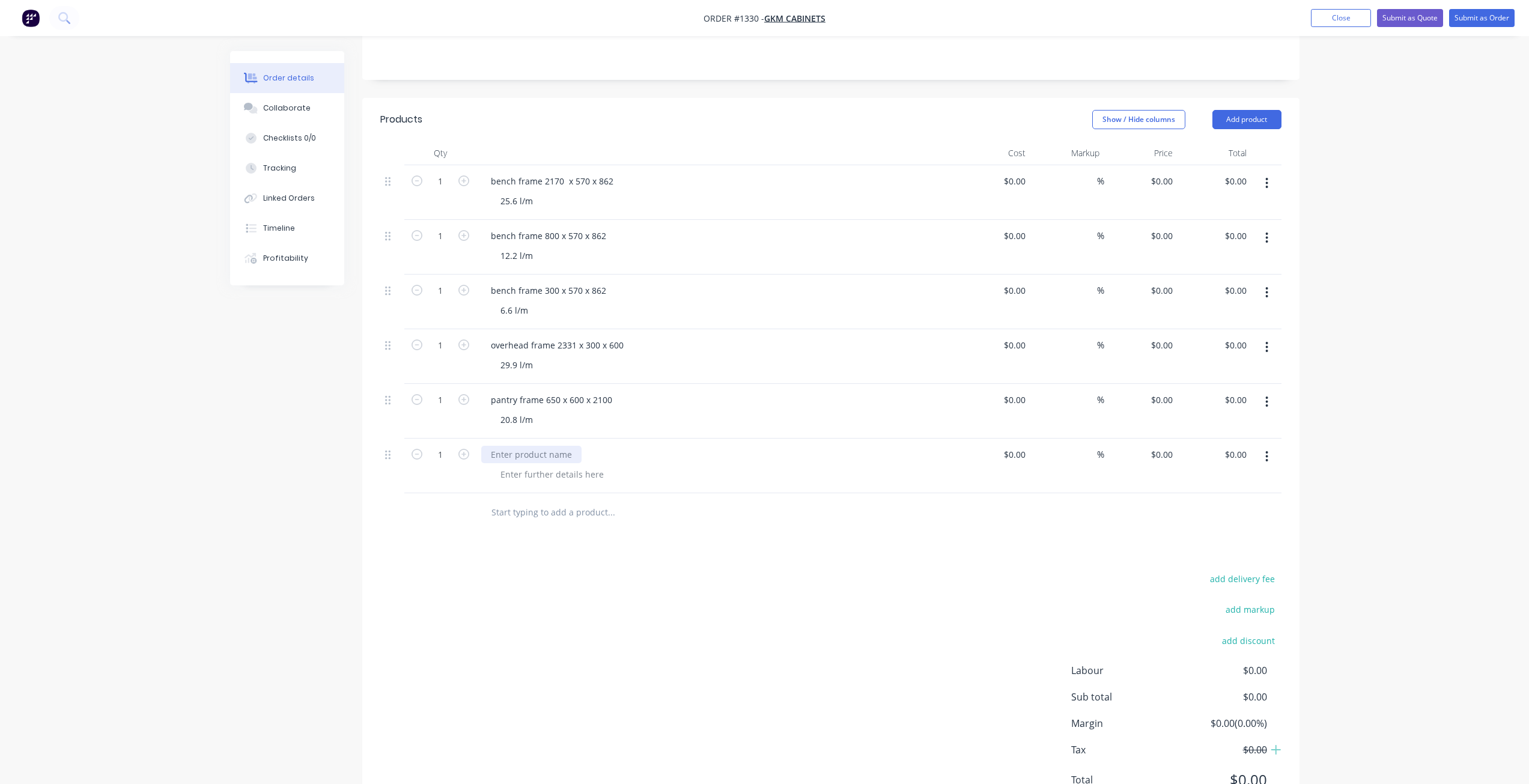
click at [522, 458] on div at bounding box center [531, 455] width 100 height 18
click at [567, 473] on div at bounding box center [551, 474] width 122 height 18
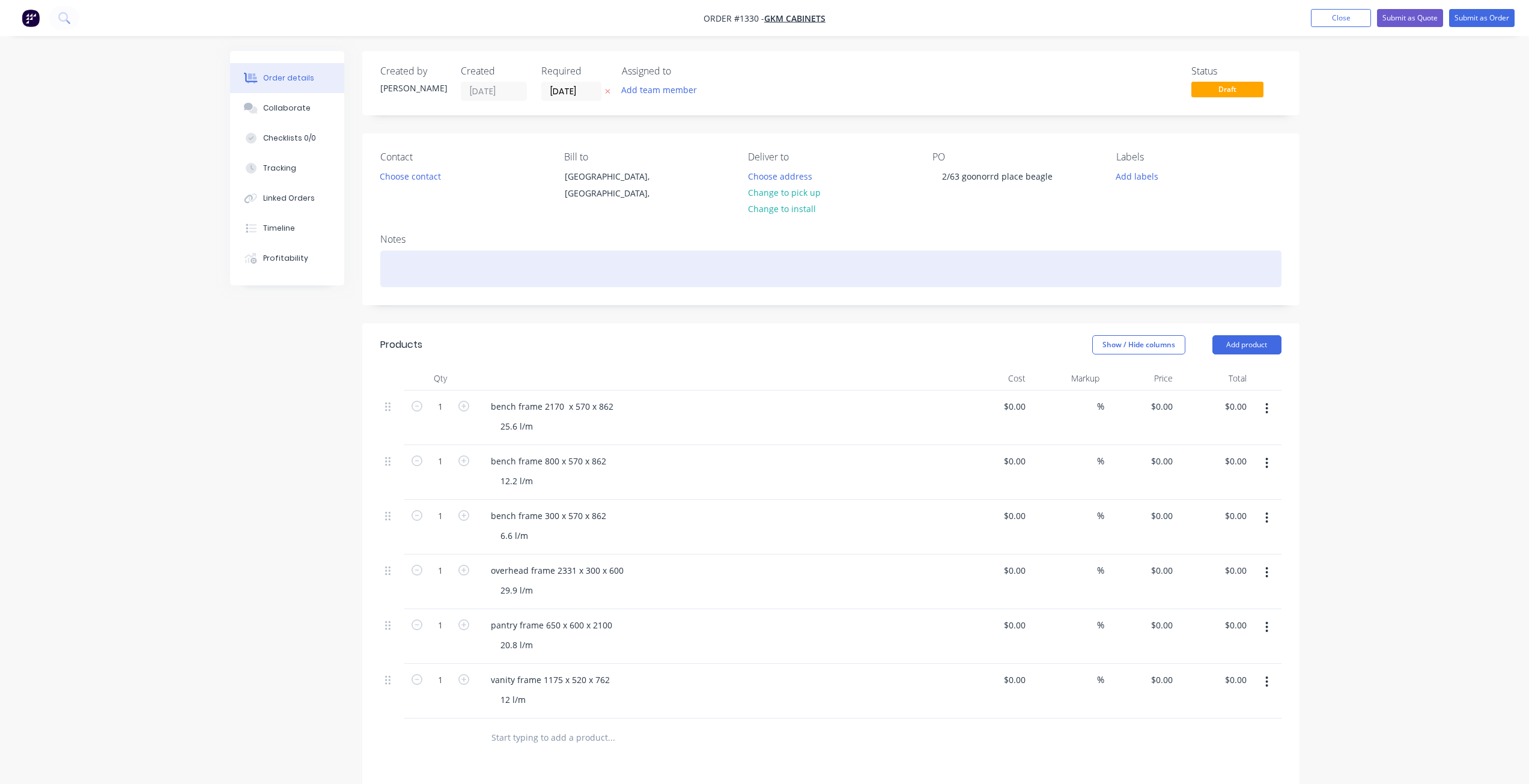
click at [412, 275] on div at bounding box center [831, 268] width 902 height 37
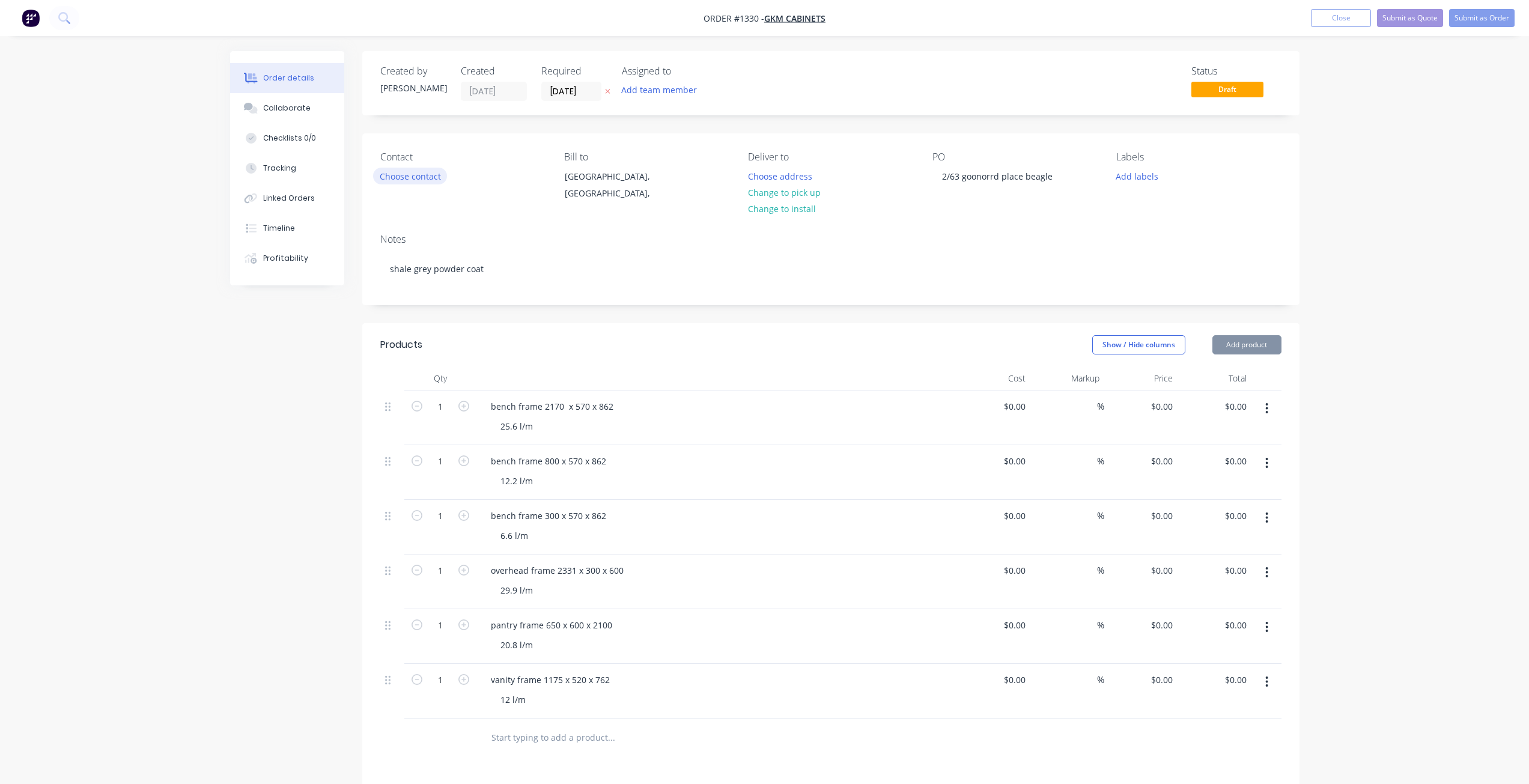
click at [406, 177] on button "Choose contact" at bounding box center [410, 176] width 73 height 16
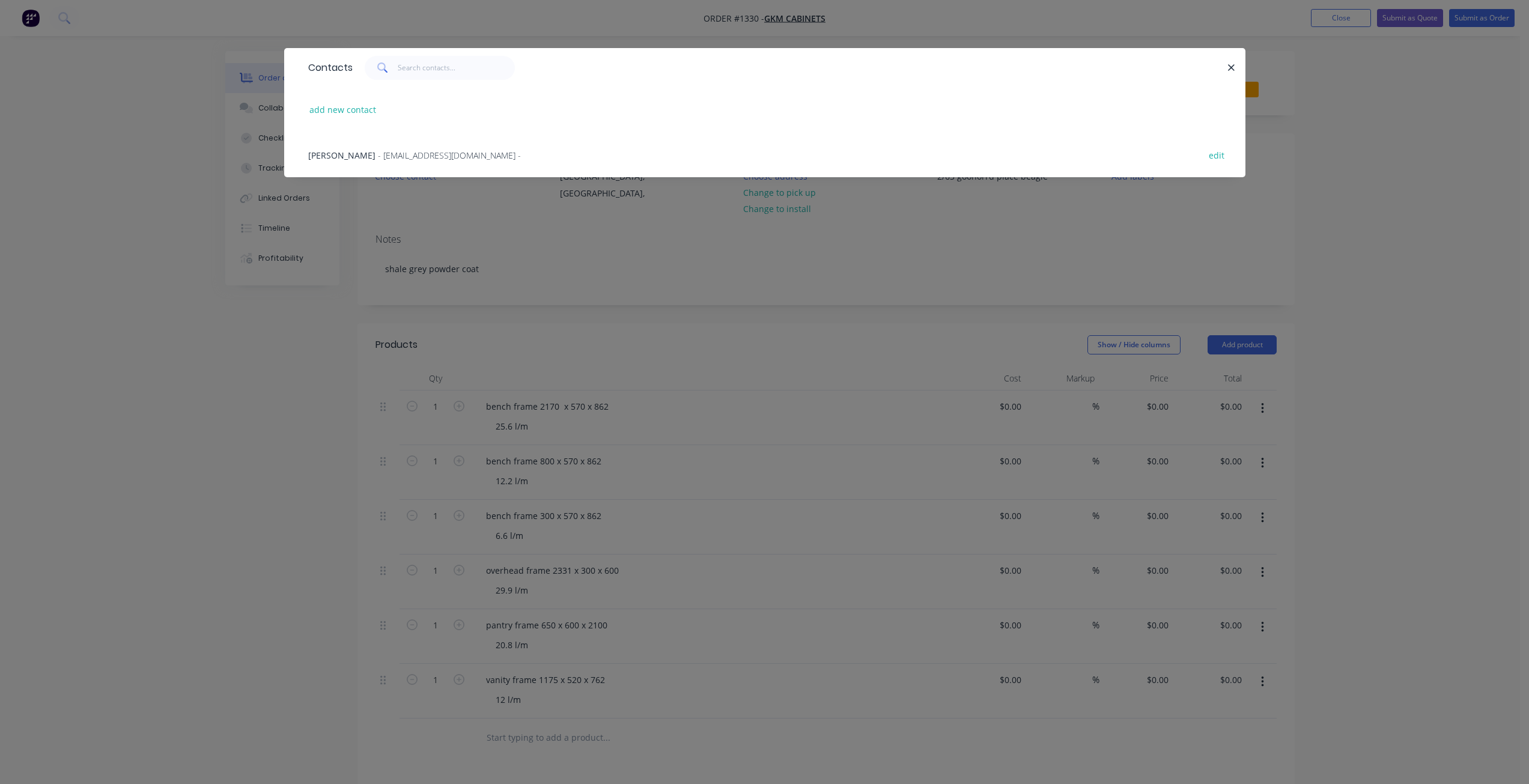
click at [410, 162] on div "Gregan - gkmcabinets@bigpond.com - edit" at bounding box center [764, 154] width 925 height 45
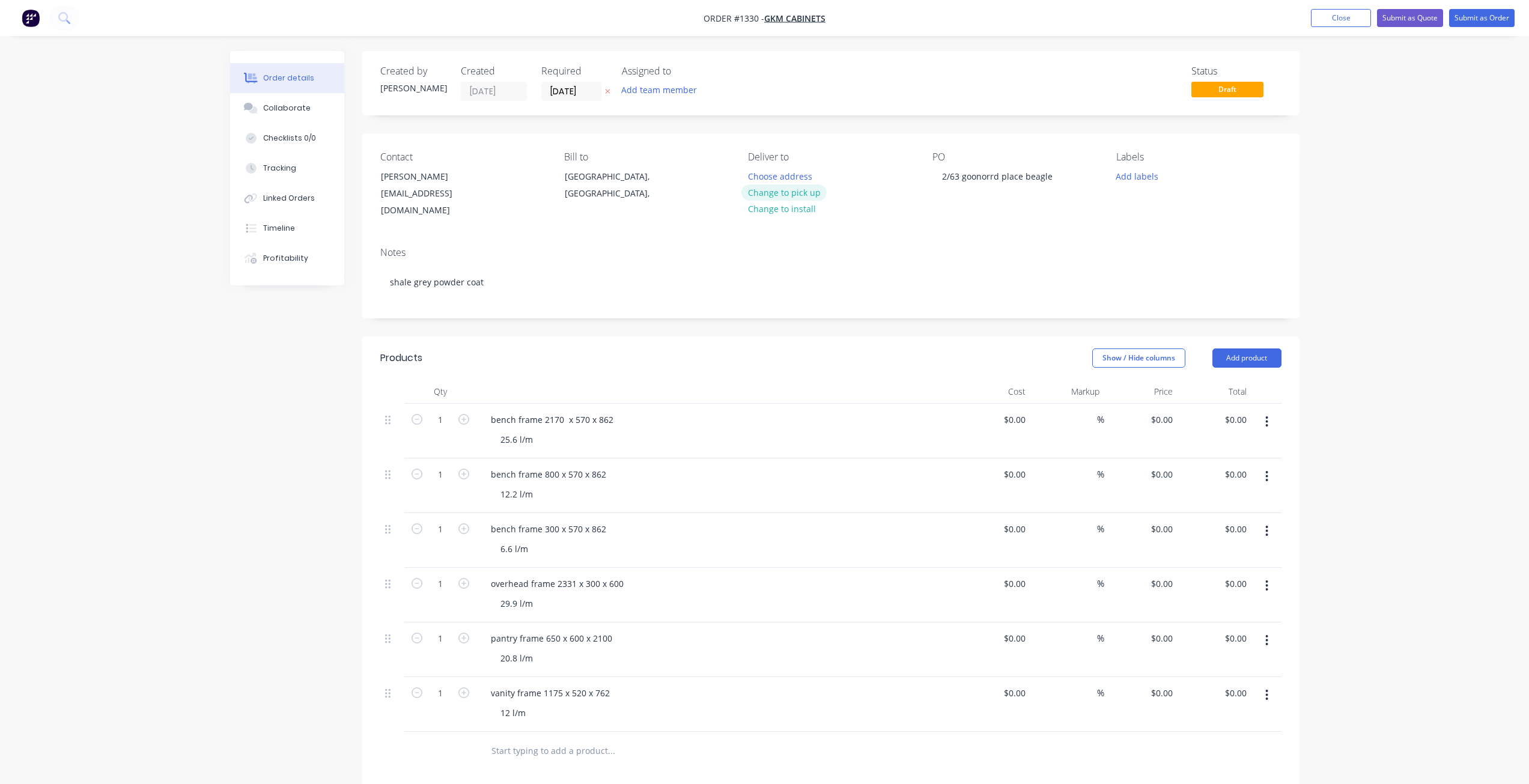
click at [777, 189] on button "Change to pick up" at bounding box center [784, 193] width 85 height 16
click at [576, 90] on input "30/09/25" at bounding box center [571, 91] width 59 height 18
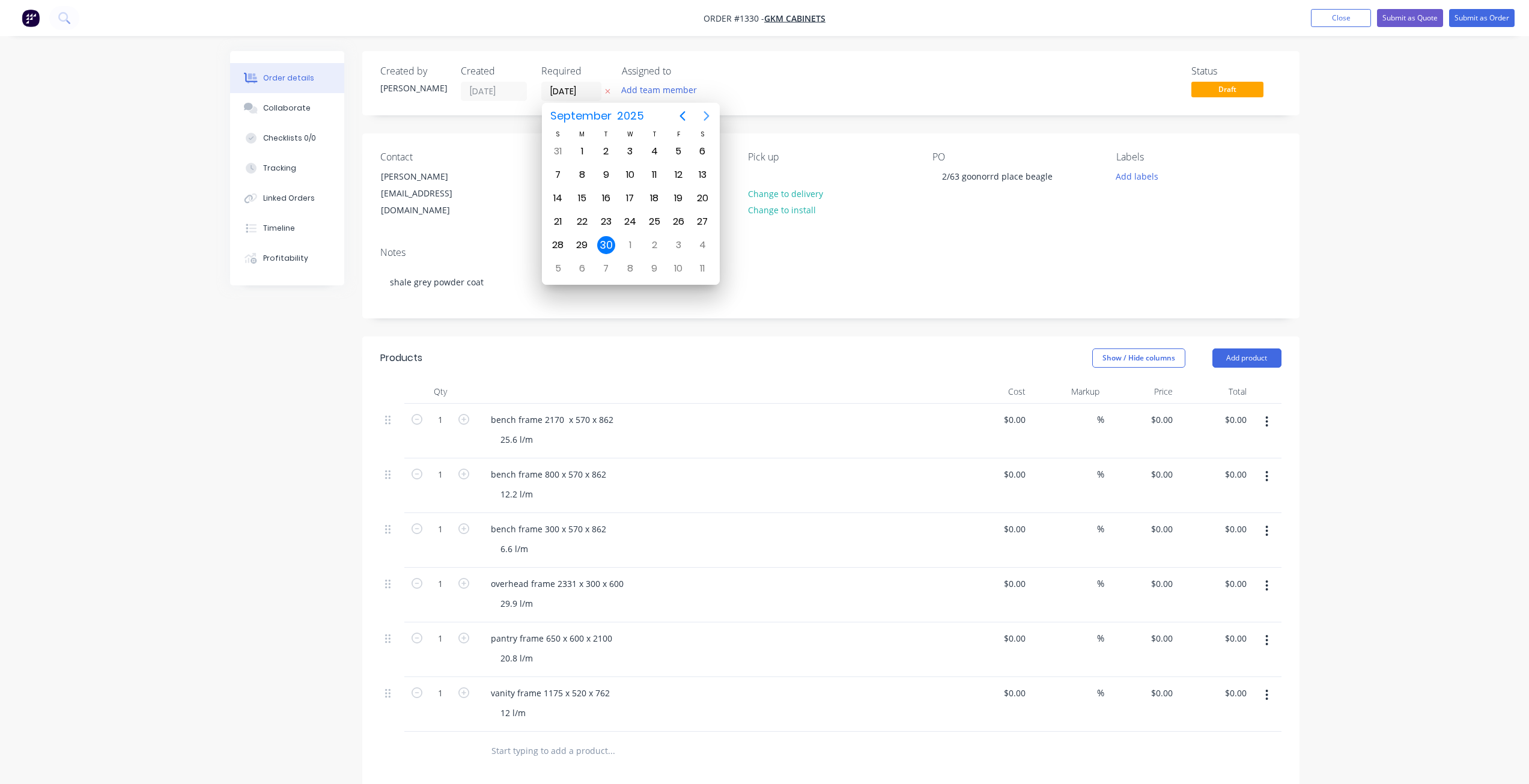
click at [708, 116] on icon "Next page" at bounding box center [706, 116] width 5 height 10
click at [676, 224] on div "24" at bounding box center [678, 221] width 18 height 18
type input "24/10/25"
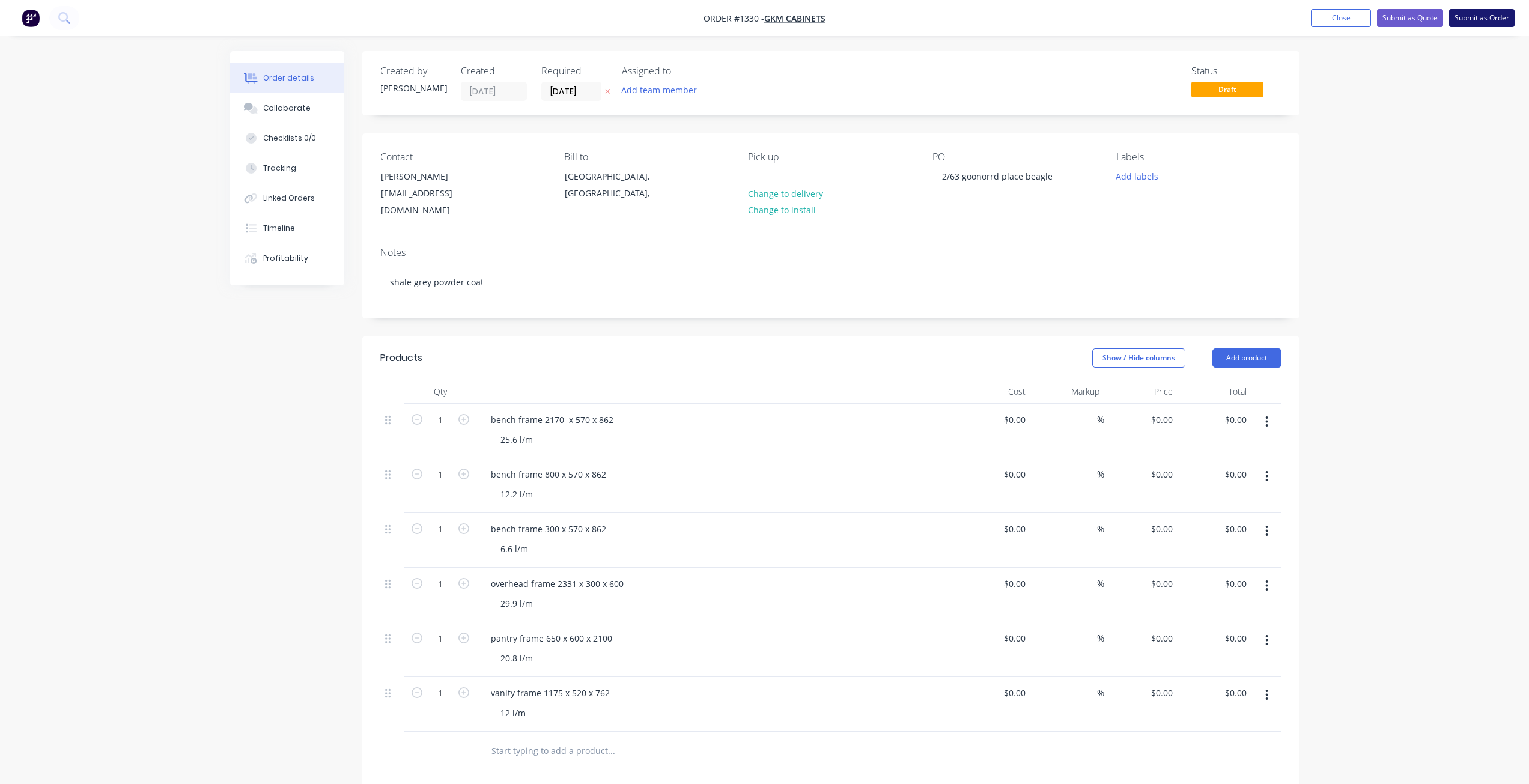
click at [1470, 19] on button "Submit as Order" at bounding box center [1481, 18] width 66 height 18
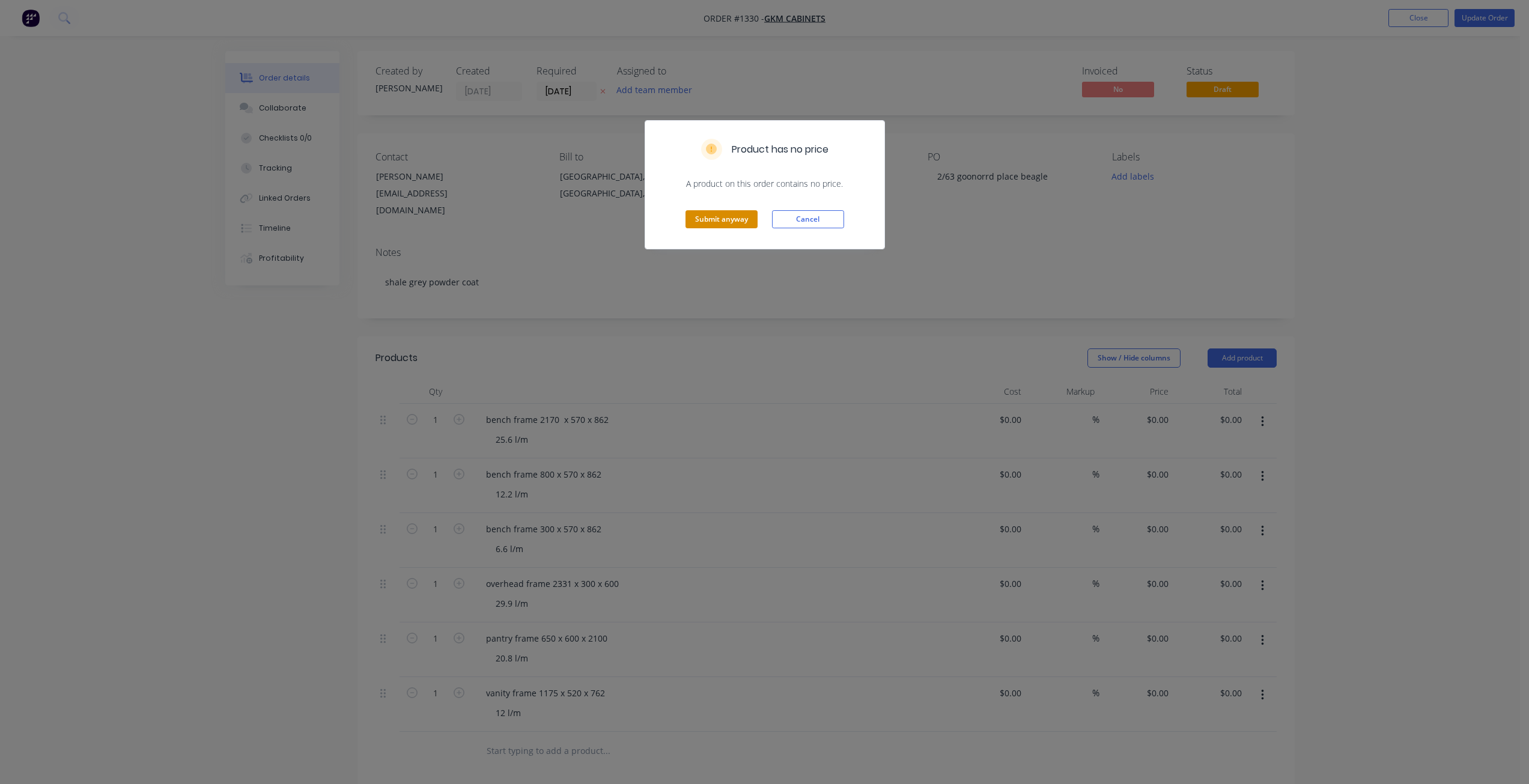
click at [699, 219] on button "Submit anyway" at bounding box center [721, 219] width 72 height 18
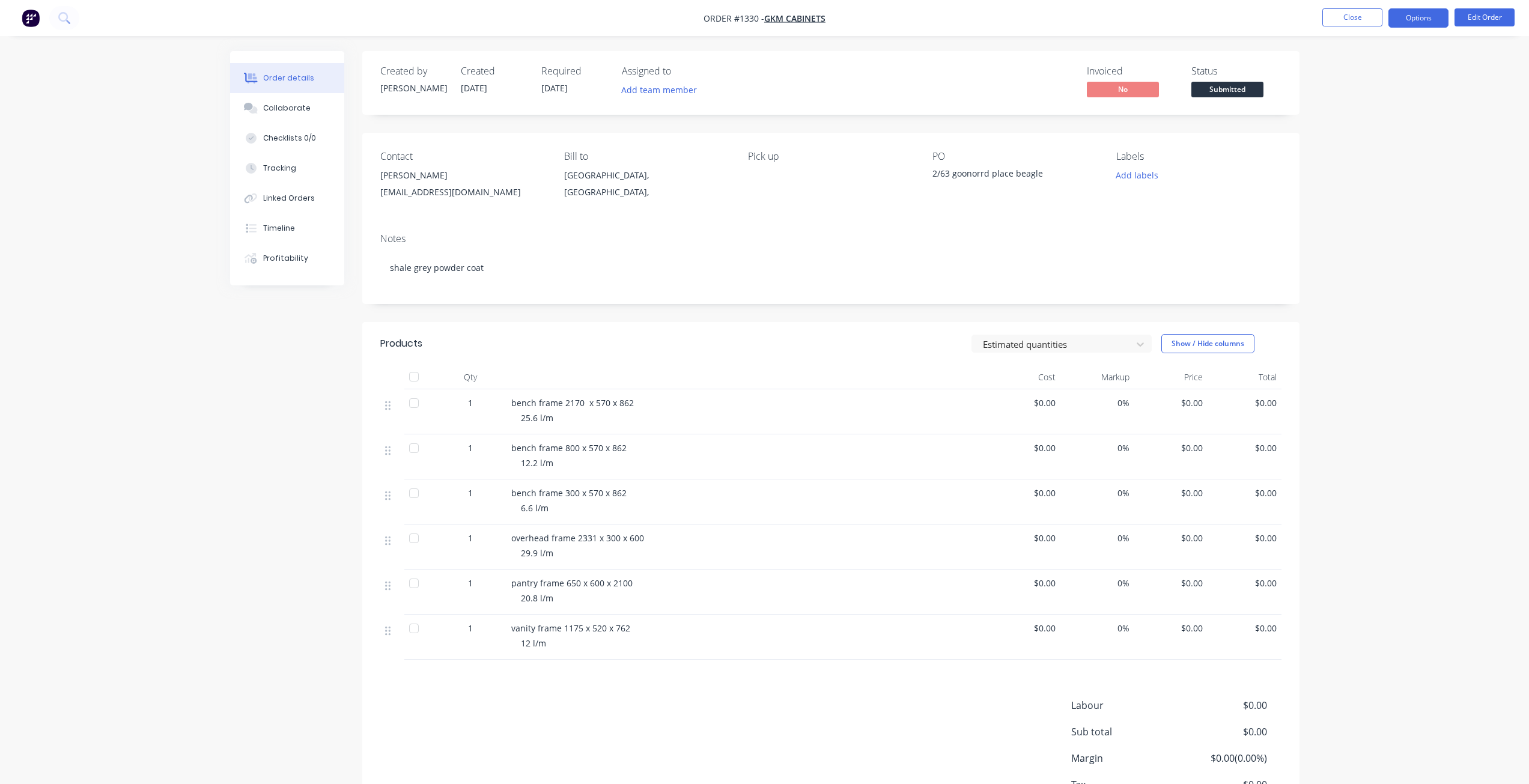
click at [1423, 20] on button "Options" at bounding box center [1418, 17] width 61 height 19
click at [1378, 218] on div "Purchase Products" at bounding box center [1382, 217] width 110 height 18
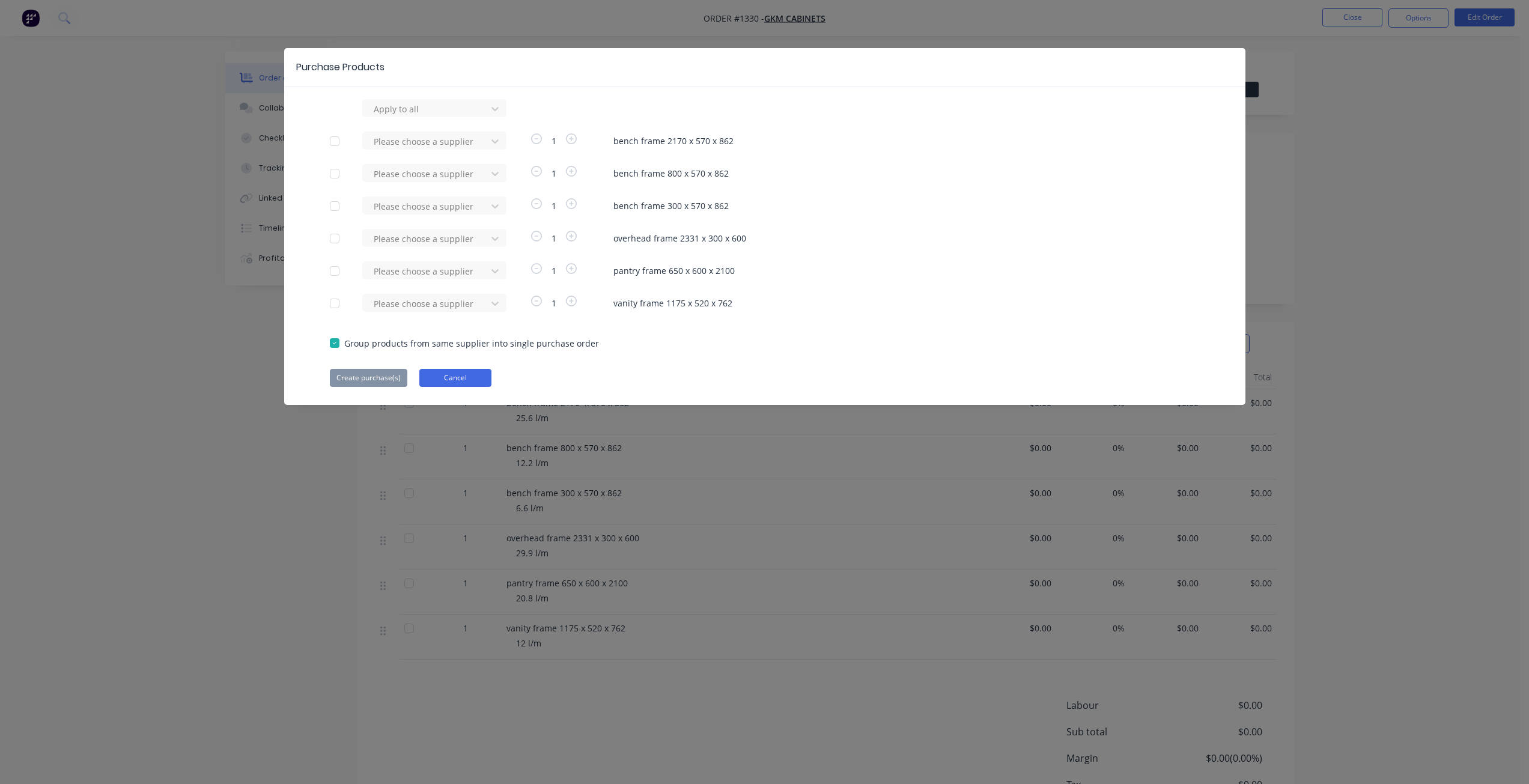
click at [477, 381] on button "Cancel" at bounding box center [455, 378] width 72 height 18
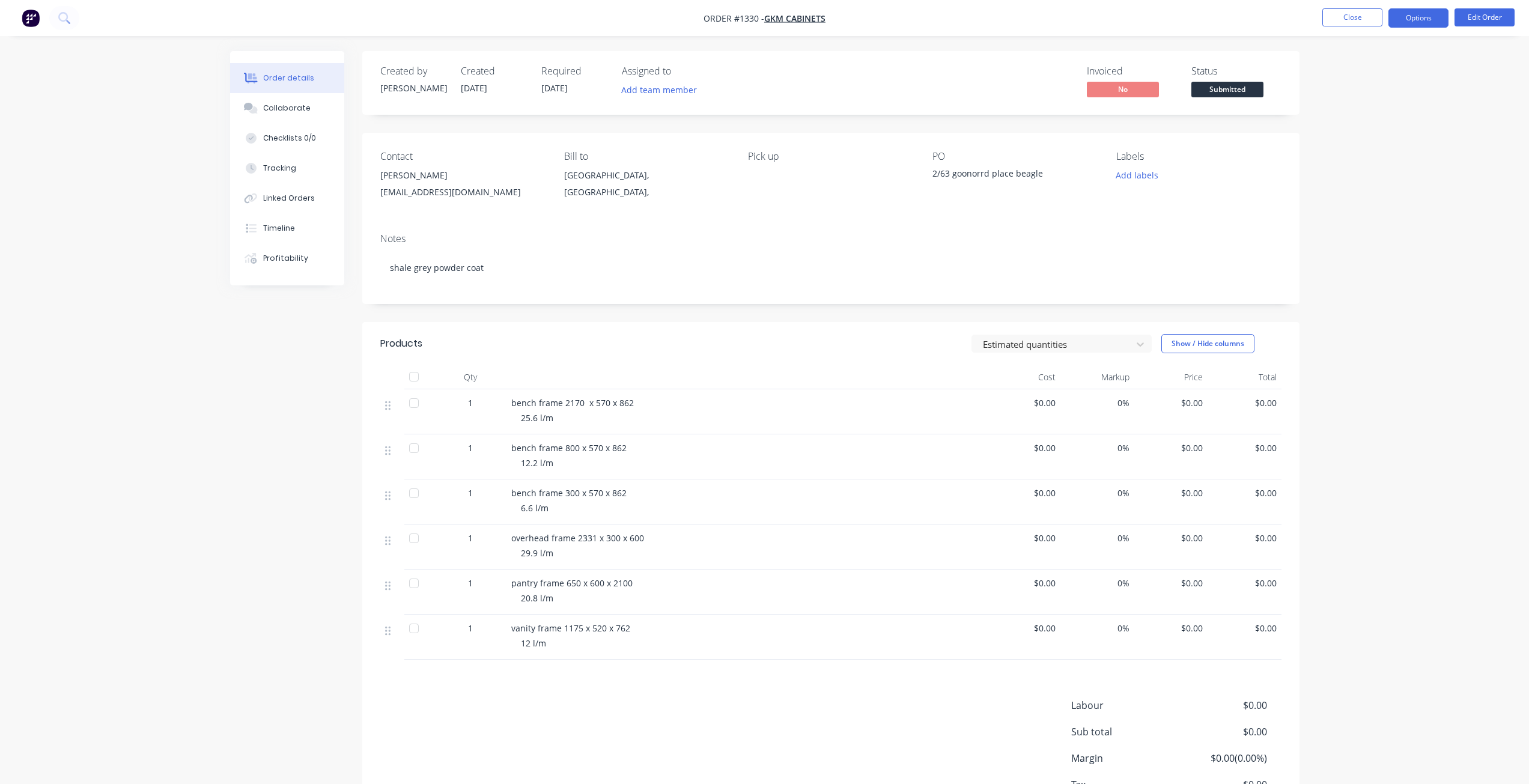
click at [1406, 23] on button "Options" at bounding box center [1418, 17] width 61 height 19
click at [1365, 153] on div "Work Order" at bounding box center [1382, 145] width 110 height 18
click at [1361, 117] on div "Without pricing" at bounding box center [1382, 121] width 110 height 18
click at [1353, 21] on button "Close" at bounding box center [1352, 17] width 61 height 18
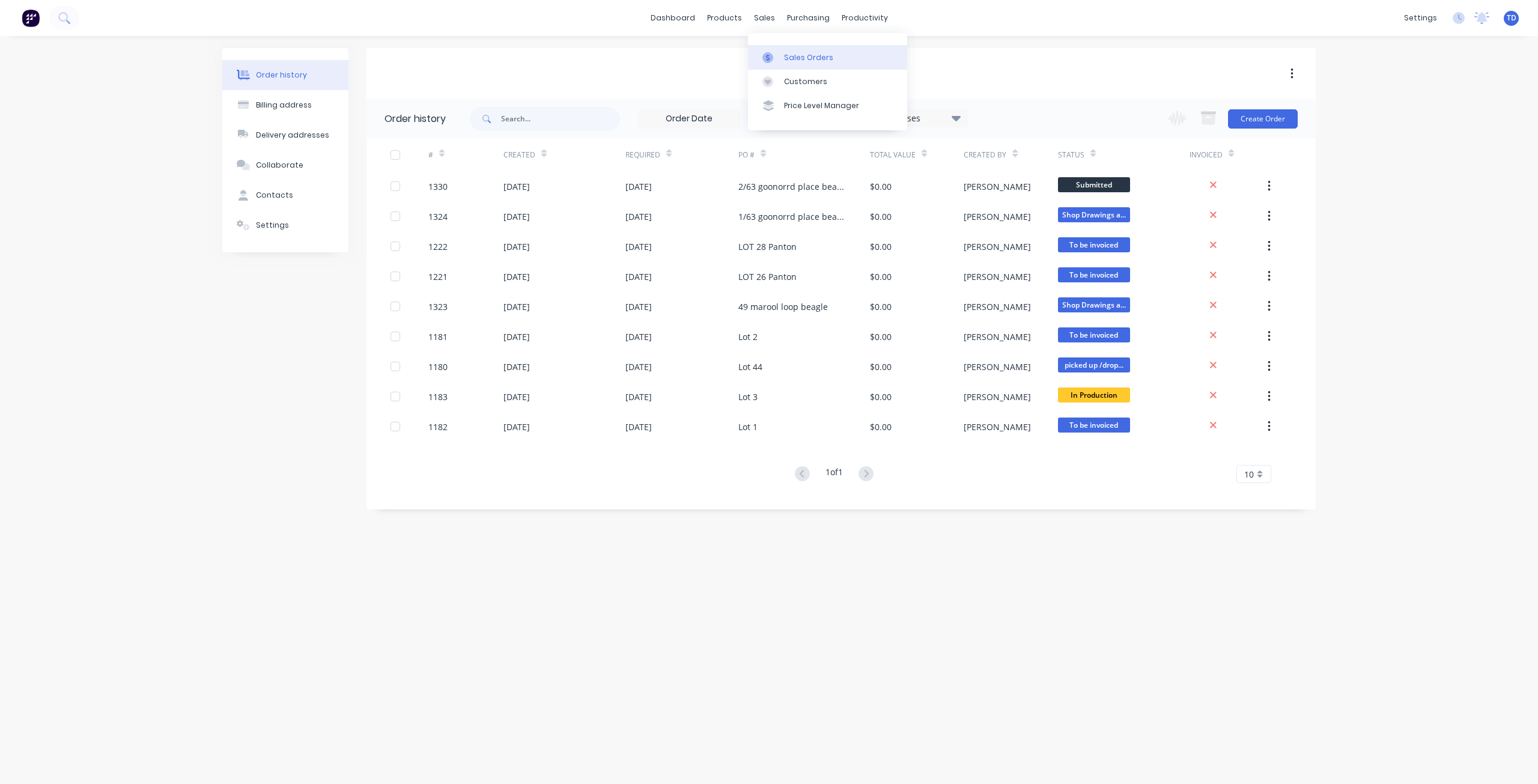
click at [809, 62] on div "Sales Orders" at bounding box center [809, 58] width 50 height 11
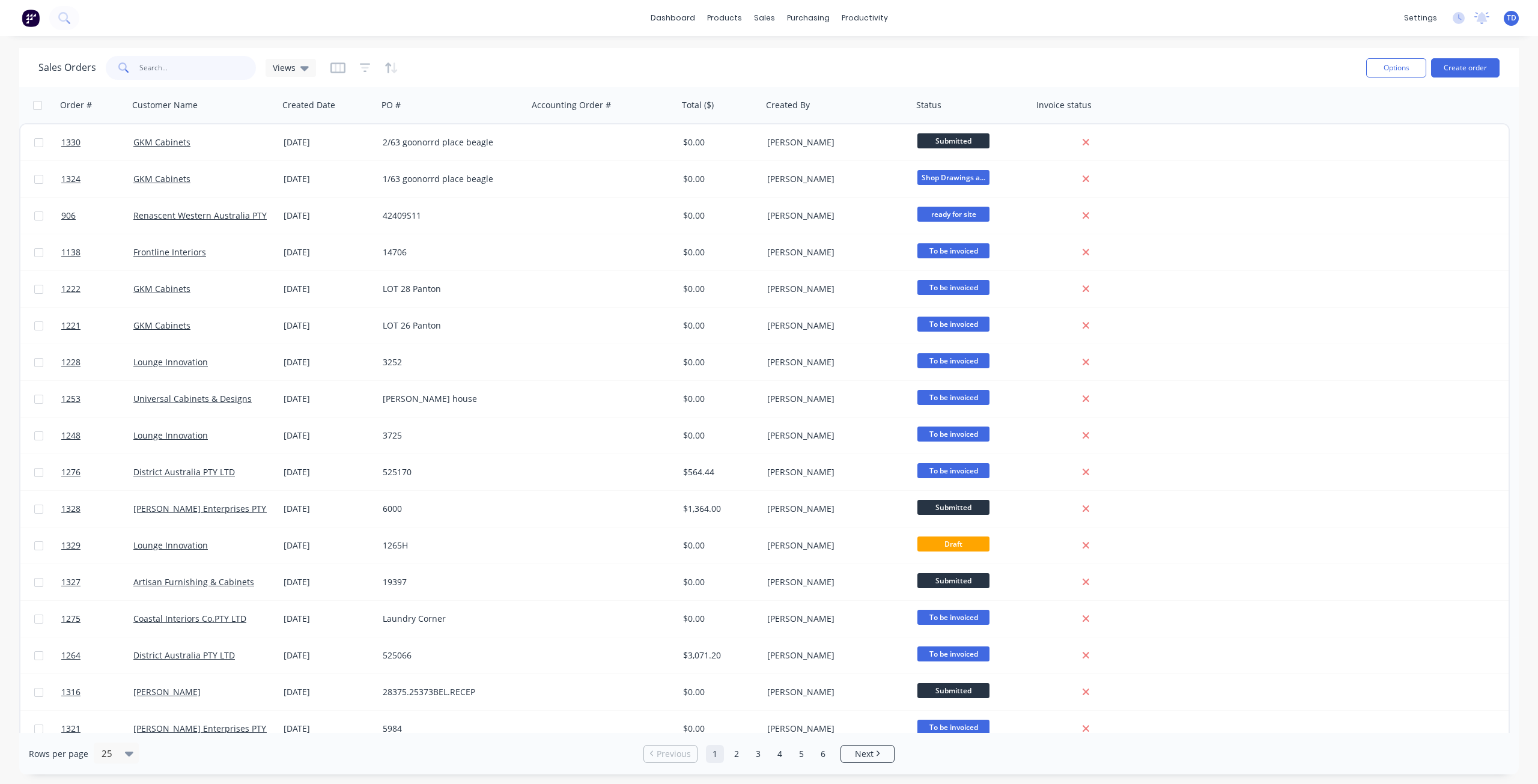
click at [161, 62] on input "text" at bounding box center [198, 67] width 117 height 24
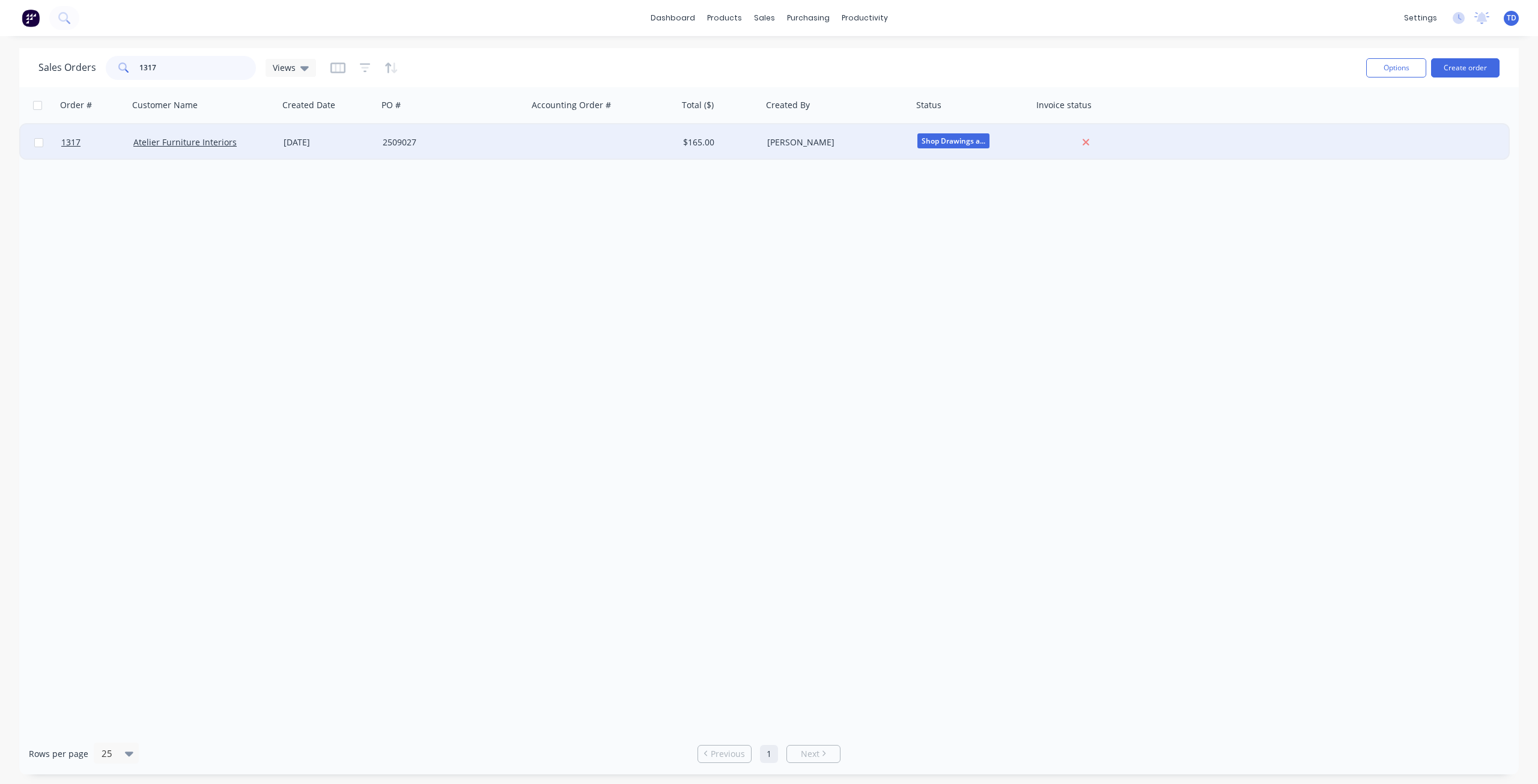
type input "1317"
click at [312, 146] on div "18 Sep 2025" at bounding box center [329, 142] width 89 height 12
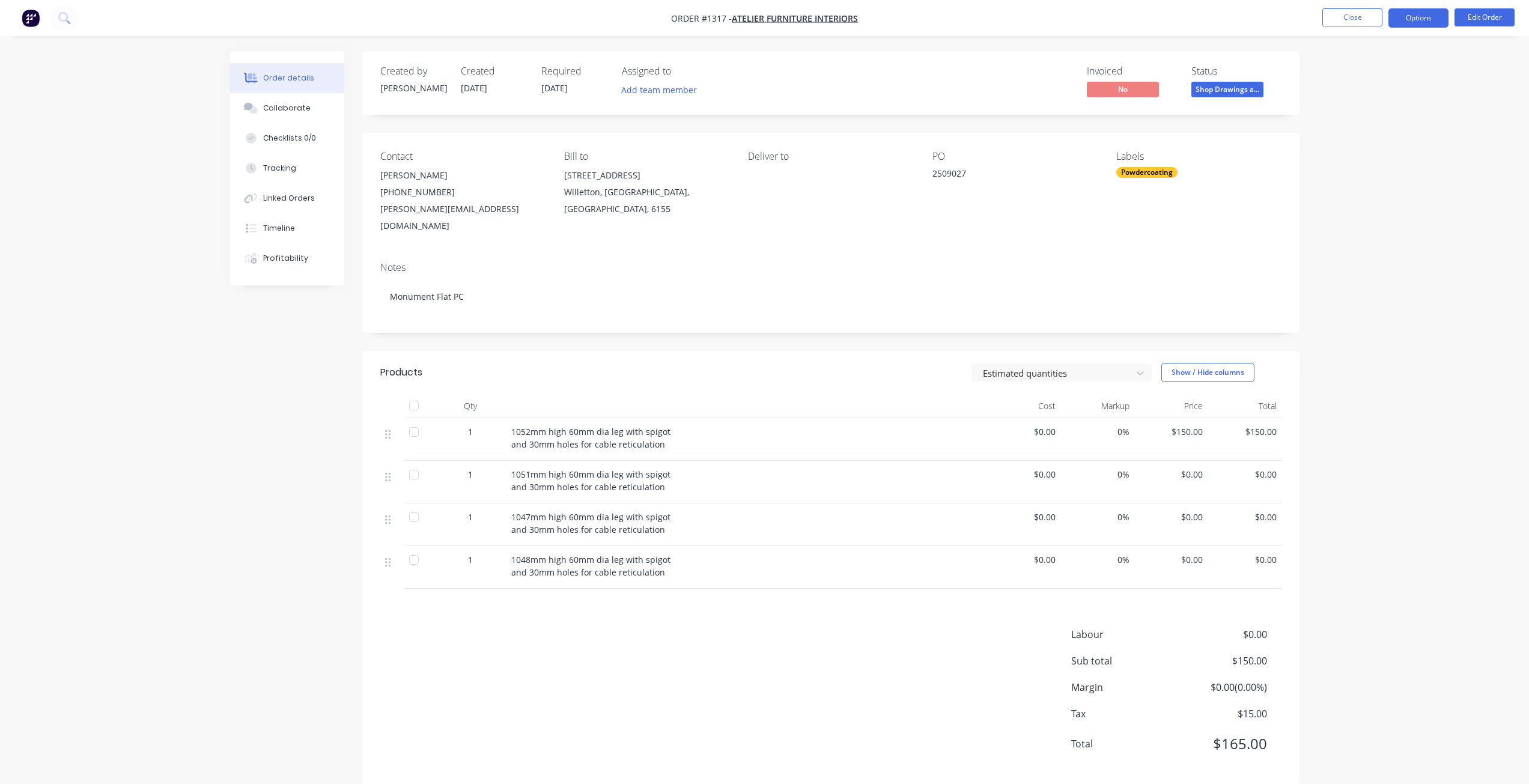
click at [1422, 11] on button "Options" at bounding box center [1418, 17] width 61 height 19
click at [1377, 221] on div "Purchase Products" at bounding box center [1382, 217] width 110 height 18
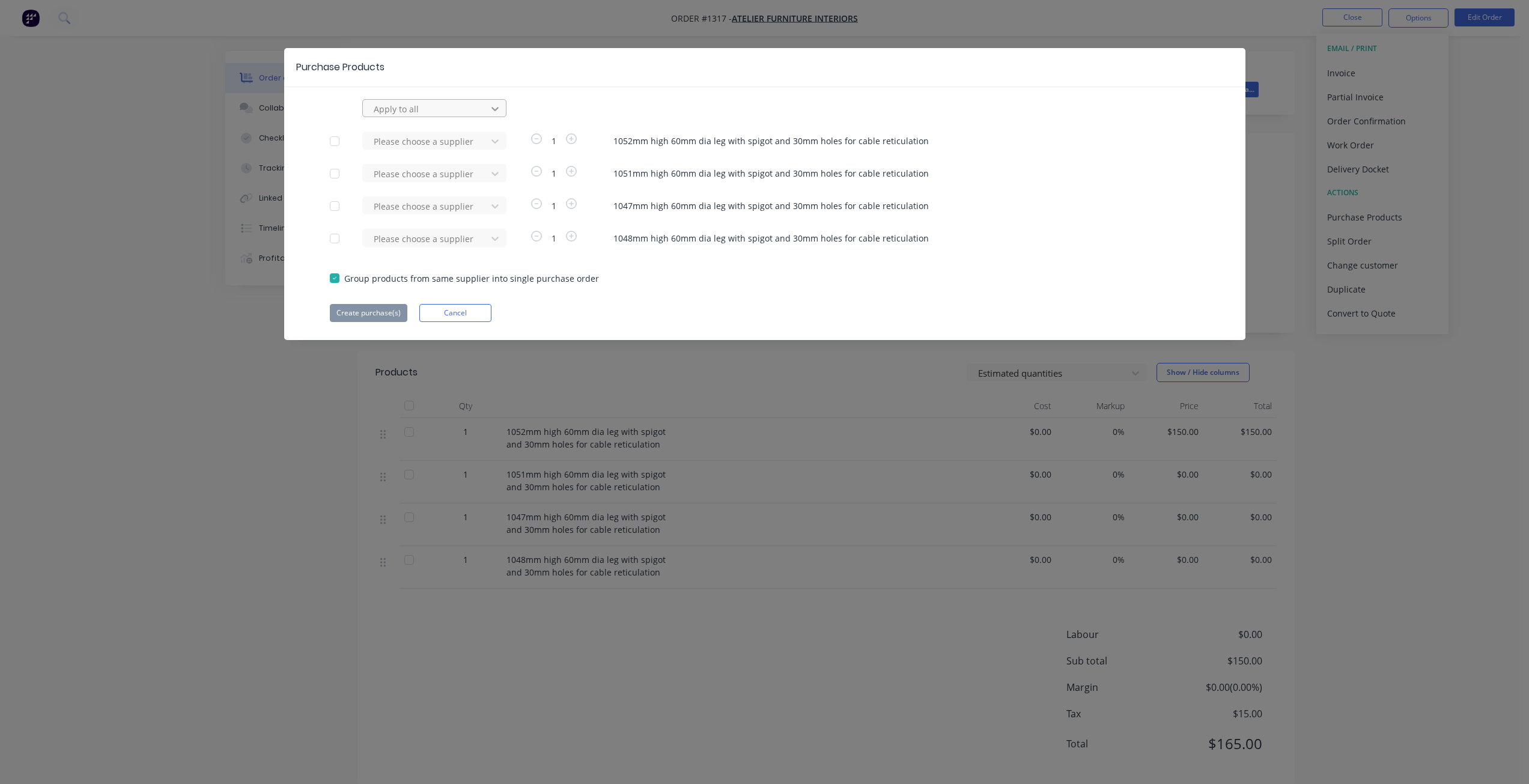
click at [499, 109] on icon at bounding box center [495, 108] width 12 height 12
type input "ra"
click at [444, 162] on div "raynbow powder coating" at bounding box center [434, 158] width 144 height 22
drag, startPoint x: 333, startPoint y: 207, endPoint x: 343, endPoint y: 230, distance: 25.1
click at [333, 207] on div at bounding box center [335, 205] width 24 height 24
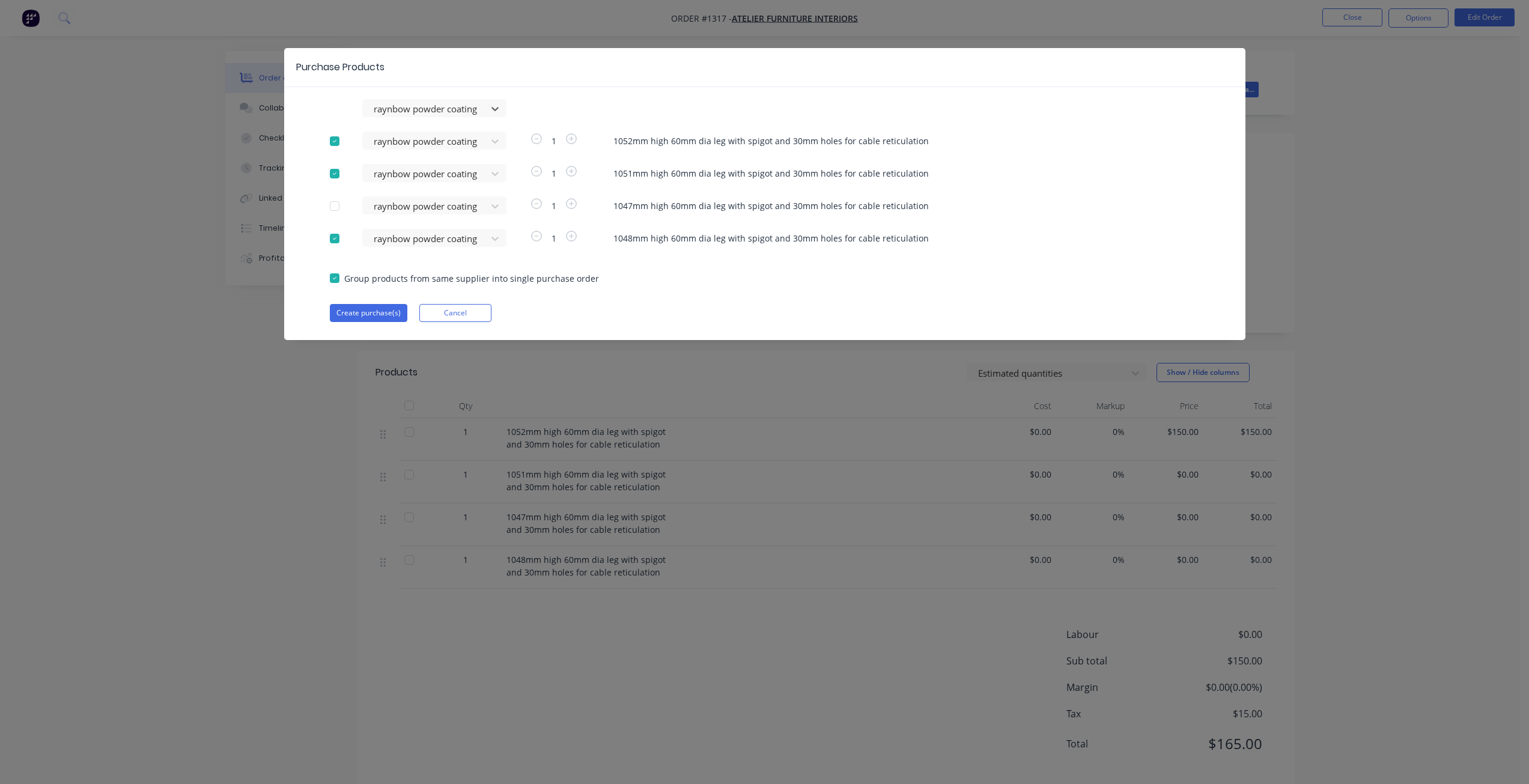
click at [336, 240] on div at bounding box center [335, 238] width 24 height 24
click at [370, 317] on button "Create purchase(s)" at bounding box center [368, 313] width 77 height 18
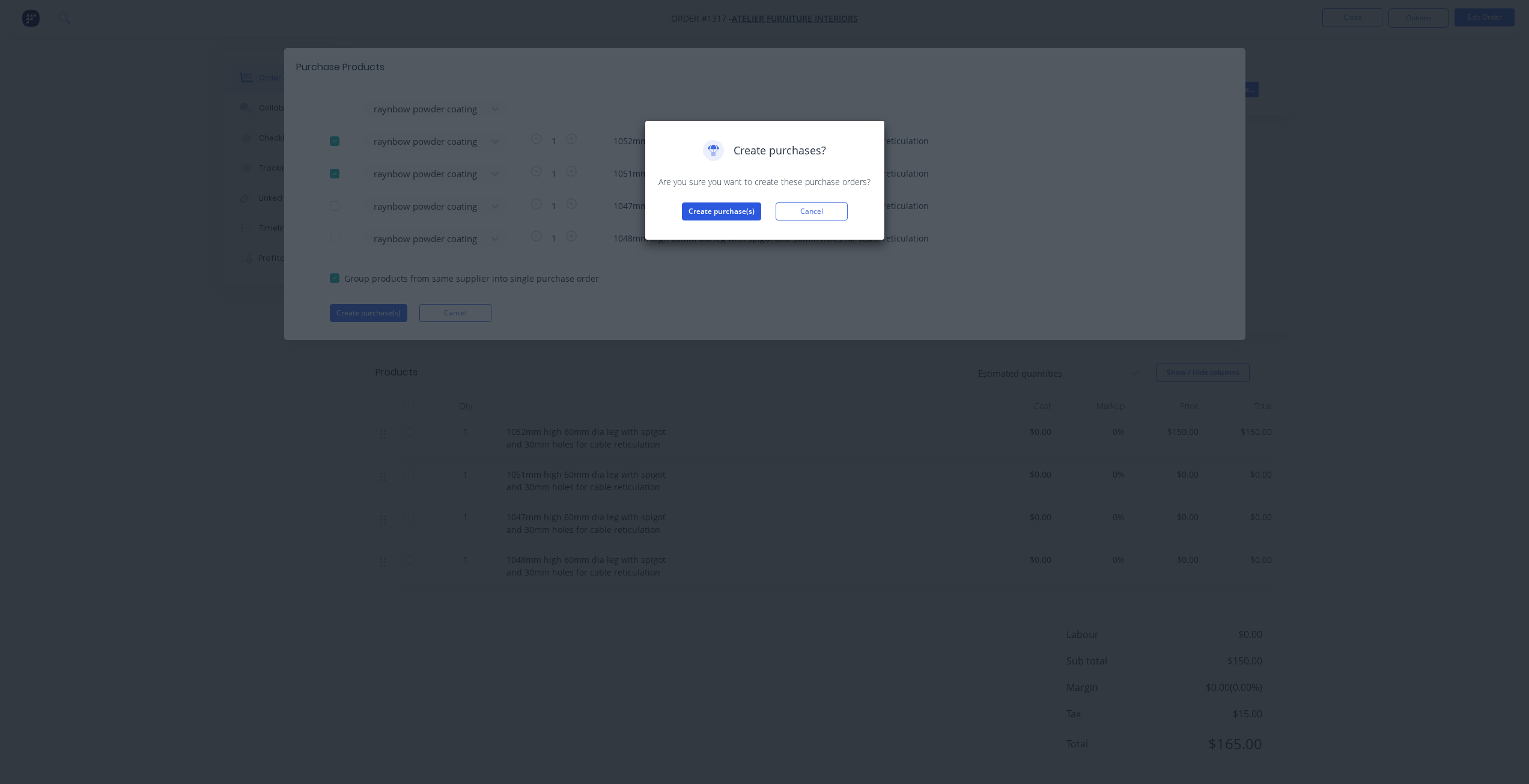
click at [722, 215] on button "Create purchase(s)" at bounding box center [722, 211] width 79 height 18
click at [740, 233] on button "View purchase(s)" at bounding box center [721, 230] width 72 height 18
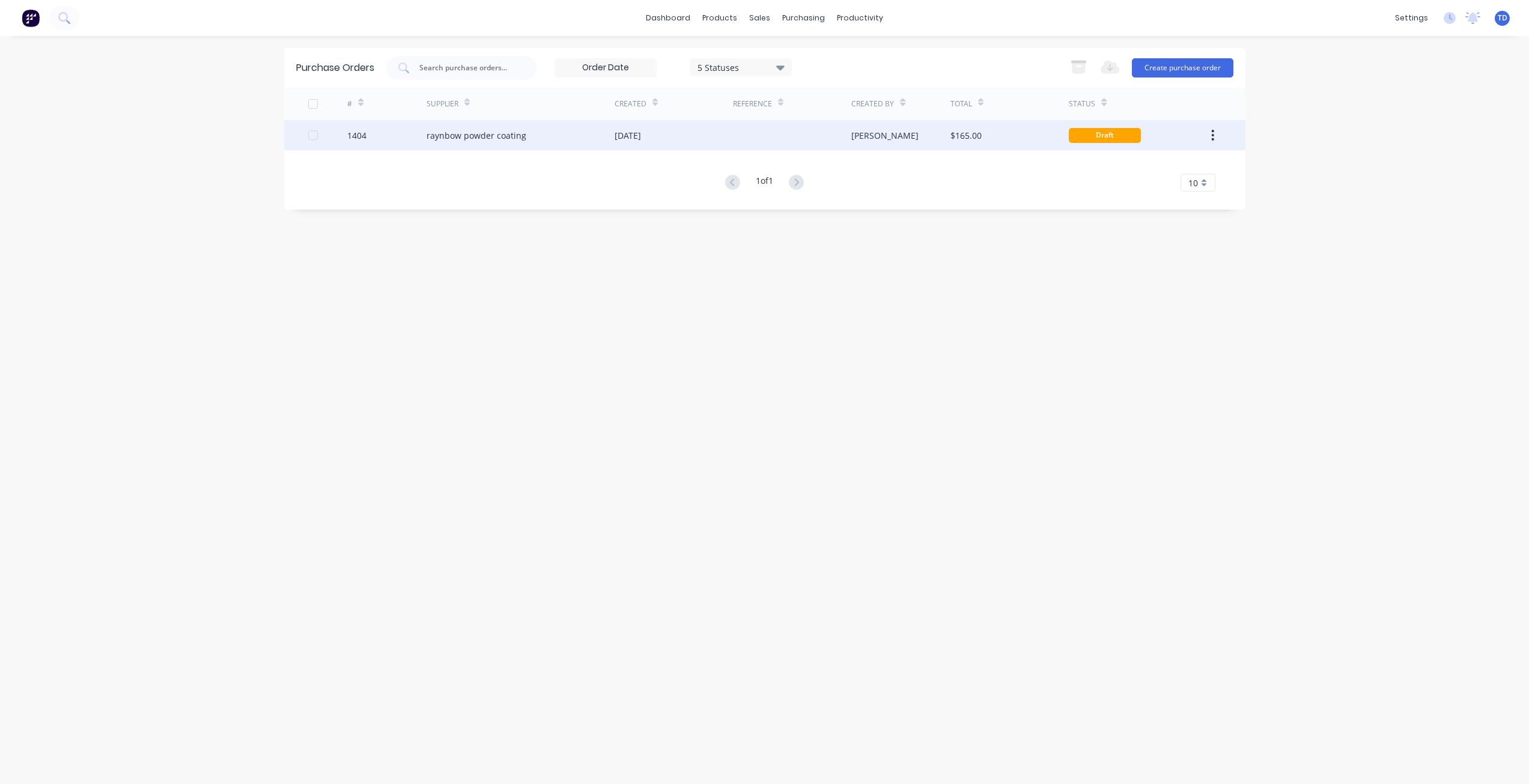
click at [480, 131] on div "raynbow powder coating" at bounding box center [477, 135] width 99 height 13
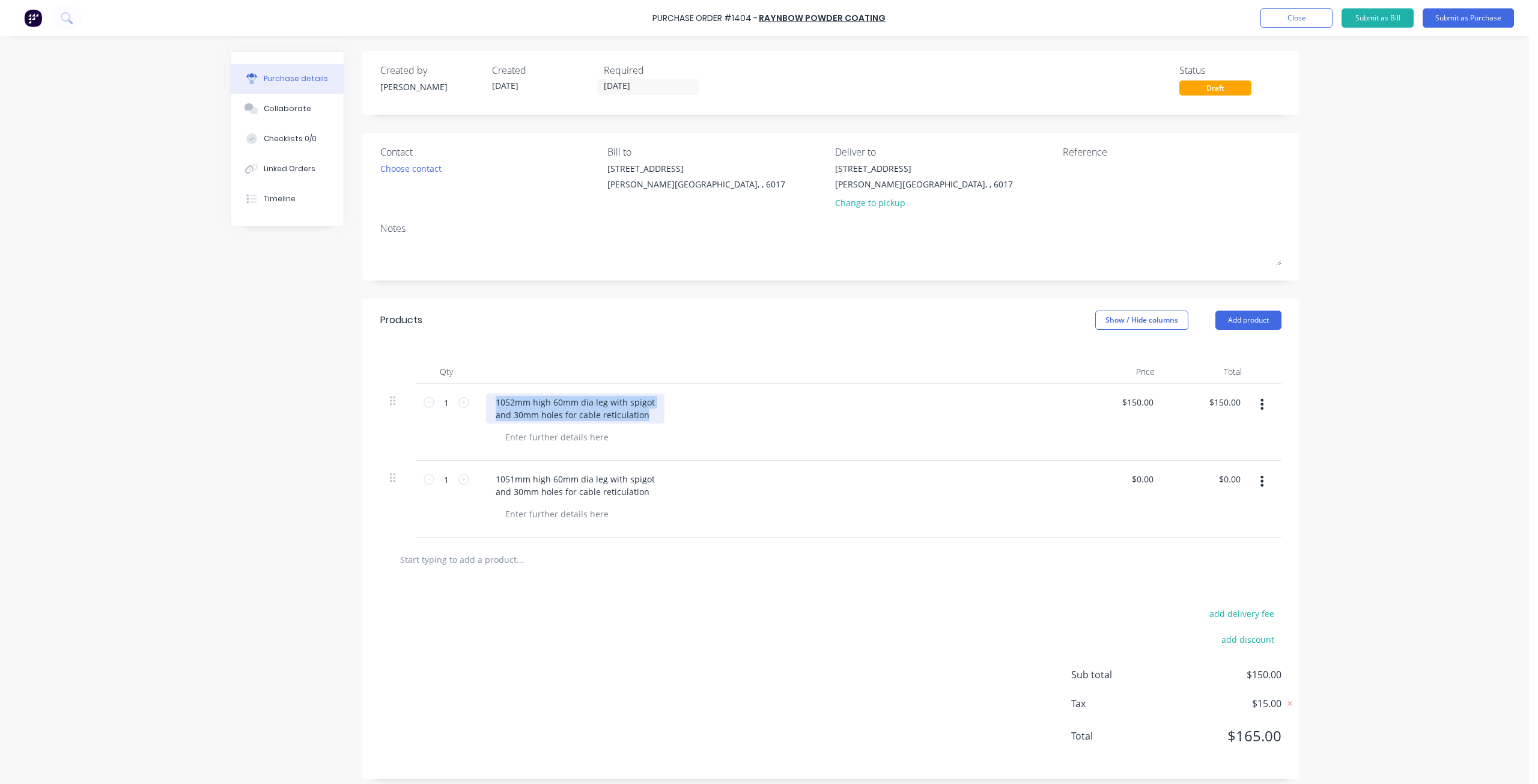
drag, startPoint x: 644, startPoint y: 416, endPoint x: 485, endPoint y: 373, distance: 164.7
click at [477, 387] on div "1052mm high 60mm dia leg with spigot and 30mm holes for cable reticulation" at bounding box center [776, 422] width 601 height 76
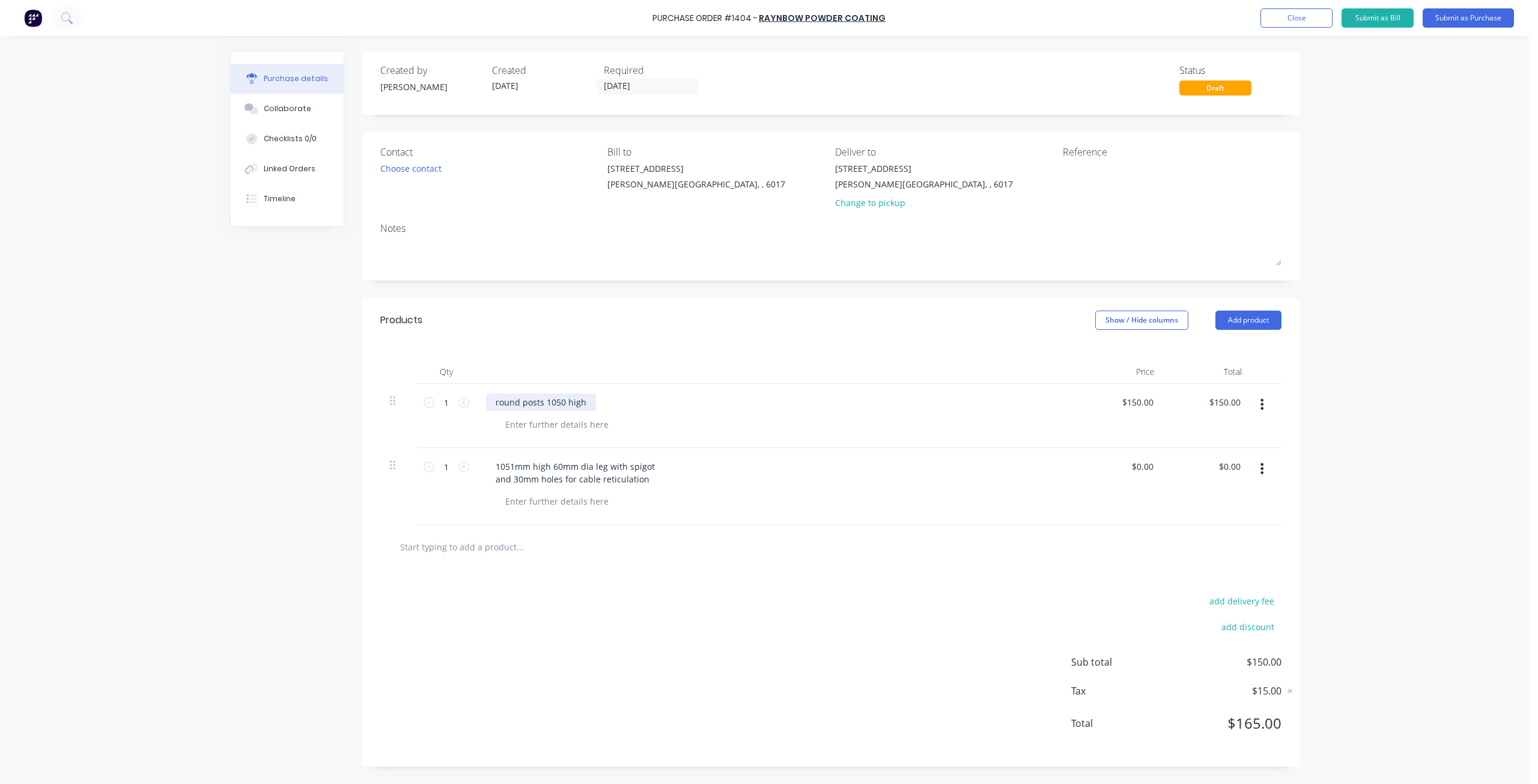
click at [563, 402] on div "round posts 1050 high" at bounding box center [540, 402] width 110 height 18
click at [538, 425] on div at bounding box center [556, 425] width 122 height 18
click at [461, 407] on icon at bounding box center [464, 402] width 11 height 11
type input "2"
type input "$300.00"
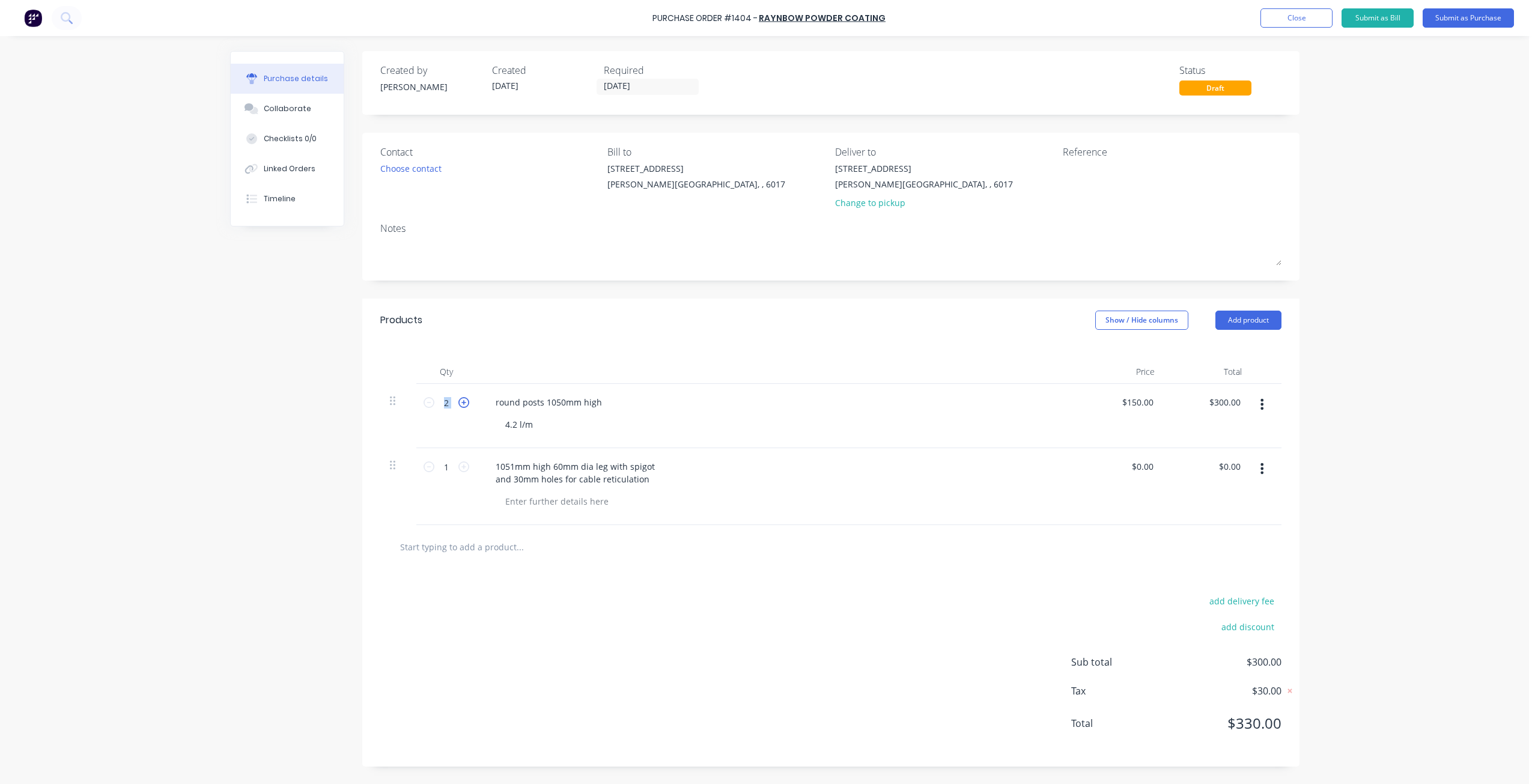
click at [461, 407] on icon at bounding box center [464, 402] width 11 height 11
type input "3"
type input "$450.00"
click at [461, 407] on icon at bounding box center [464, 402] width 11 height 11
type input "4"
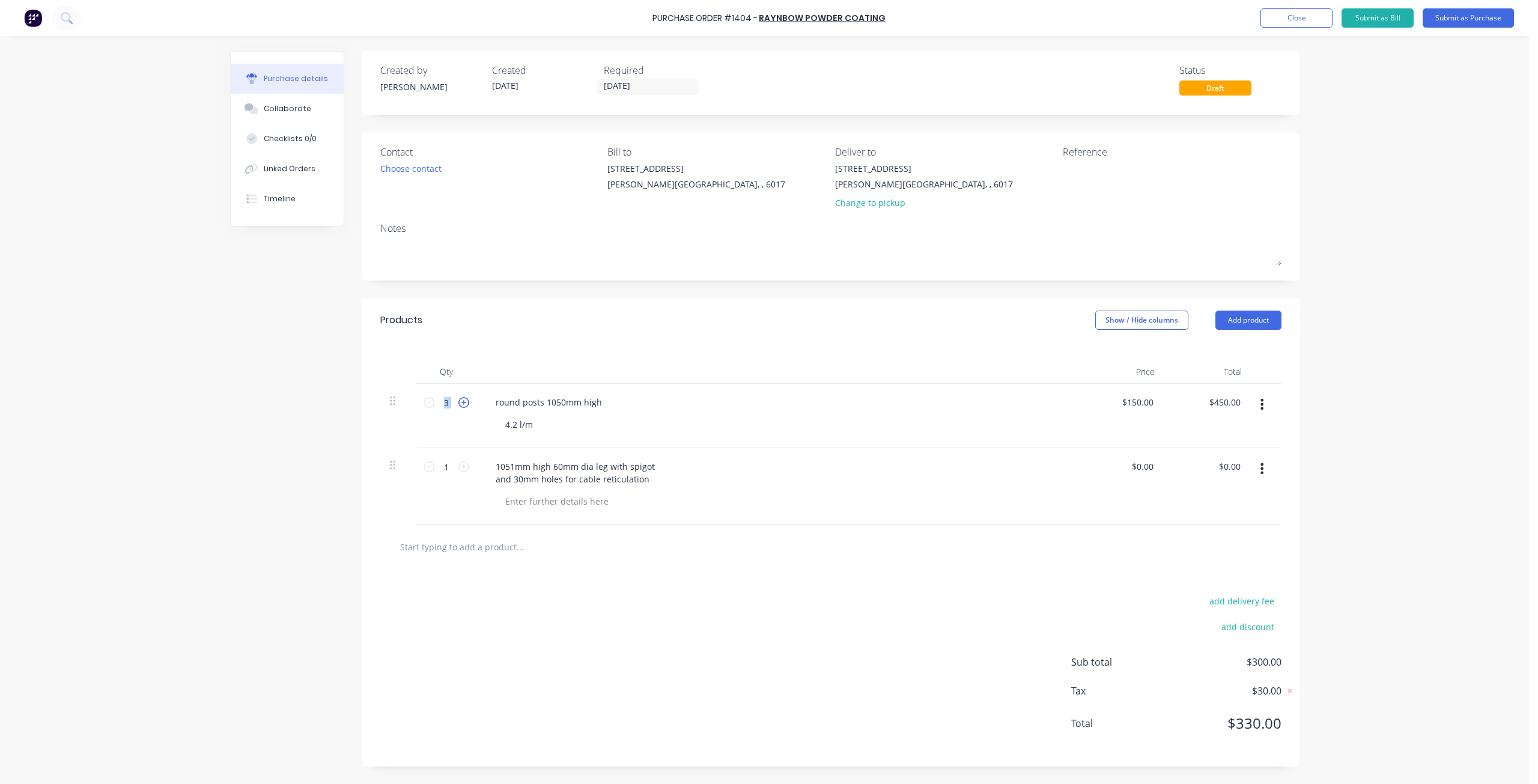
type input "$600.00"
click at [461, 407] on icon at bounding box center [464, 402] width 11 height 11
type input "5"
type input "$750.00"
click at [429, 405] on icon at bounding box center [429, 402] width 11 height 11
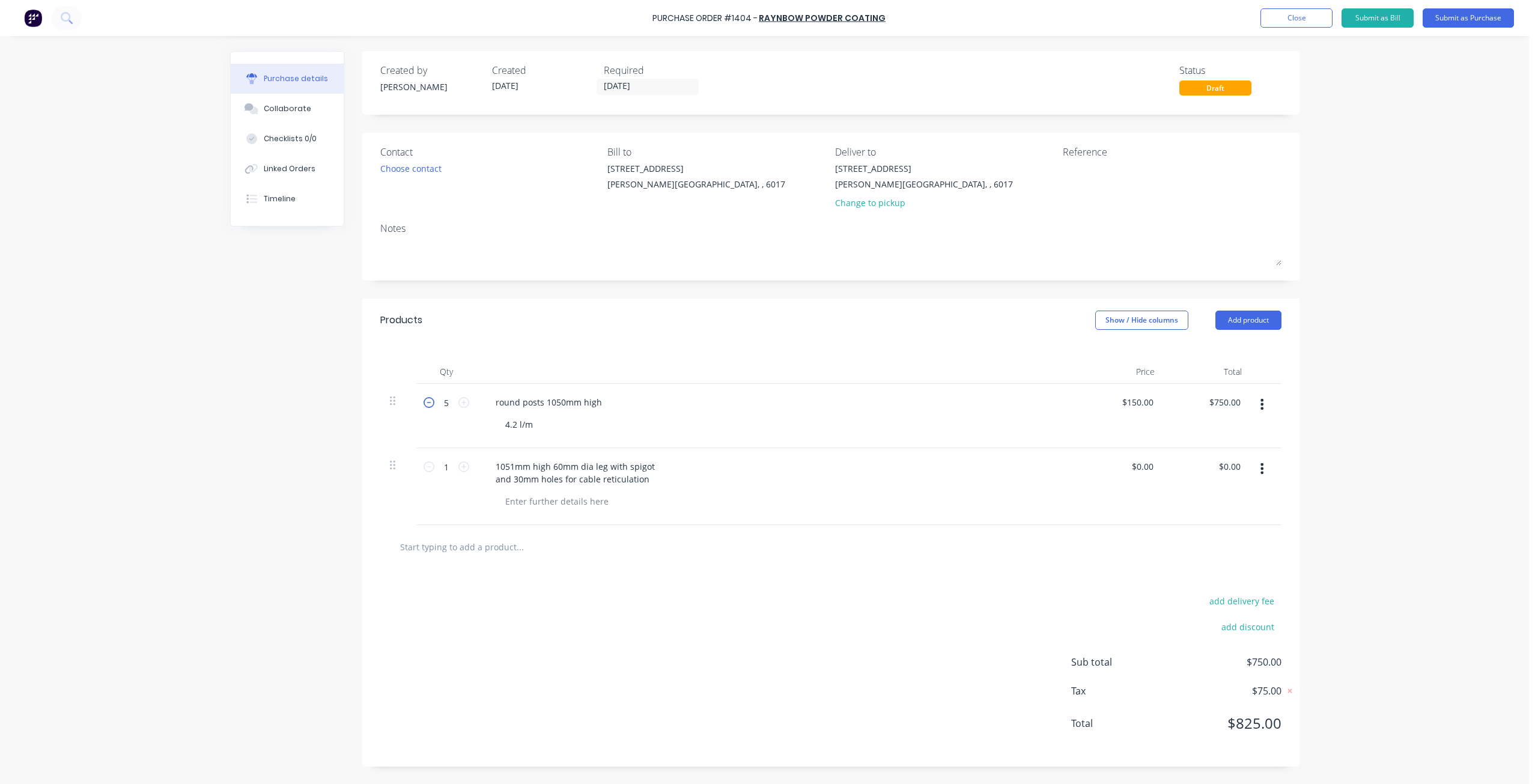
type input "4"
type input "$600.00"
click at [463, 466] on icon at bounding box center [464, 466] width 11 height 11
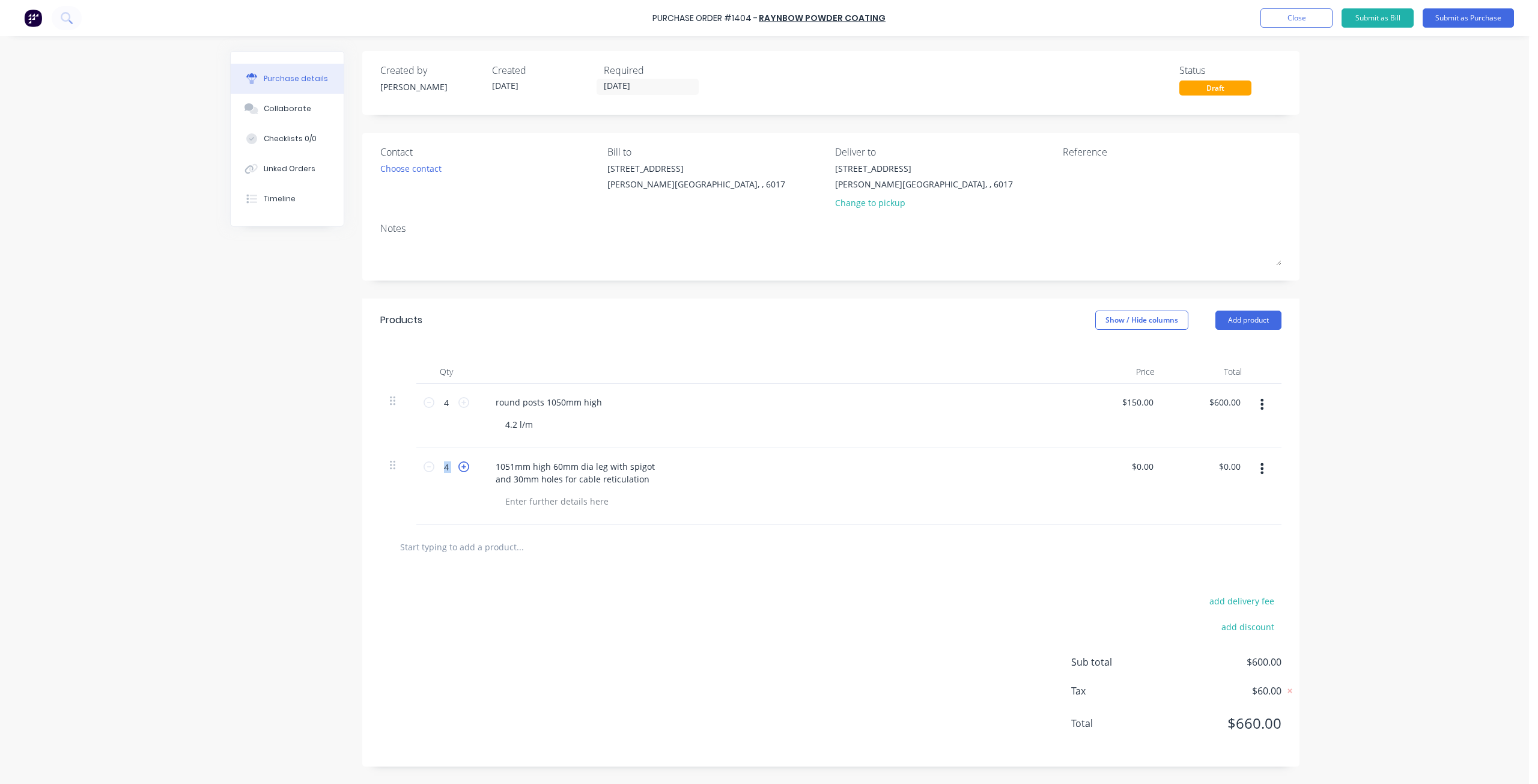
click at [463, 466] on icon at bounding box center [464, 466] width 11 height 11
click at [427, 467] on icon at bounding box center [429, 466] width 11 height 11
type input "4"
drag, startPoint x: 644, startPoint y: 478, endPoint x: 457, endPoint y: 443, distance: 190.2
click at [457, 443] on div "4 4 round posts 1050mm high 4.2 l/m $150.00 $150.00 $600.00 $600.00 4 4 1051mm …" at bounding box center [831, 455] width 902 height 141
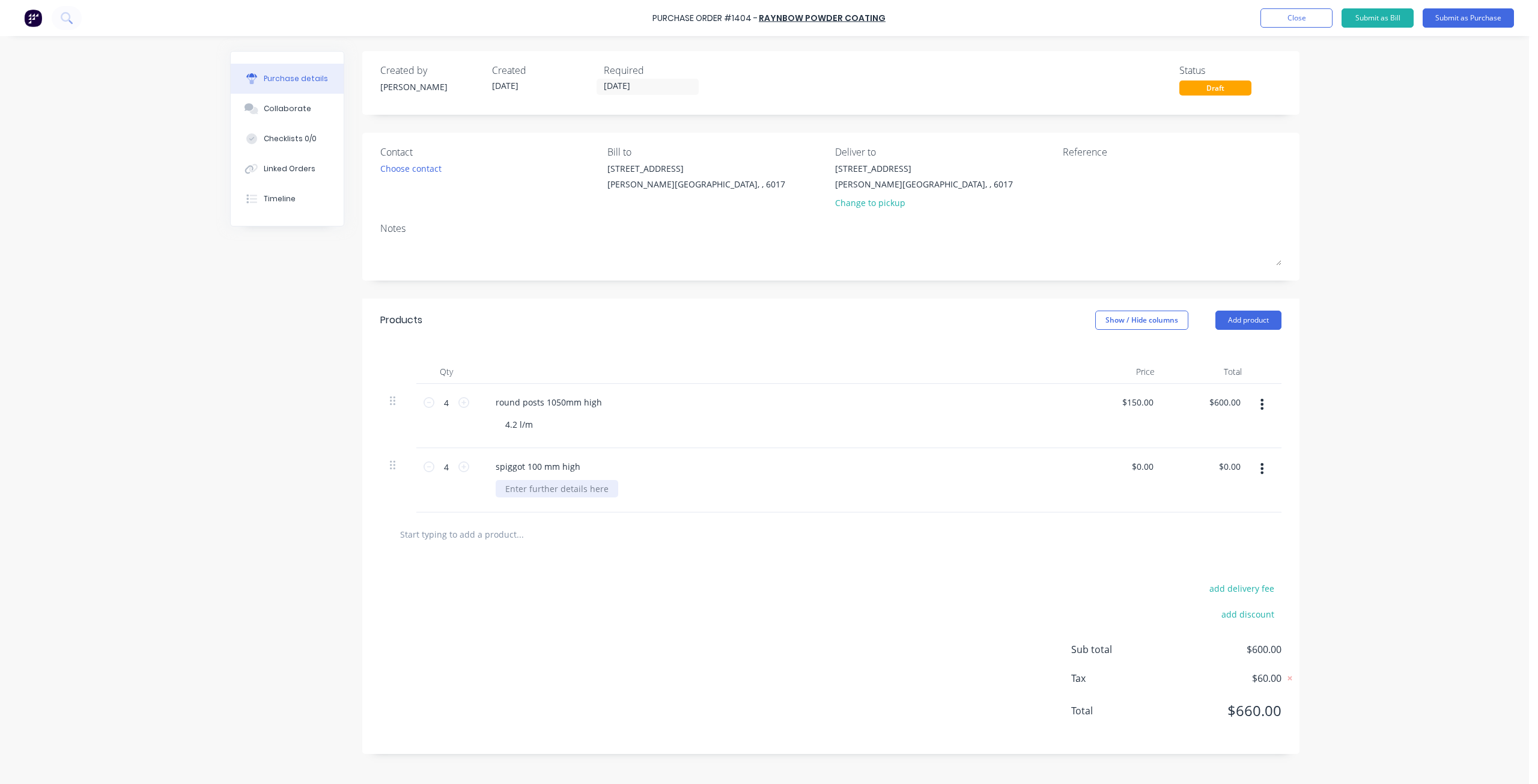
click at [544, 494] on div at bounding box center [556, 488] width 122 height 18
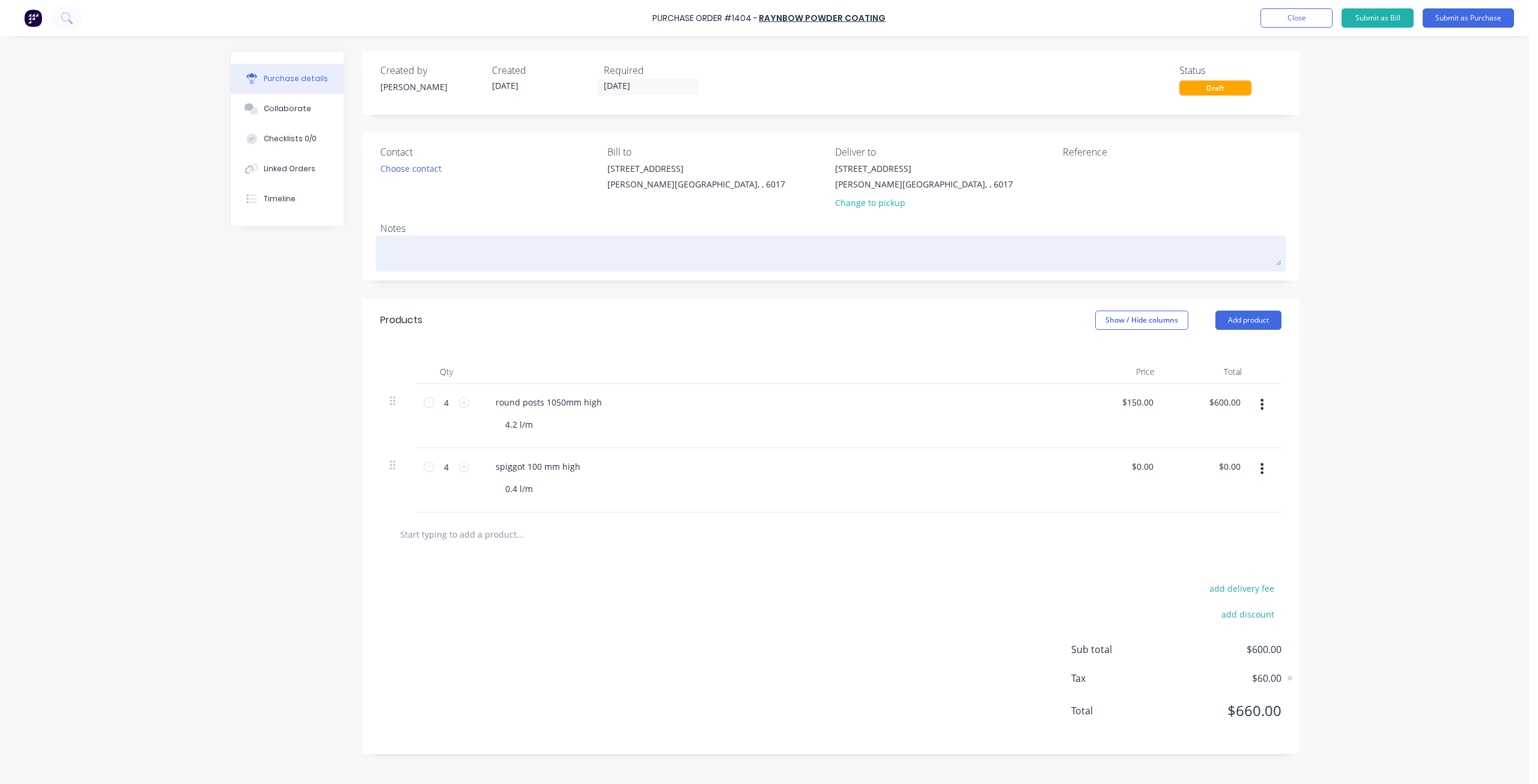
click at [456, 253] on textarea at bounding box center [831, 251] width 902 height 27
type textarea "x"
type textarea "m"
type textarea "x"
type textarea "mo"
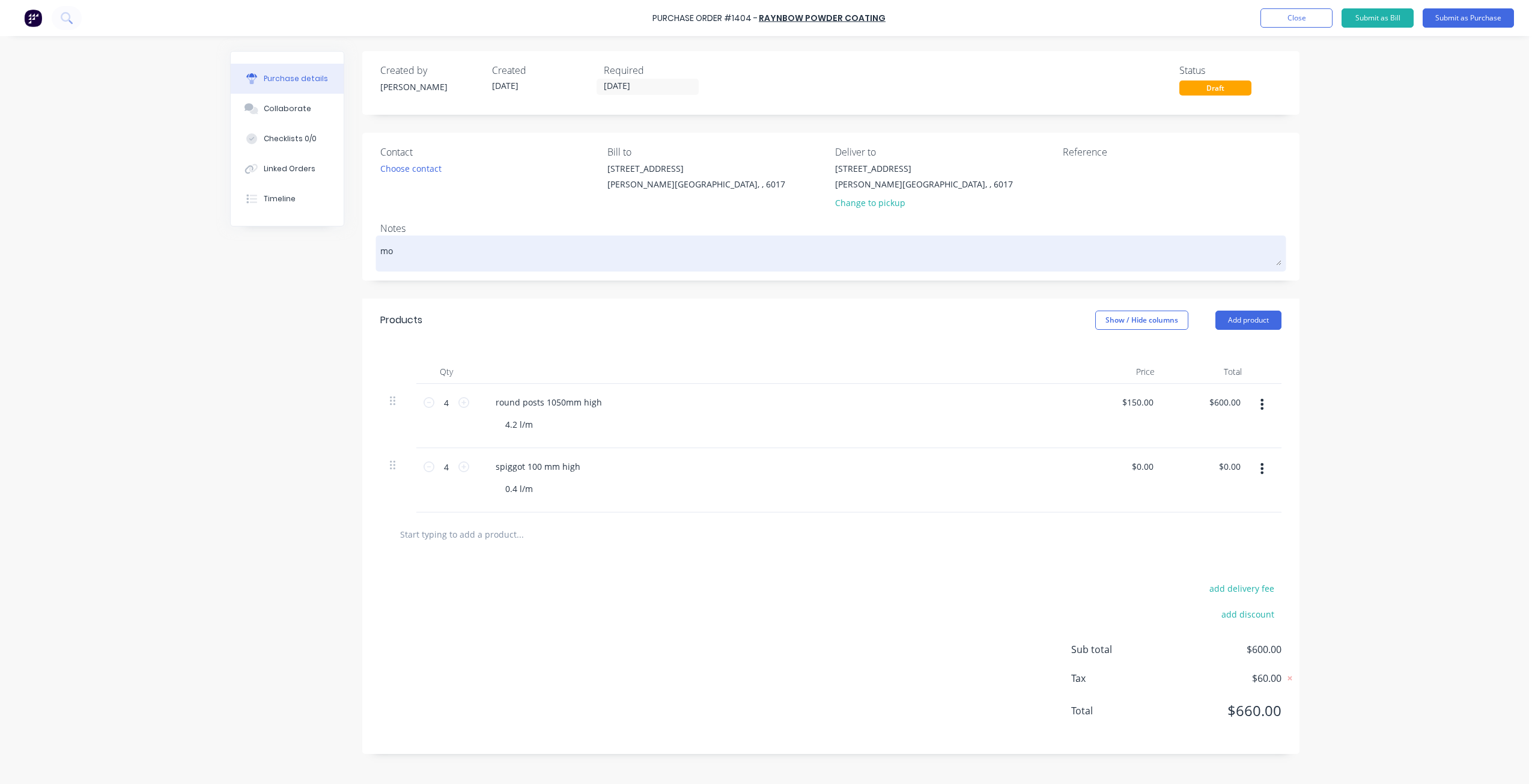
type textarea "x"
type textarea "mon"
type textarea "x"
type textarea "moni"
type textarea "x"
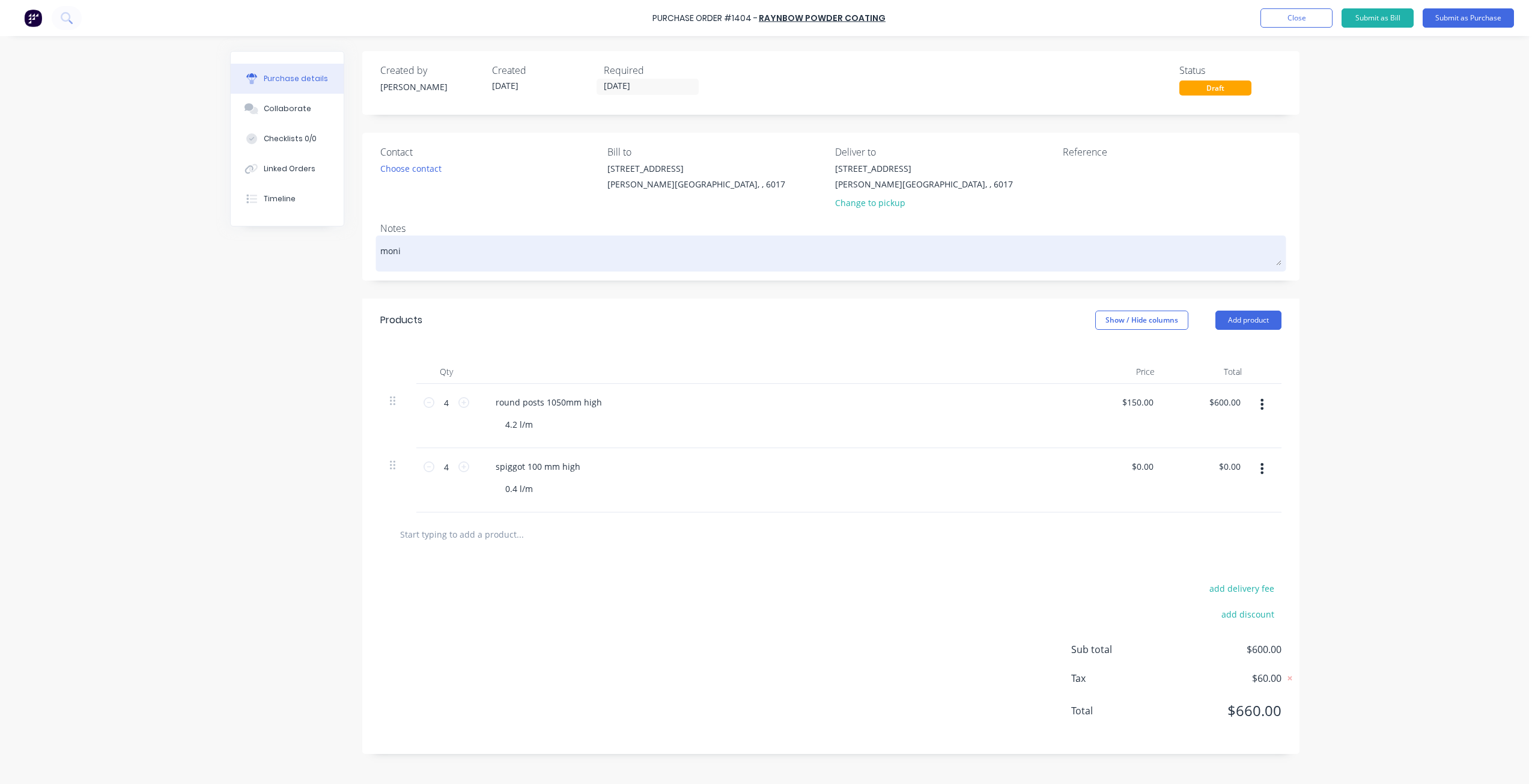
type textarea "moni="
type textarea "x"
type textarea "moni=u"
type textarea "x"
type textarea "moni=um"
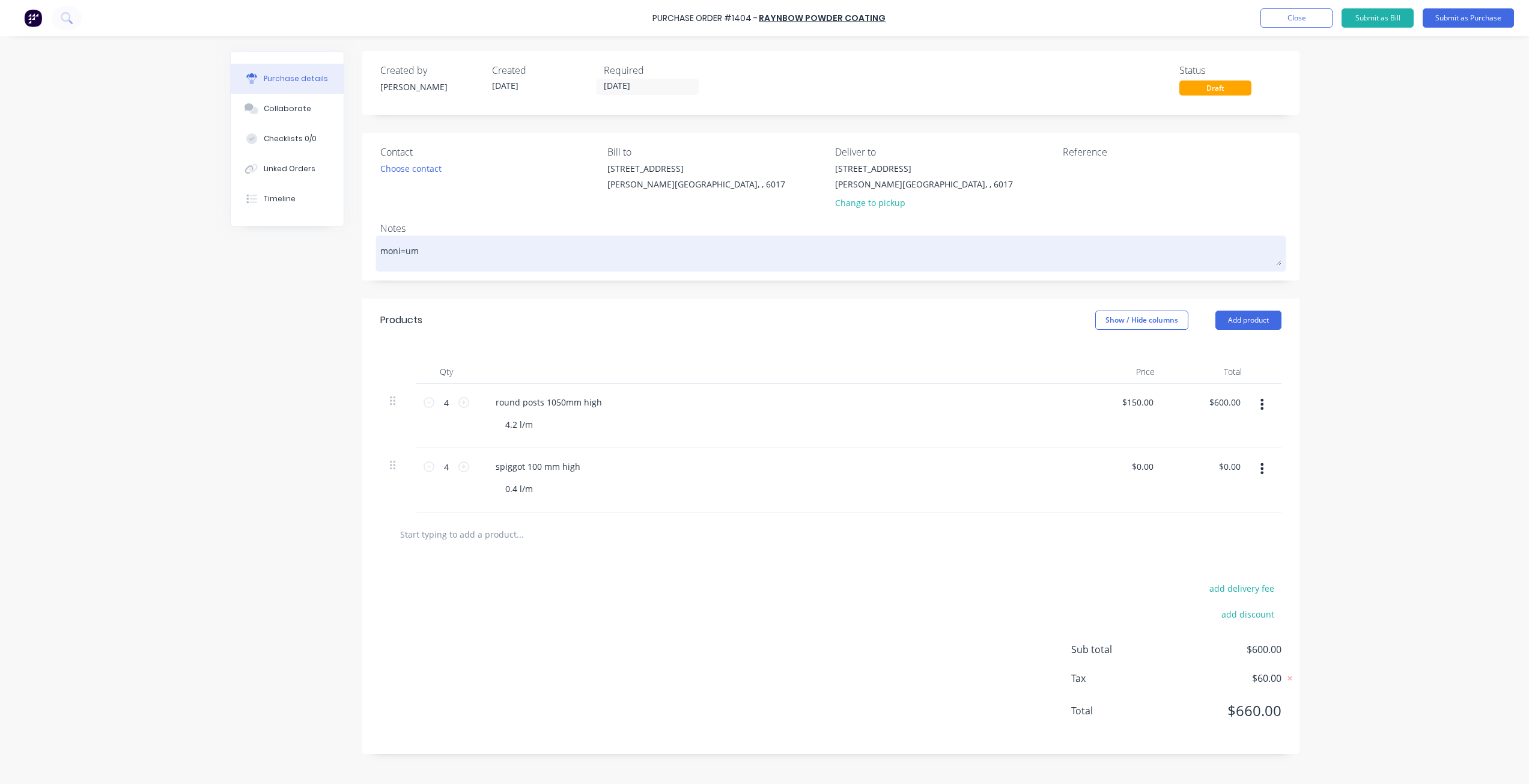
type textarea "x"
type textarea "moni=u"
type textarea "x"
type textarea "moni="
type textarea "x"
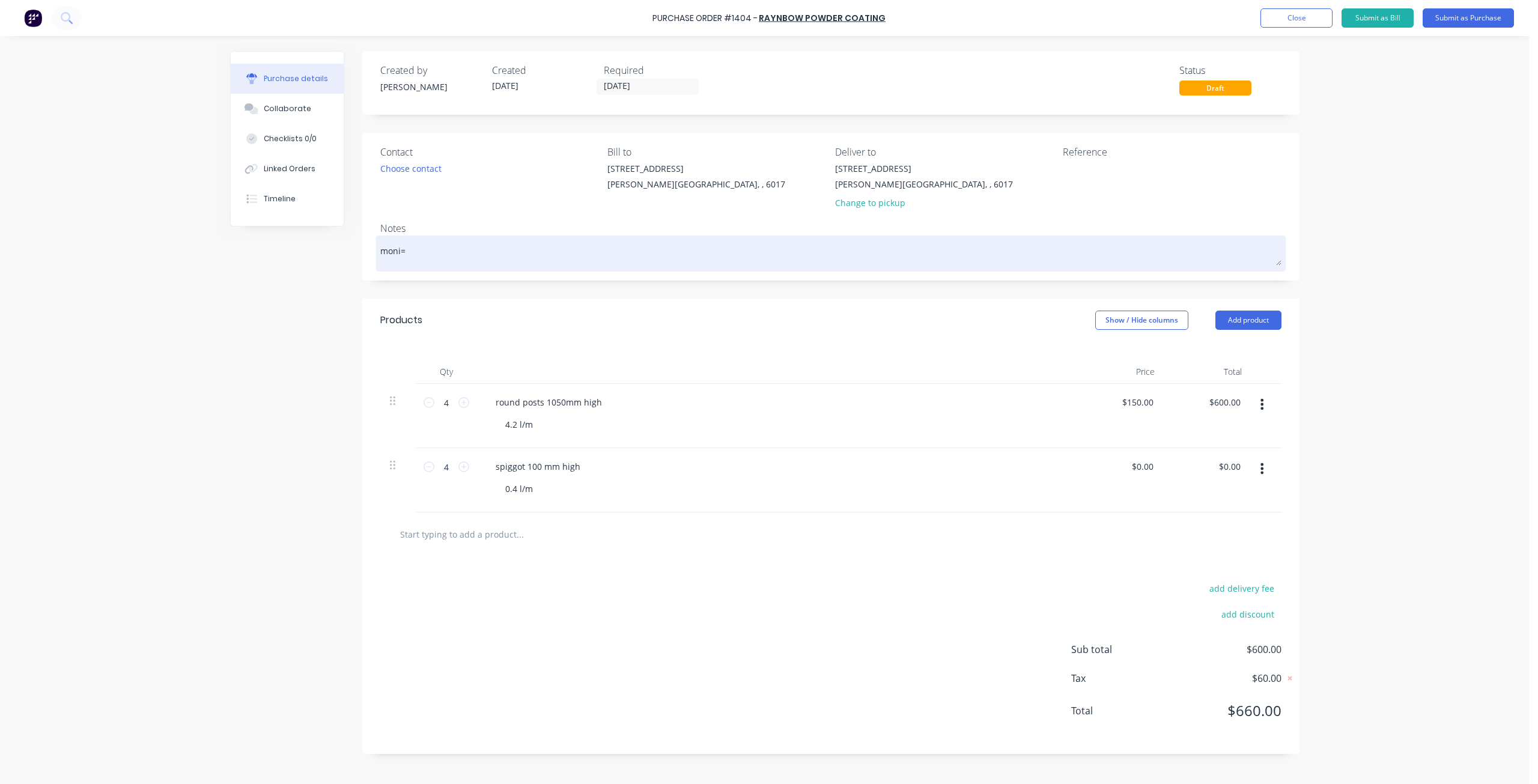
type textarea "moni"
type textarea "x"
type textarea "mon"
type textarea "x"
type textarea "monu"
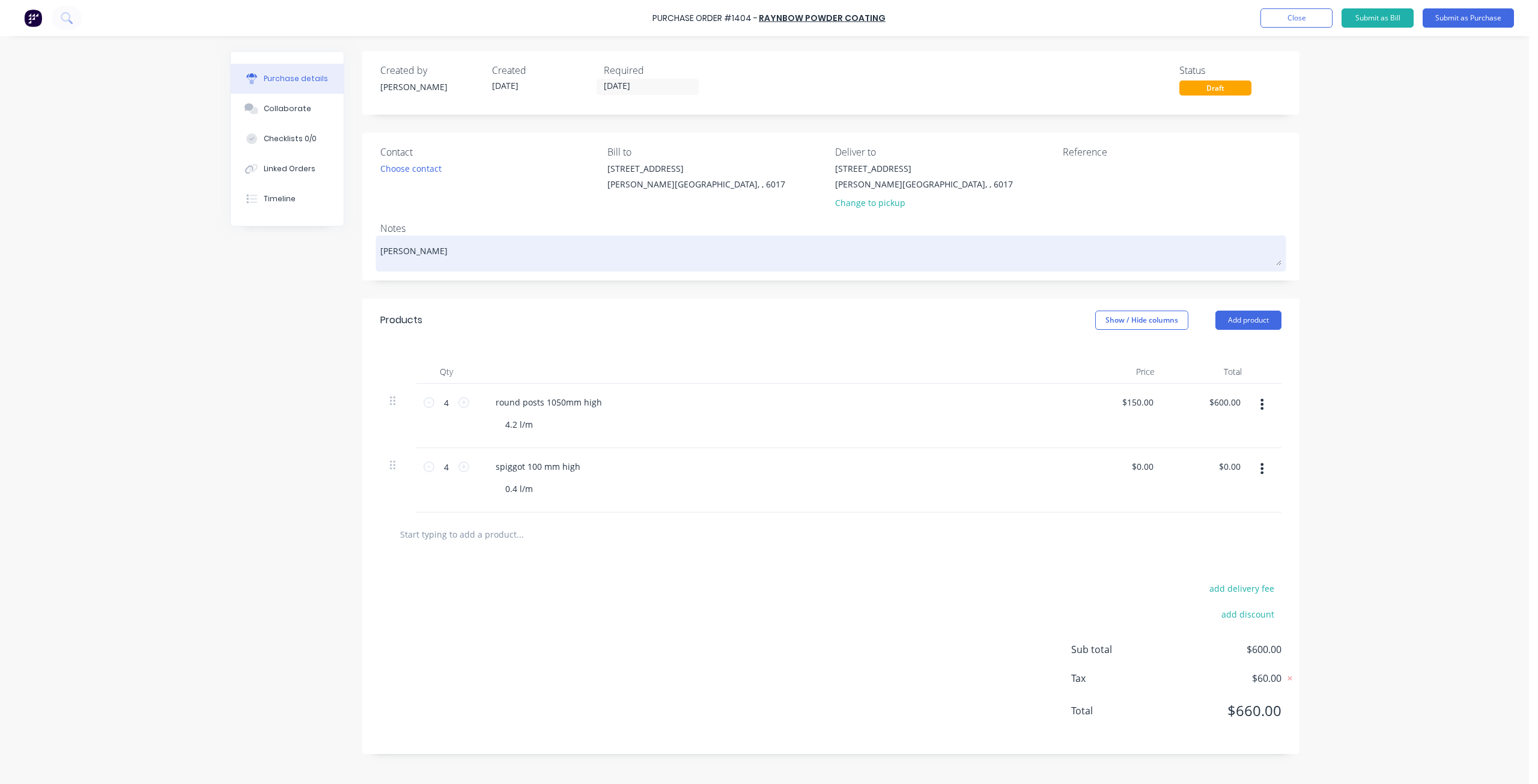
type textarea "x"
type textarea "monum"
type textarea "x"
type textarea "monume"
type textarea "x"
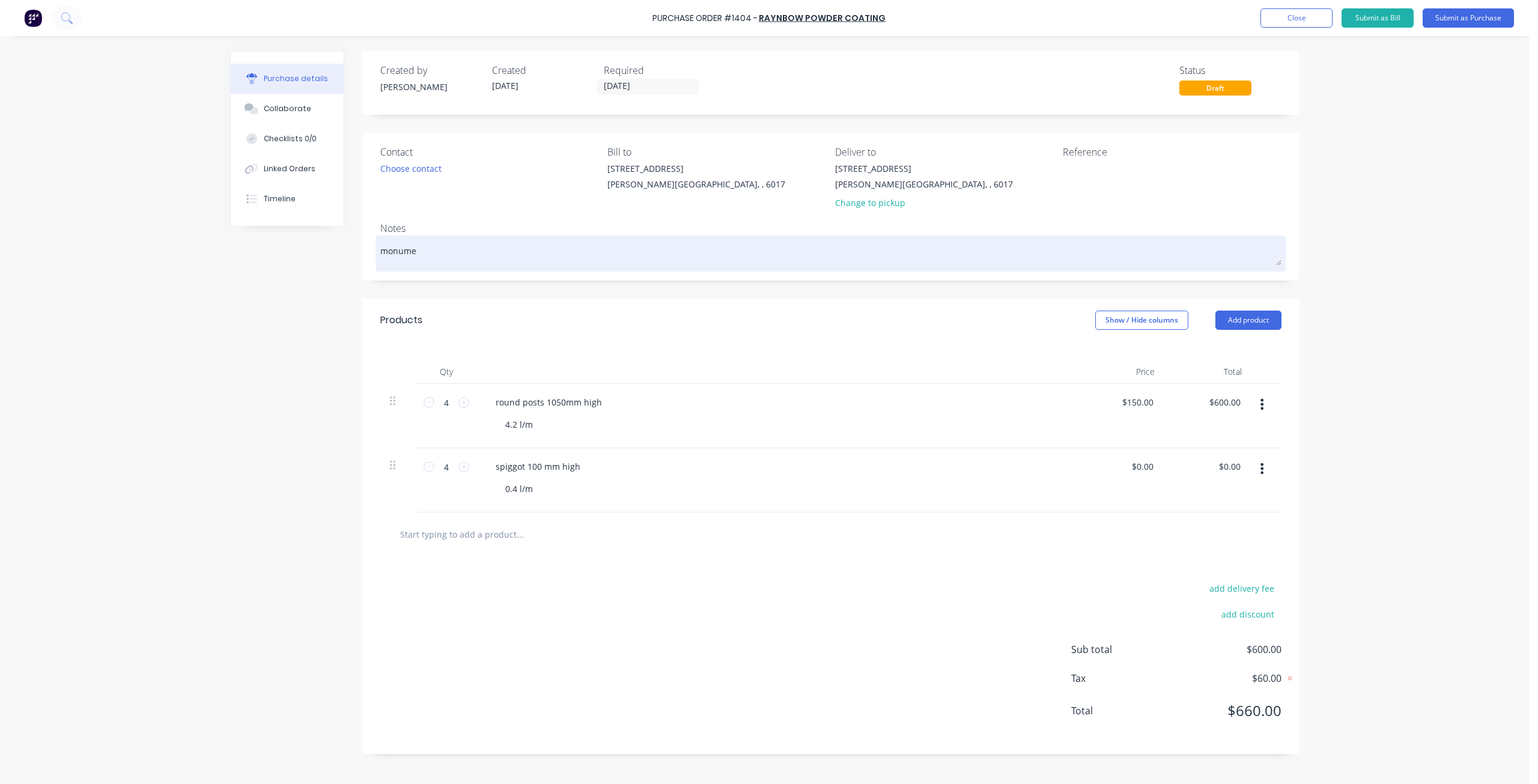
type textarea "monumen"
type textarea "x"
type textarea "monument"
type textarea "x"
type textarea "monument"
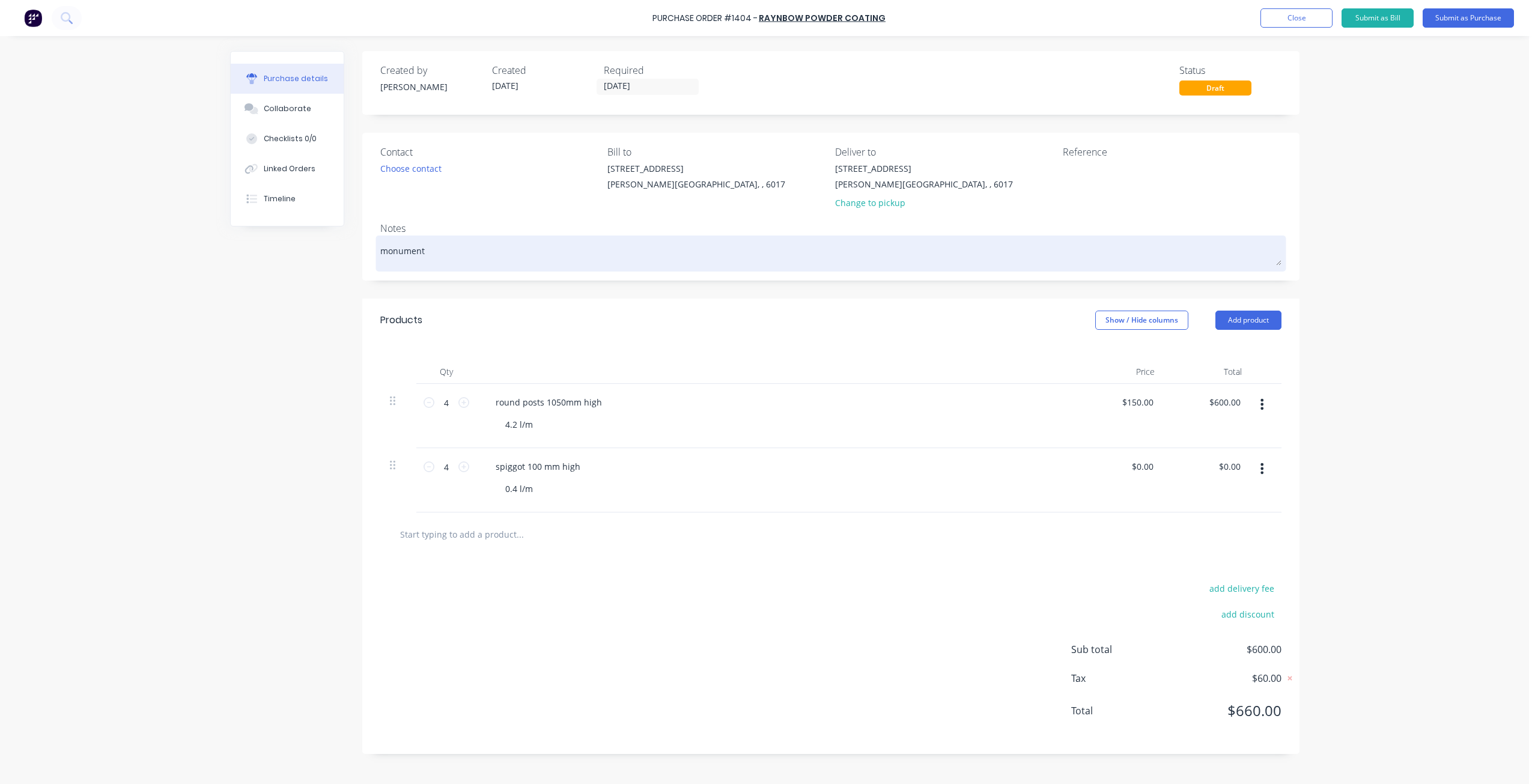
type textarea "x"
type textarea "monument f"
type textarea "x"
type textarea "monument fl"
type textarea "x"
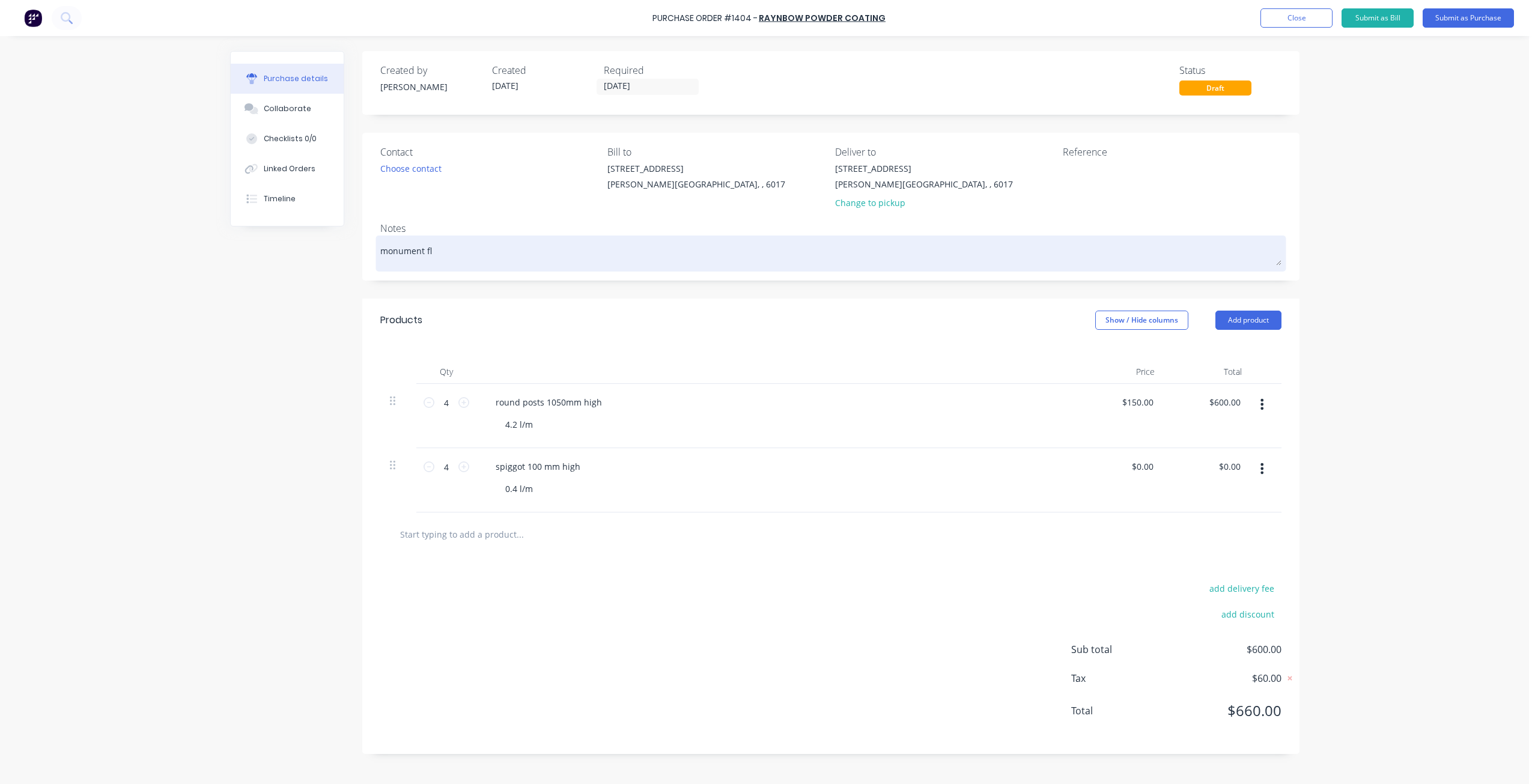
type textarea "monument fla"
type textarea "x"
type textarea "monument flat"
type textarea "x"
type textarea "monument flat"
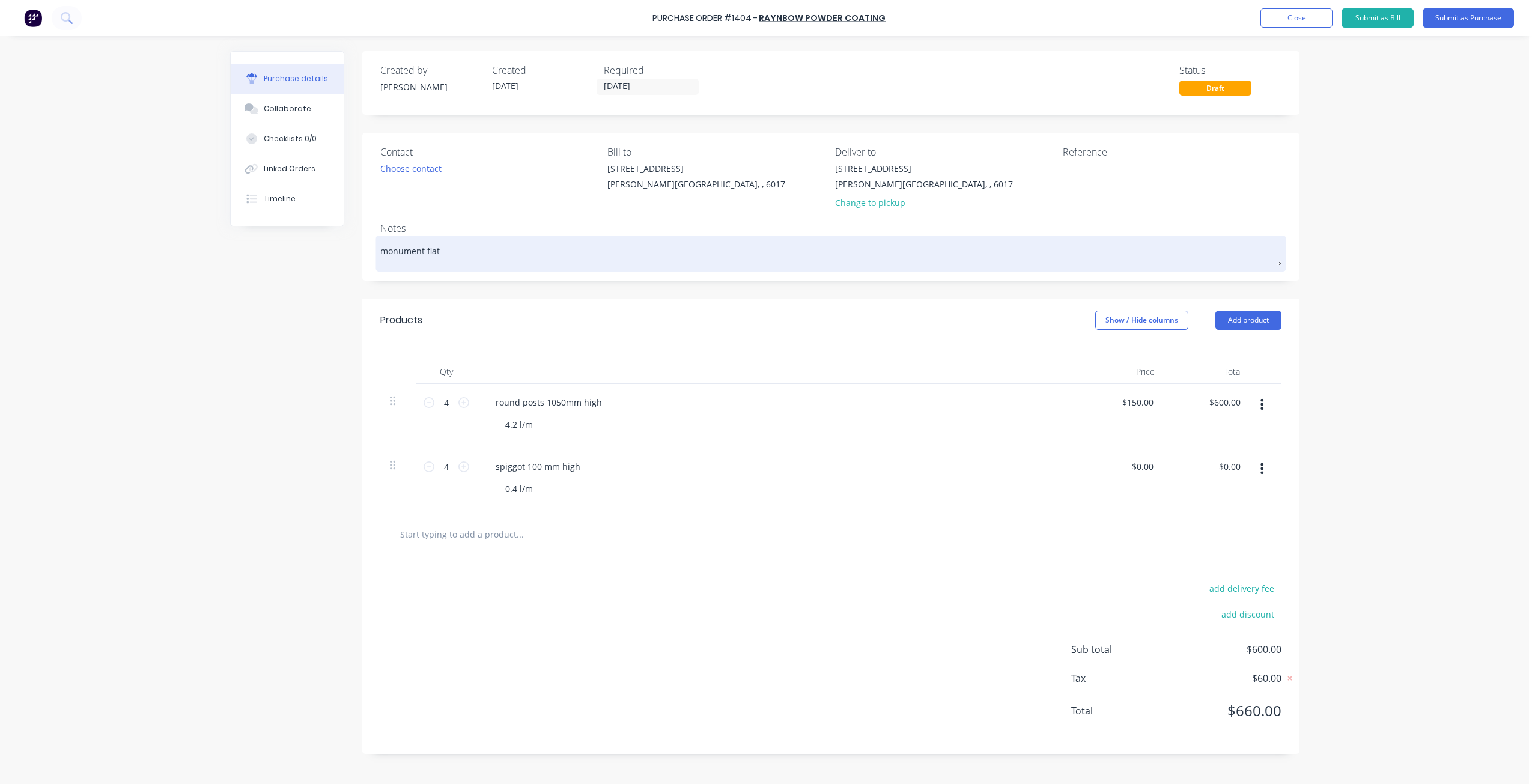
type textarea "x"
type textarea "monument flat p"
type textarea "x"
type textarea "monument flat po"
type textarea "x"
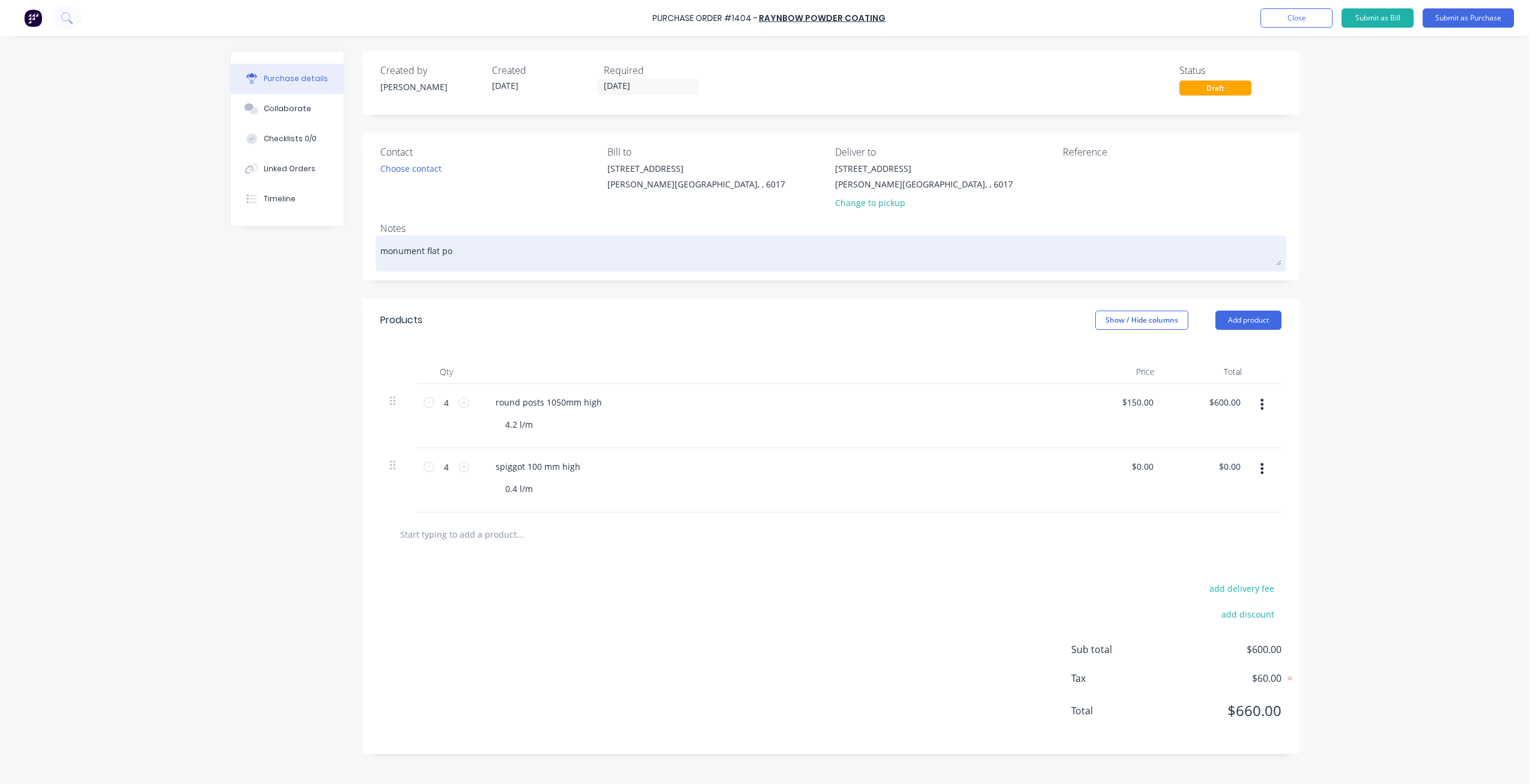
type textarea "monument flat pow"
type textarea "x"
type textarea "monument flat powd"
type textarea "x"
type textarea "monument flat powde"
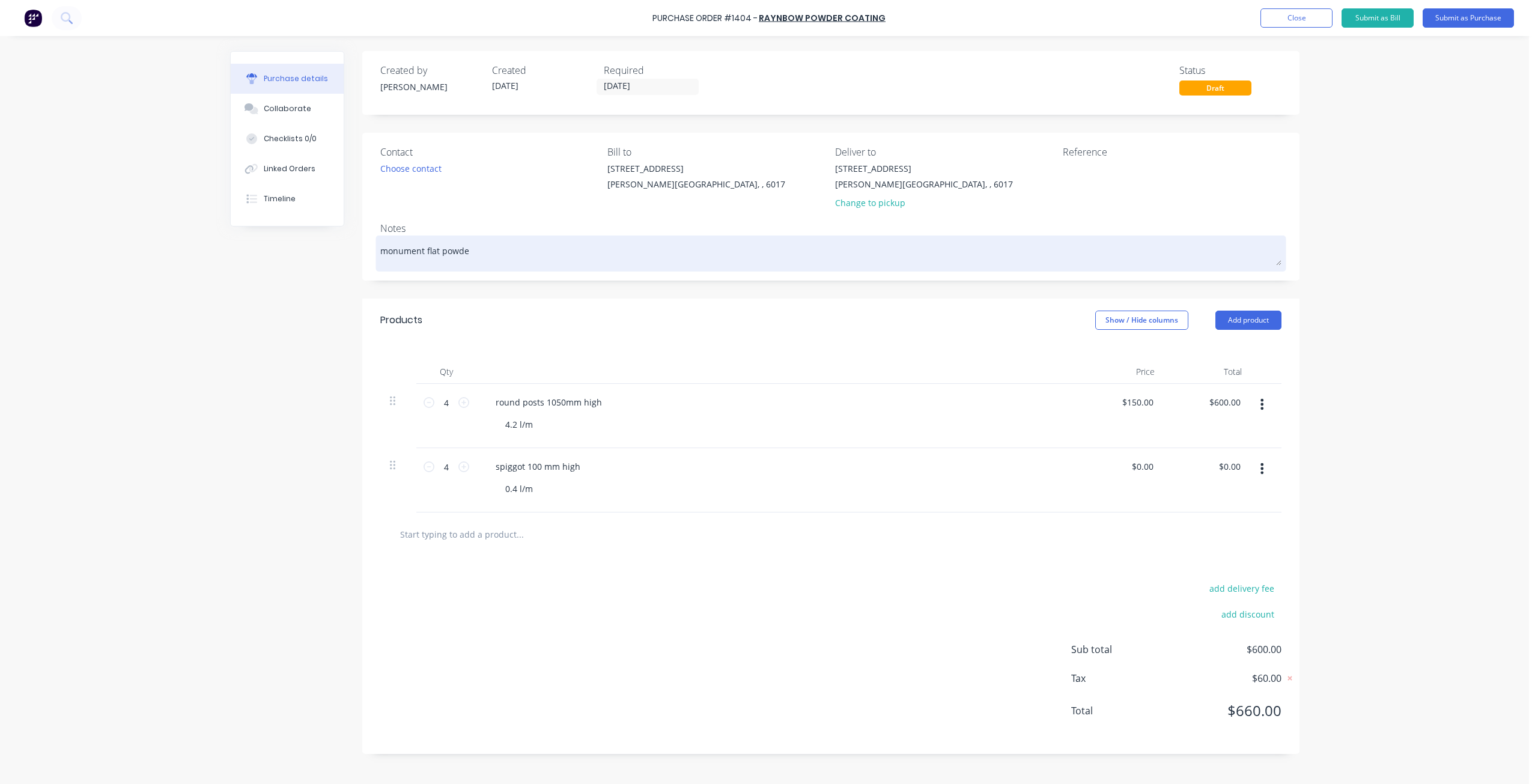
type textarea "x"
type textarea "monument flat powder"
type textarea "x"
type textarea "monument flat powder"
type textarea "x"
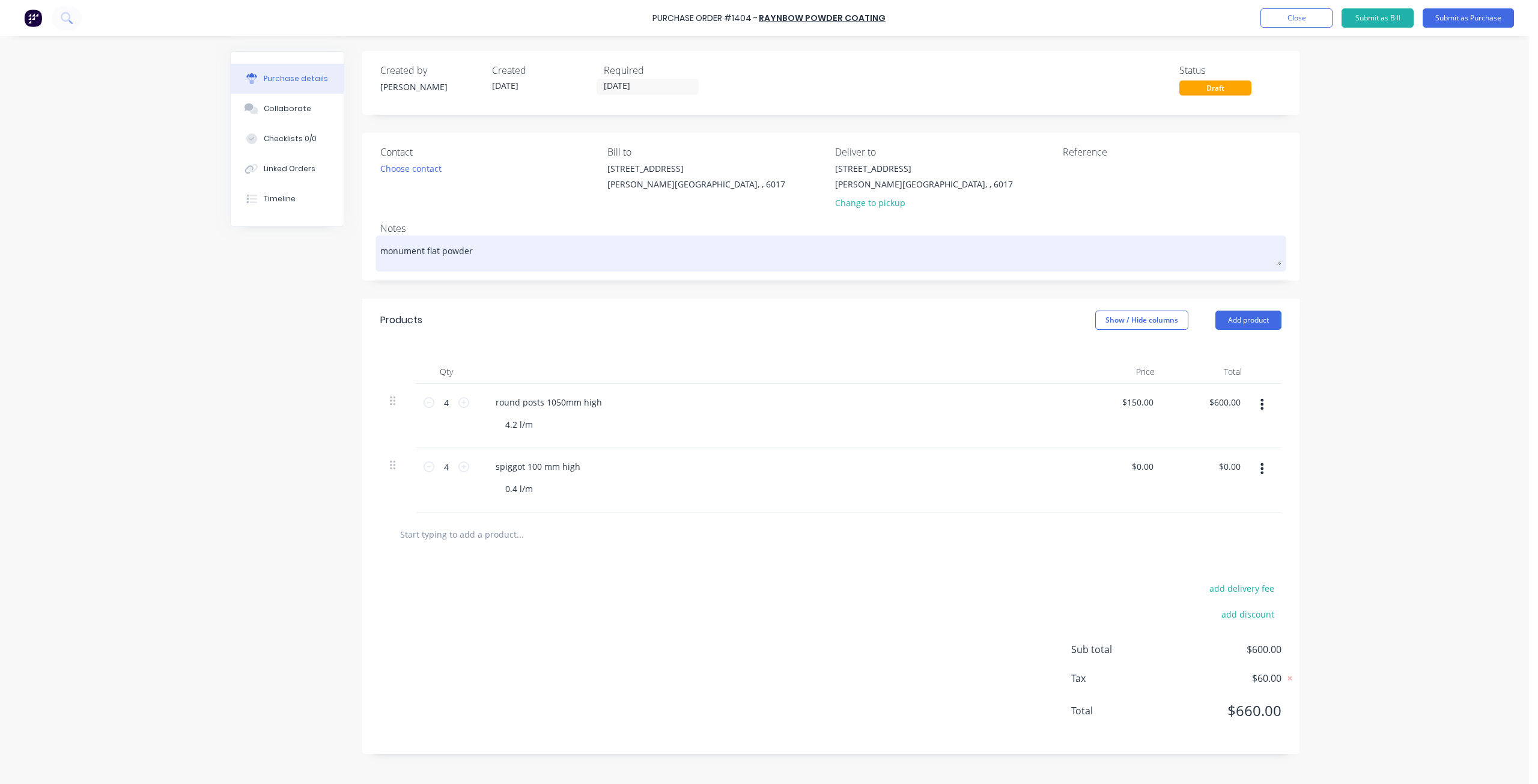
type textarea "monument flat powder c"
type textarea "x"
type textarea "monument flat powder co"
type textarea "x"
type textarea "monument flat powder coa"
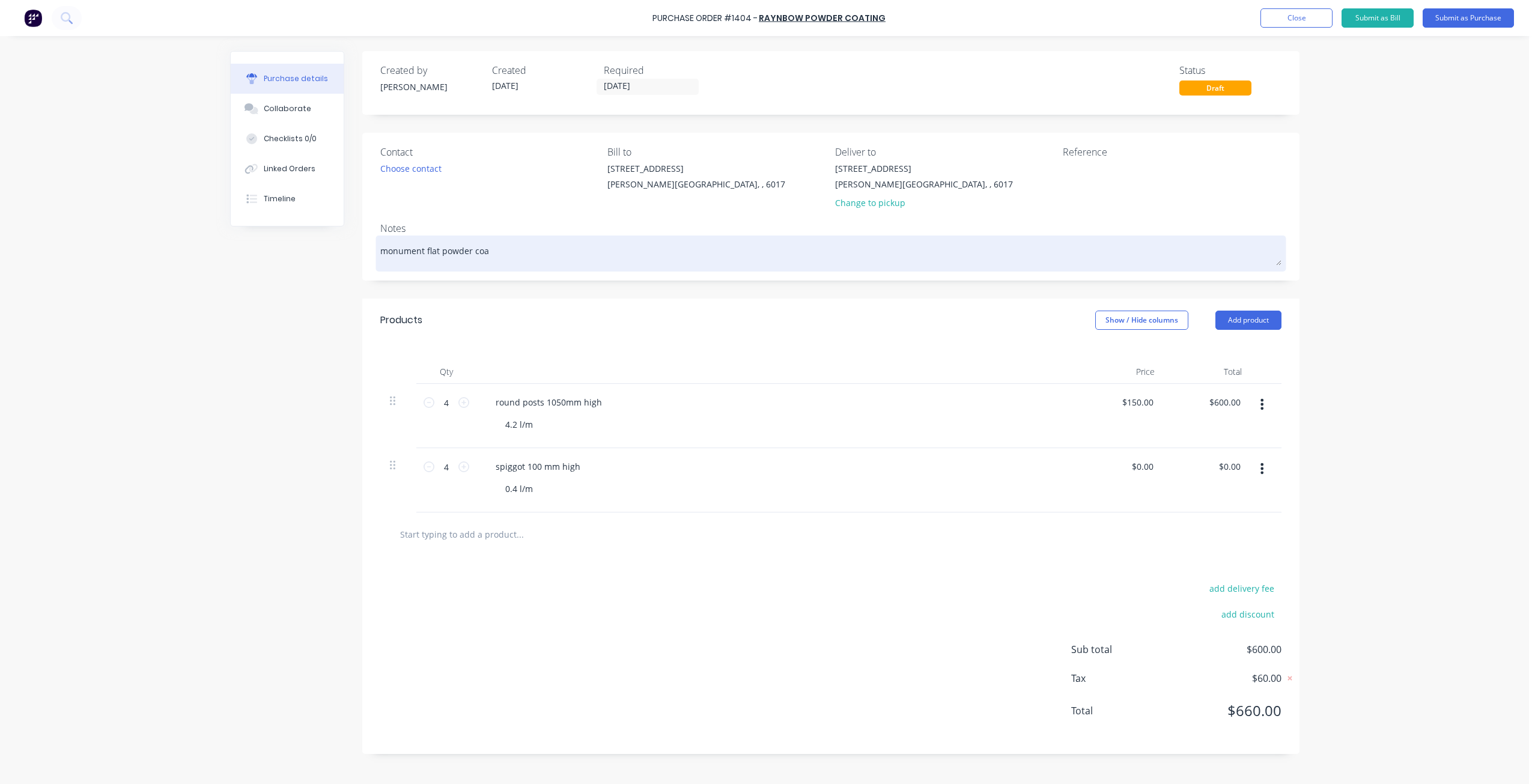
type textarea "x"
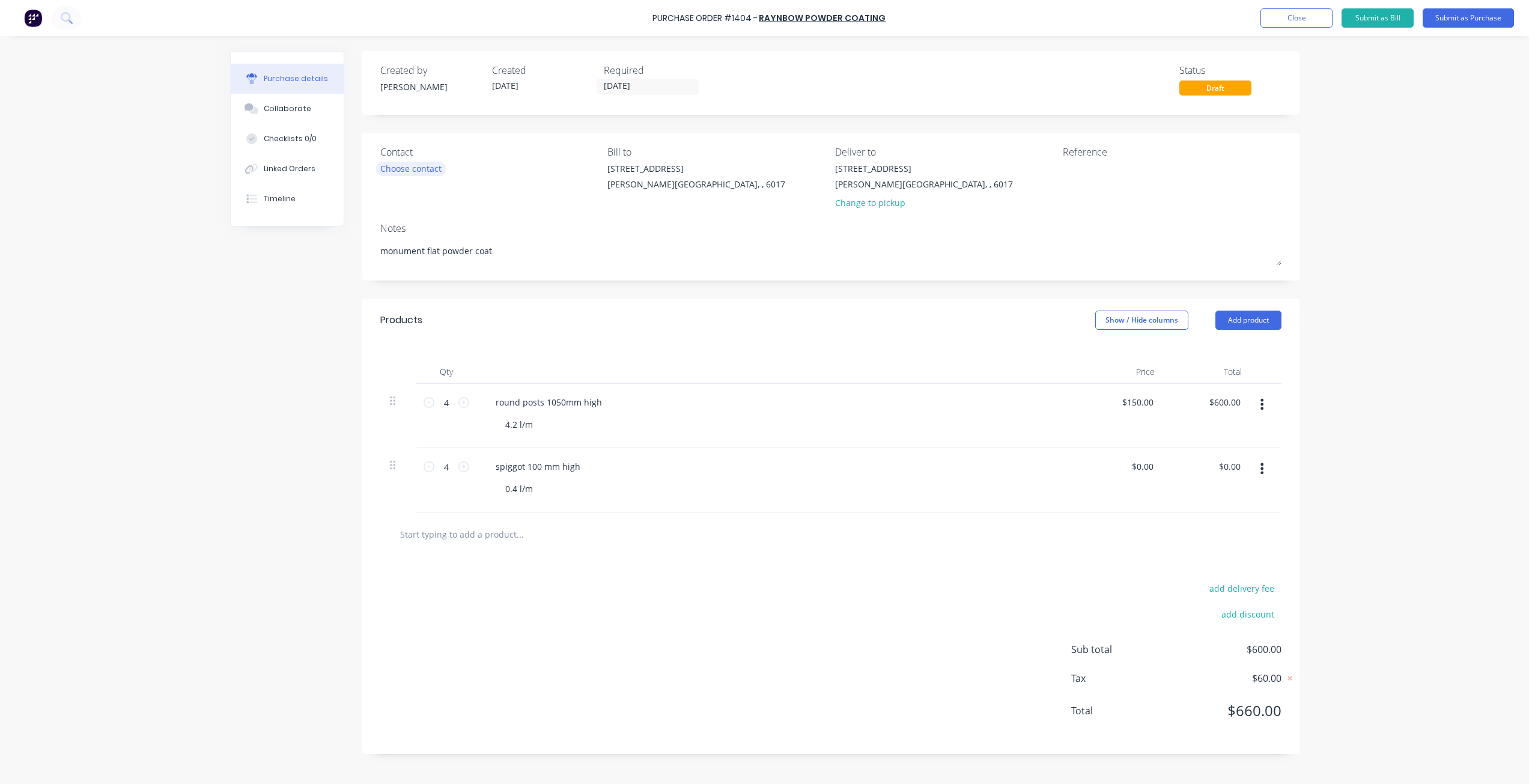
type textarea "monument flat powder coat"
type textarea "x"
type textarea "monument flat powder coat"
click at [425, 165] on div "Choose contact" at bounding box center [411, 168] width 62 height 13
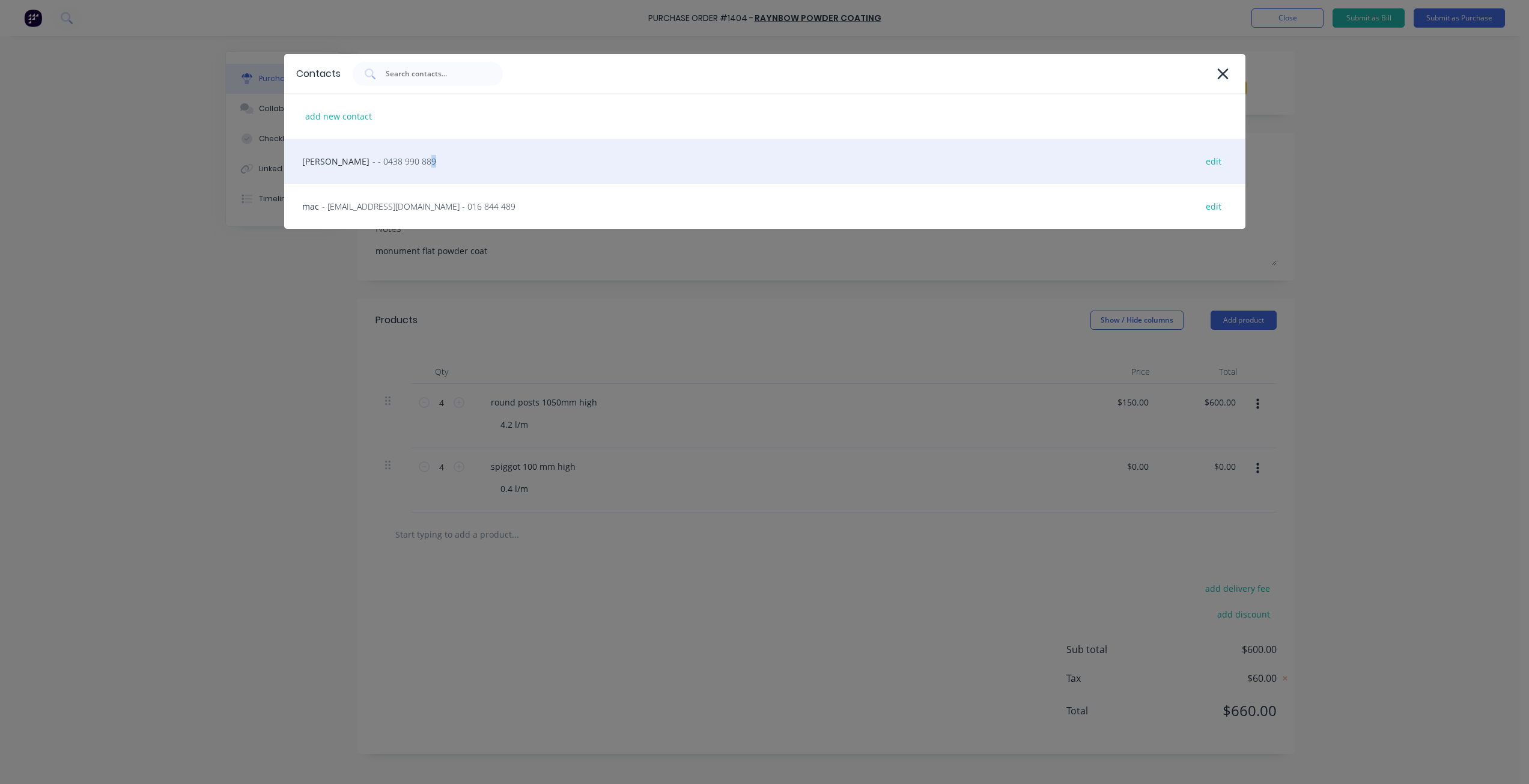
drag, startPoint x: 378, startPoint y: 169, endPoint x: 386, endPoint y: 165, distance: 8.9
click at [379, 168] on div "andy - - 0438 990 889 edit" at bounding box center [764, 161] width 961 height 45
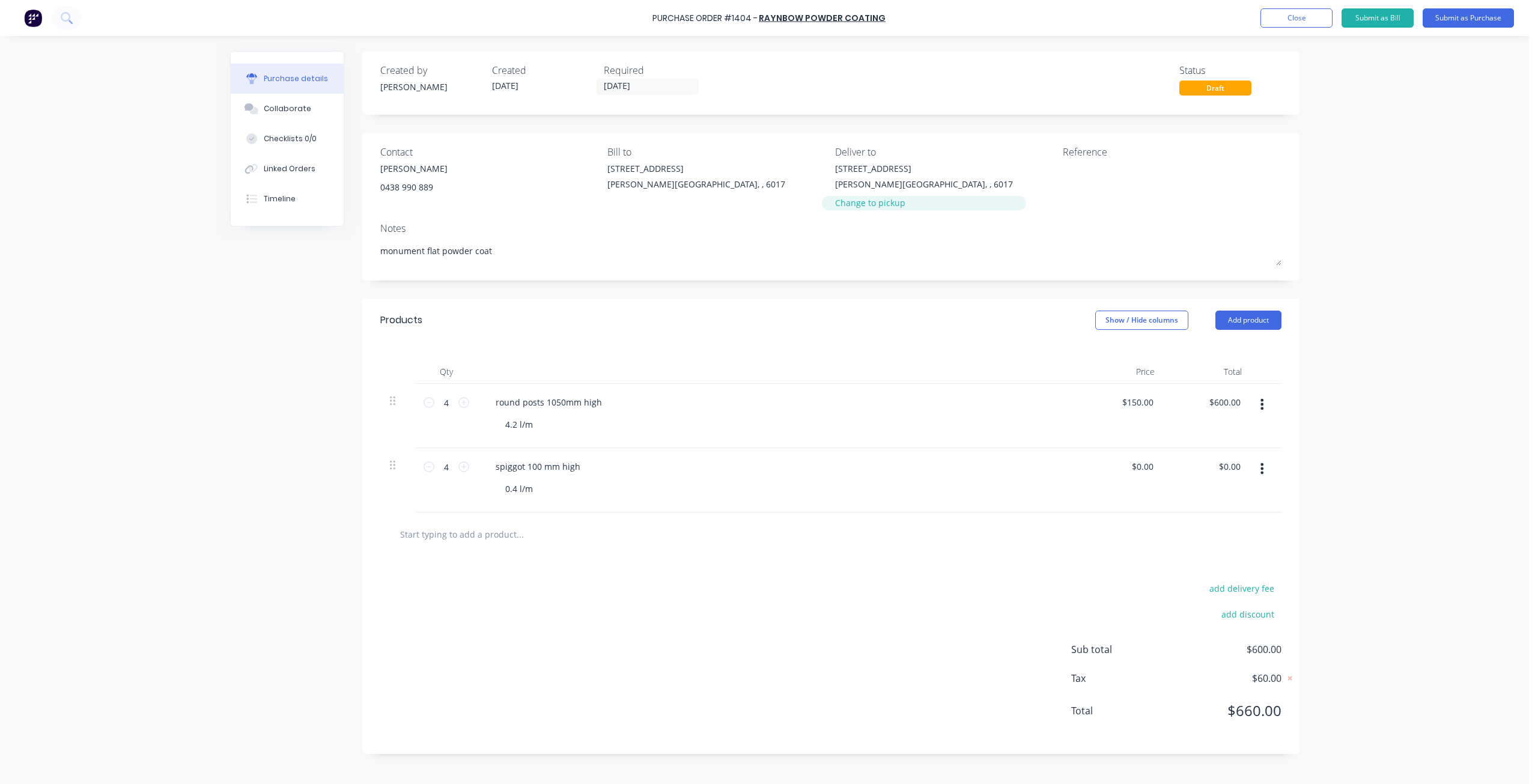
click at [867, 208] on div "Change to pickup" at bounding box center [923, 202] width 178 height 13
type textarea "x"
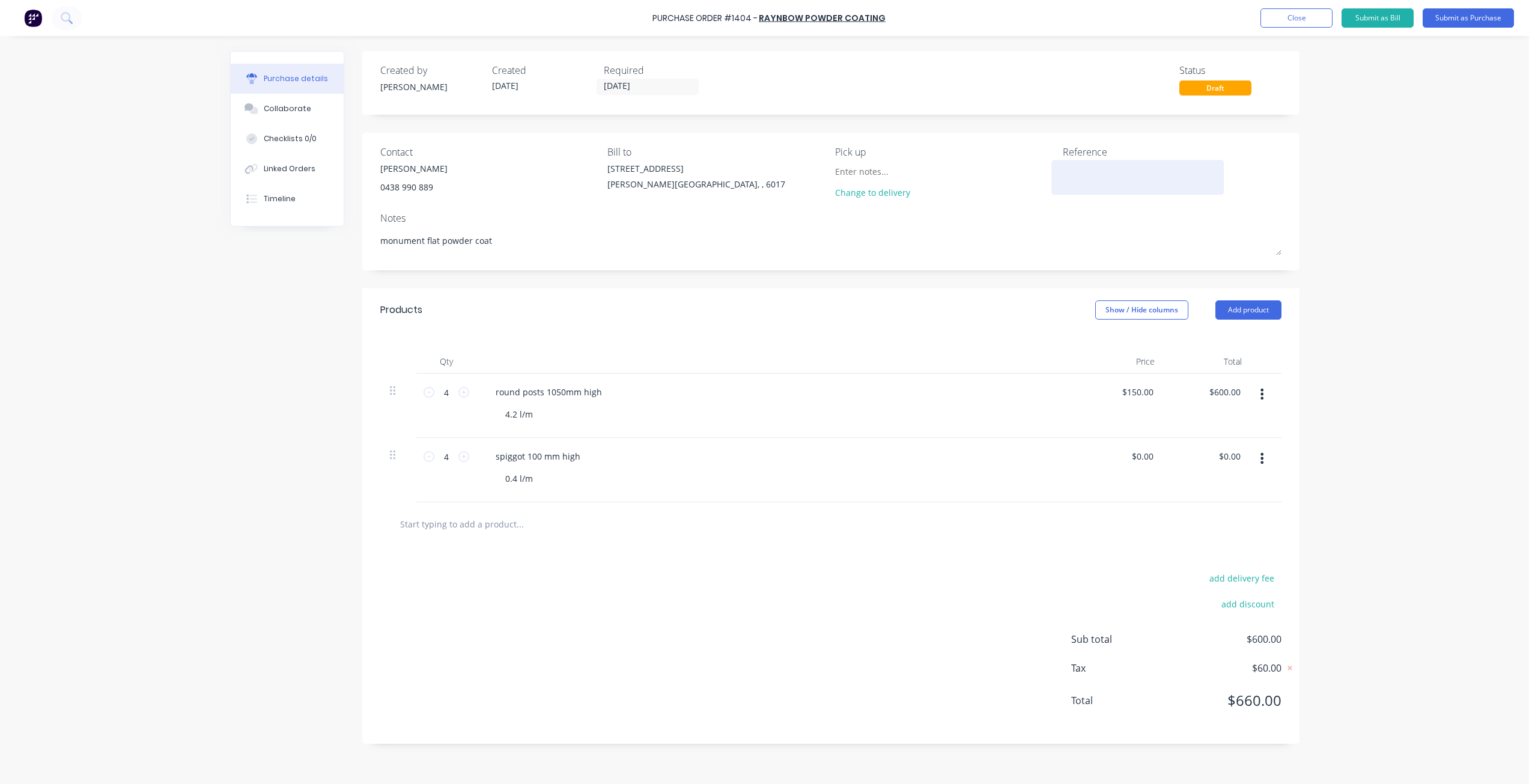
click at [1085, 174] on textarea at bounding box center [1137, 175] width 150 height 27
type textarea "atelier #1317"
type textarea "x"
type textarea "atelier #1317"
click at [644, 87] on input "30/09/25" at bounding box center [647, 86] width 101 height 15
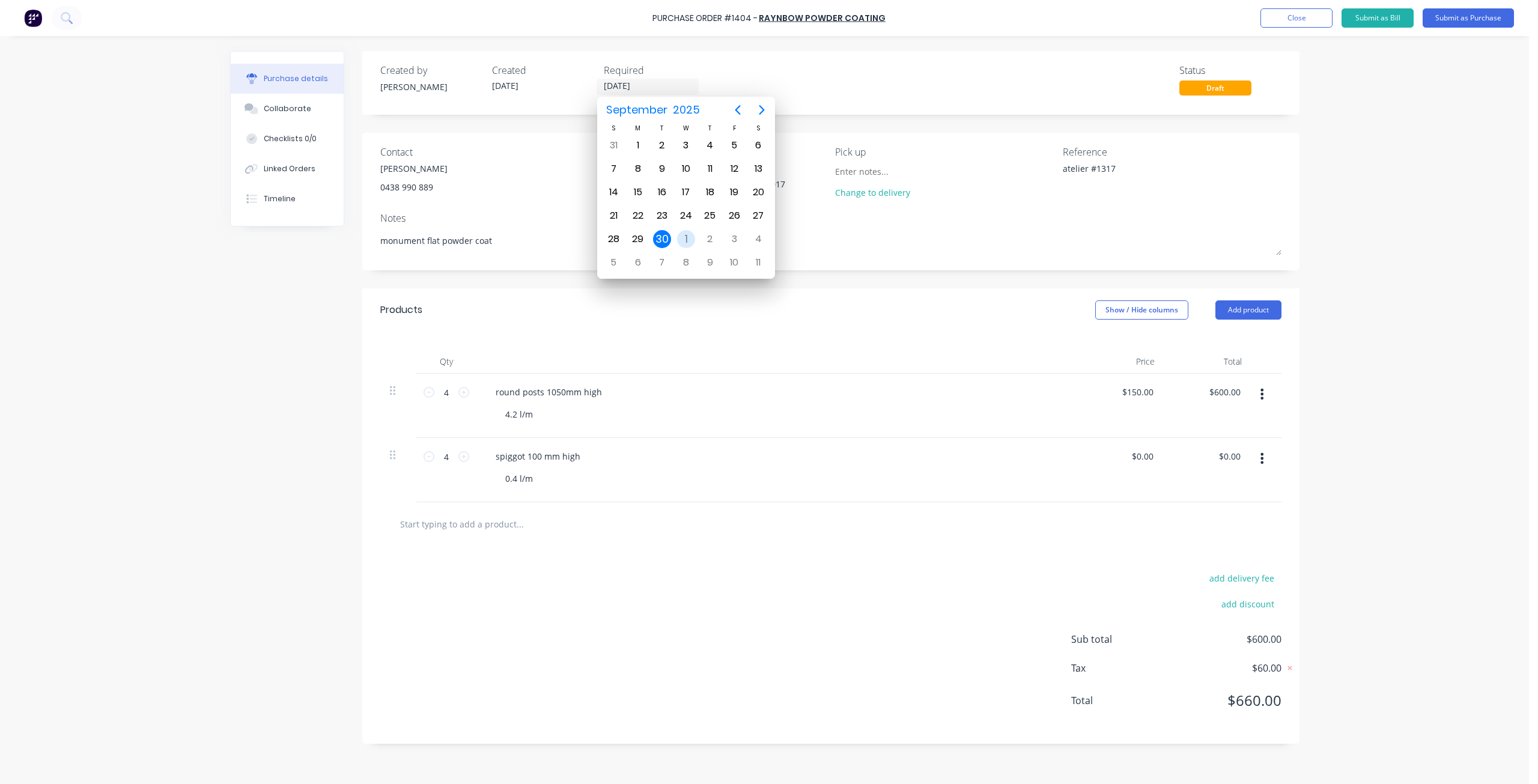
click at [682, 235] on div "1" at bounding box center [686, 239] width 18 height 18
type textarea "x"
type input "01/10/25"
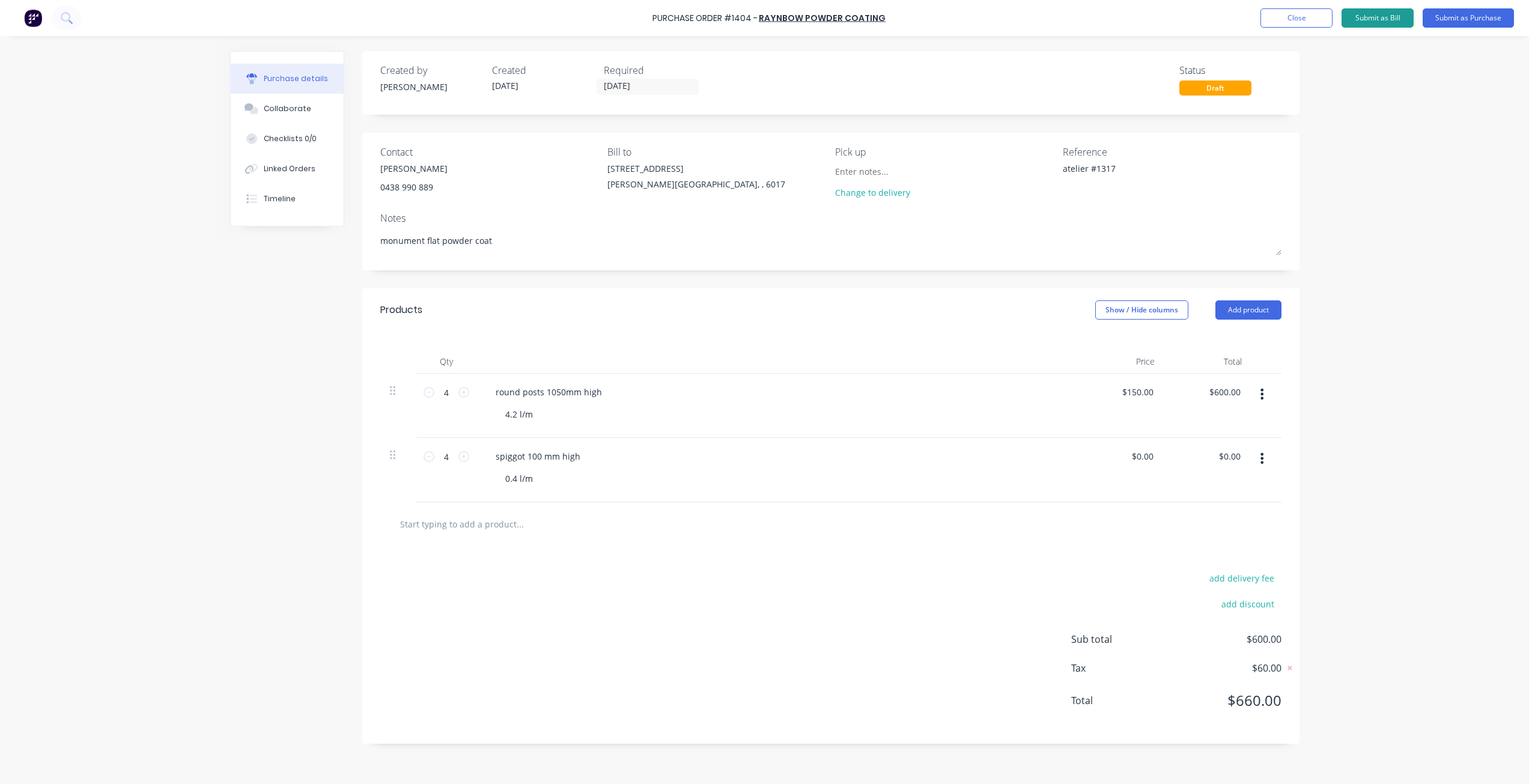
drag, startPoint x: 1465, startPoint y: 17, endPoint x: 1378, endPoint y: 27, distance: 87.6
click at [1462, 19] on button "Submit as Purchase" at bounding box center [1468, 17] width 91 height 19
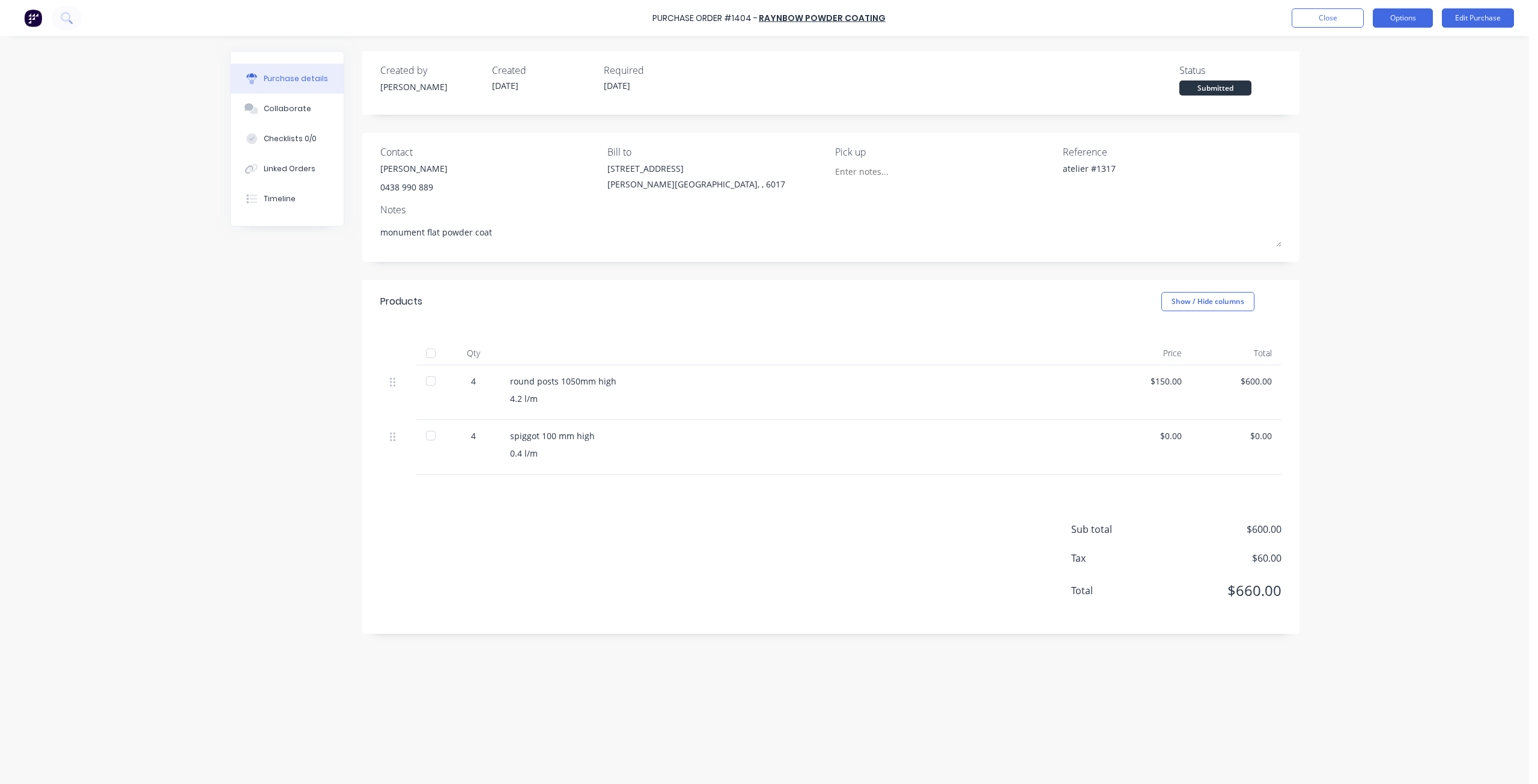
click at [1402, 25] on button "Options" at bounding box center [1403, 17] width 61 height 19
click at [1360, 56] on div "Print / Email" at bounding box center [1375, 50] width 92 height 18
click at [1363, 100] on div "Without pricing" at bounding box center [1375, 97] width 92 height 18
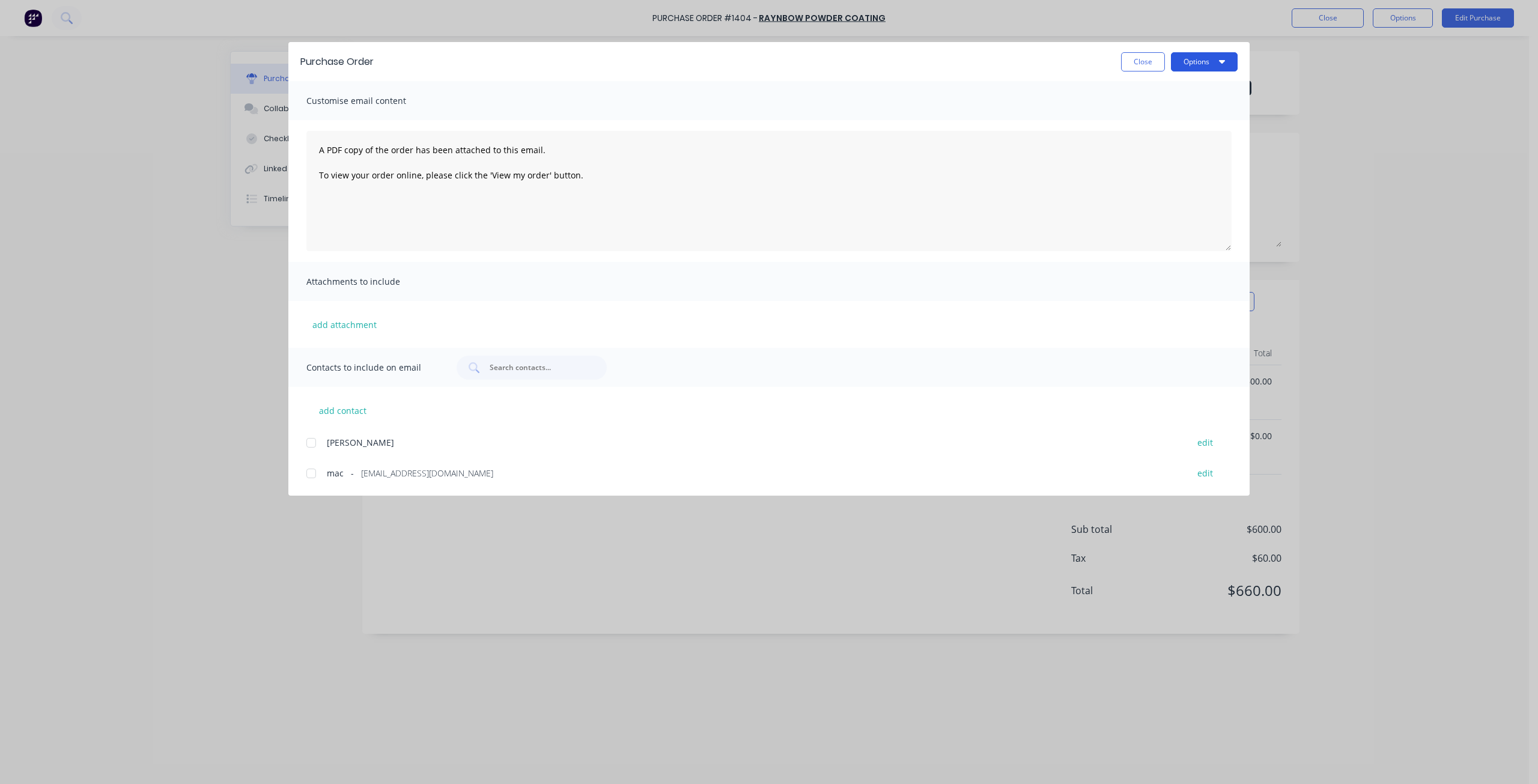
click at [1208, 61] on button "Options" at bounding box center [1203, 62] width 67 height 19
click at [1165, 116] on div "Print" at bounding box center [1180, 116] width 92 height 18
type textarea "x"
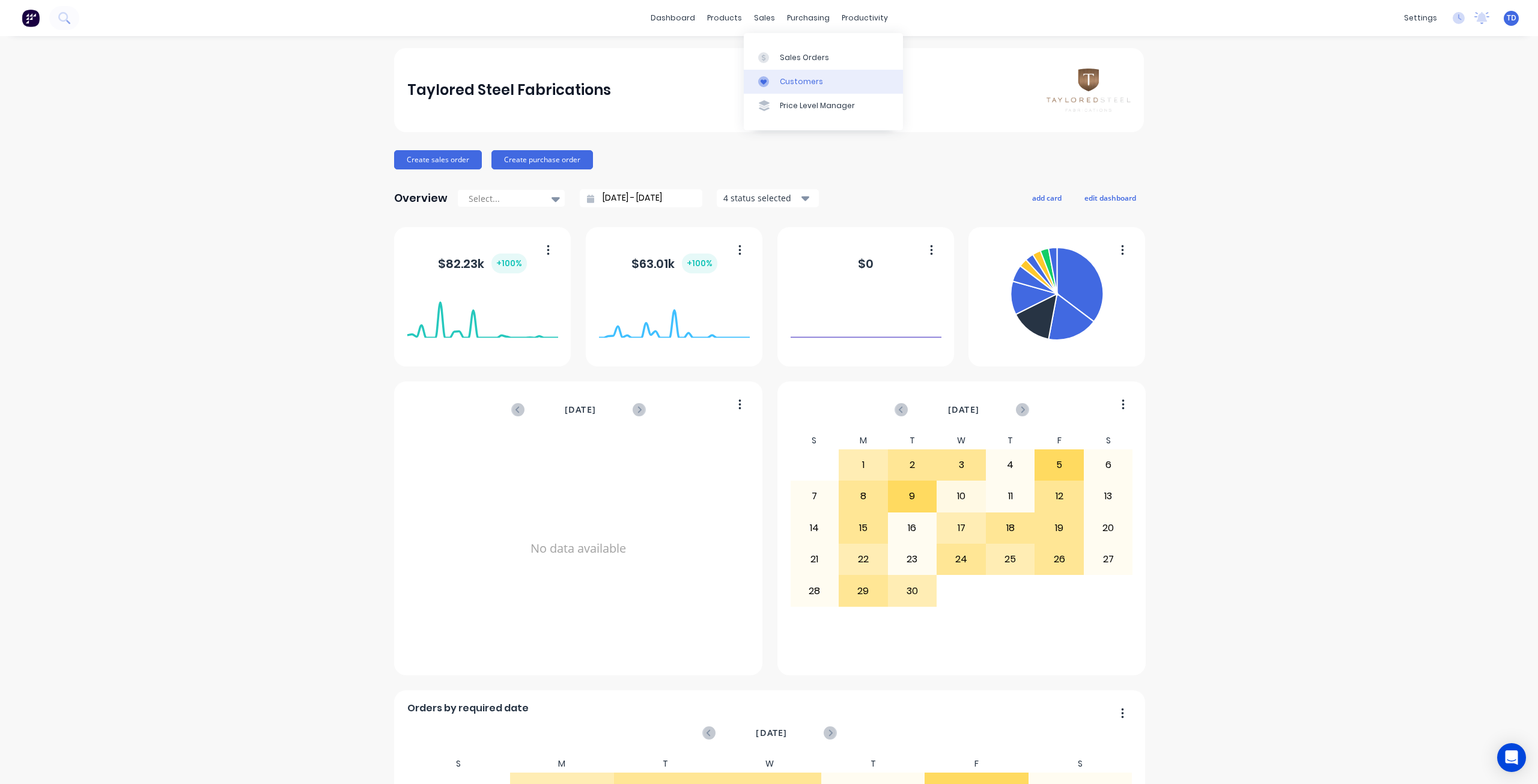
click at [781, 82] on div "Customers" at bounding box center [801, 81] width 44 height 11
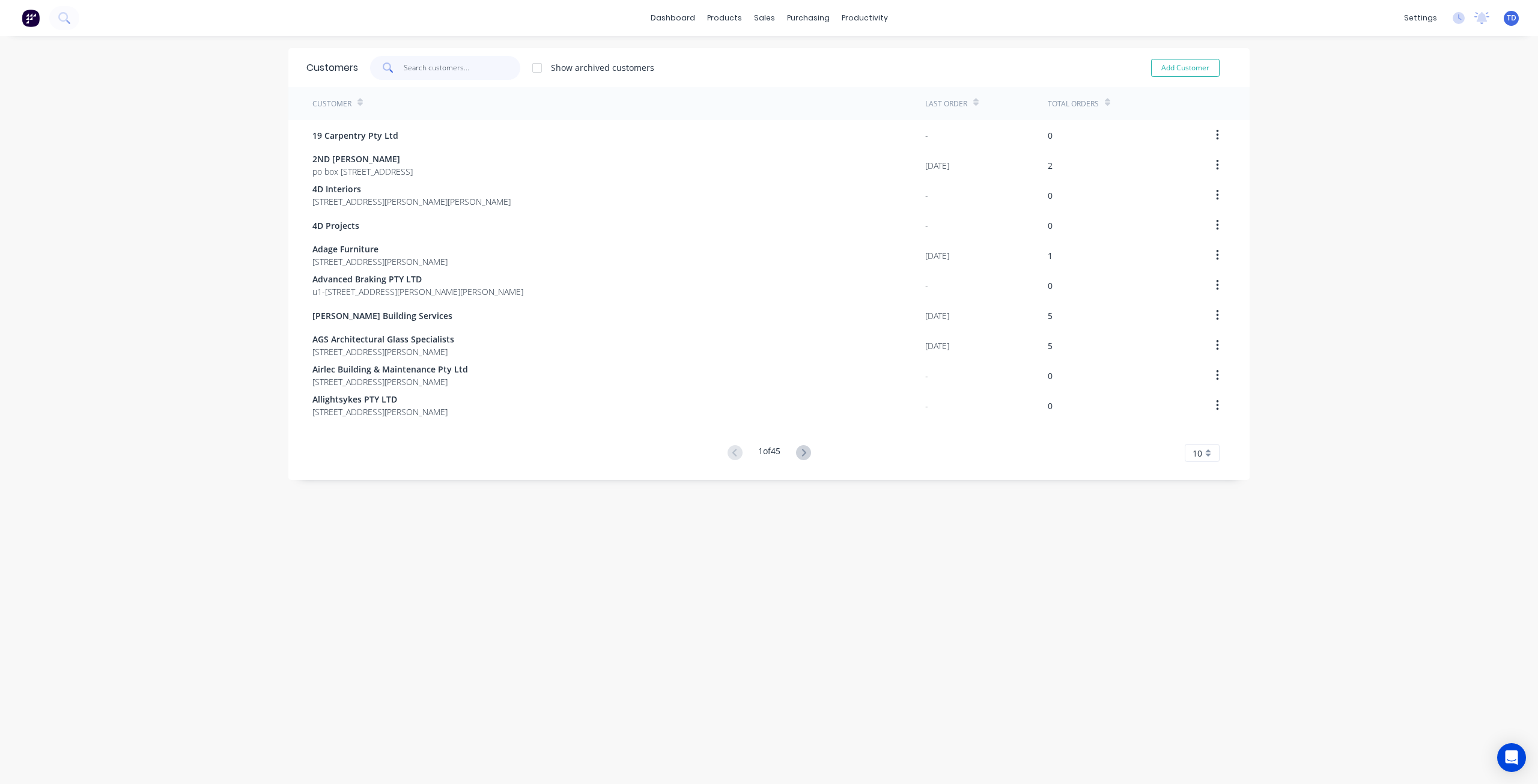
click at [447, 70] on input "text" at bounding box center [463, 67] width 117 height 24
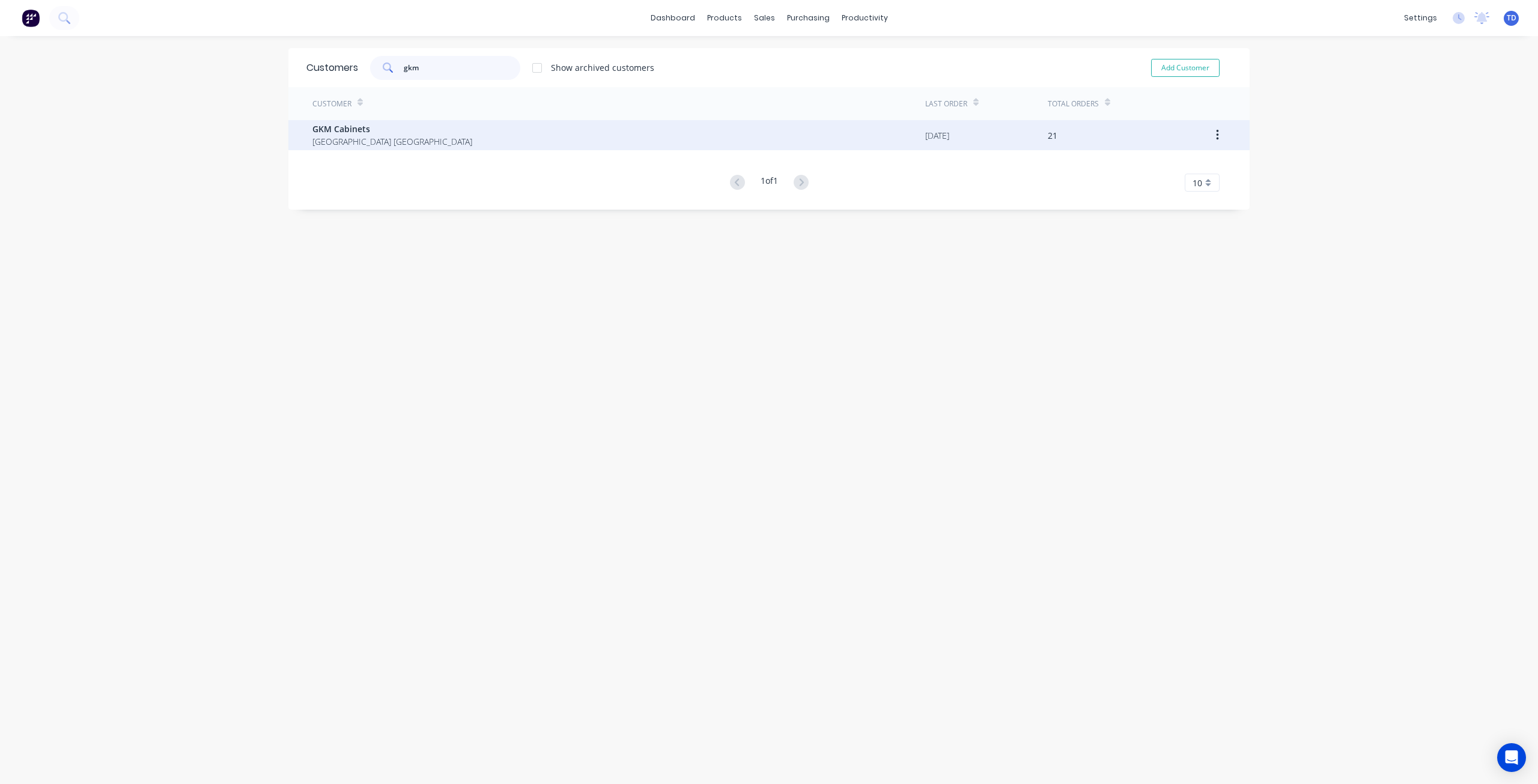
type input "gkm"
click at [404, 138] on span "[GEOGRAPHIC_DATA] [GEOGRAPHIC_DATA]" at bounding box center [392, 141] width 160 height 13
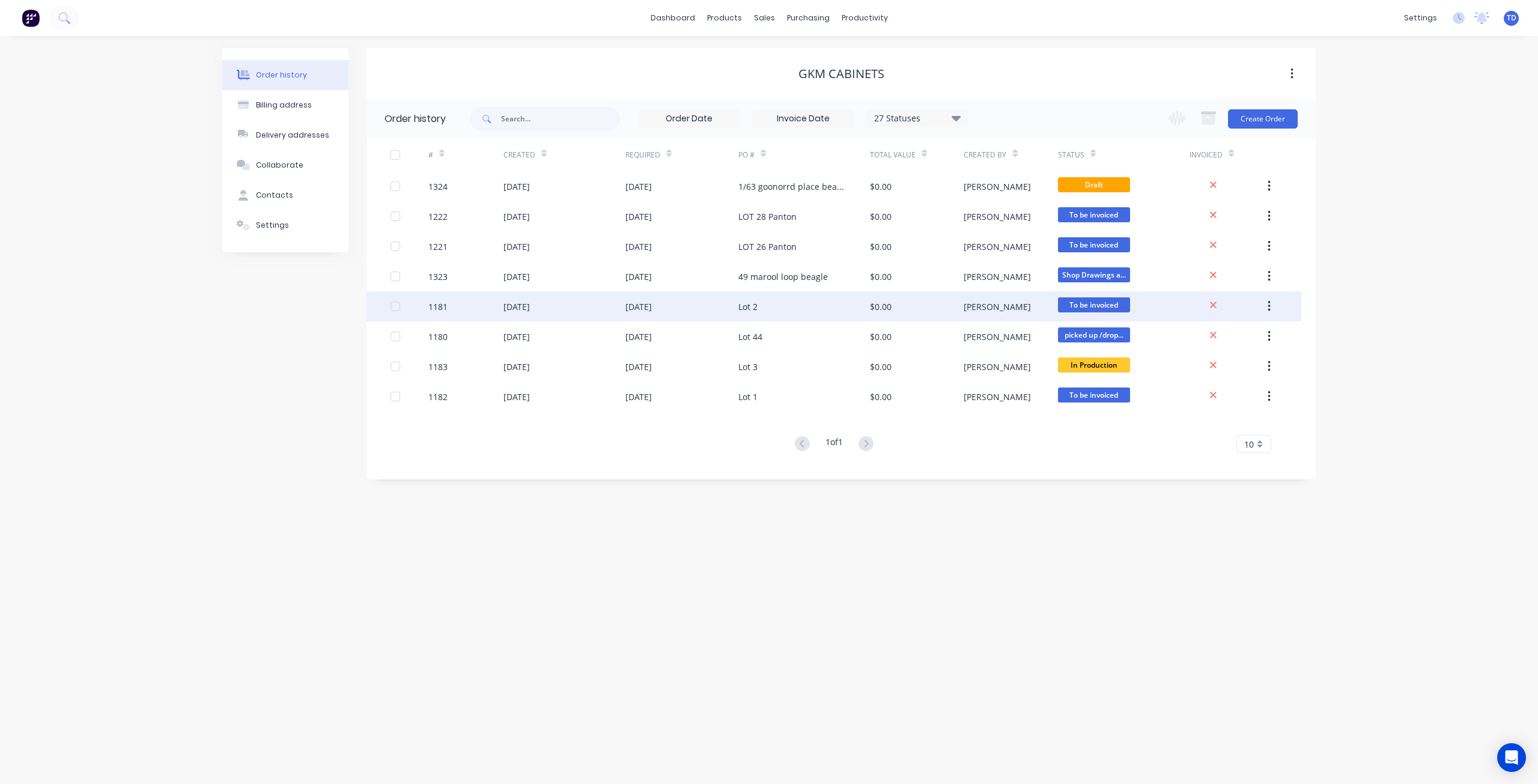
click at [739, 311] on div "Lot 2" at bounding box center [748, 307] width 19 height 13
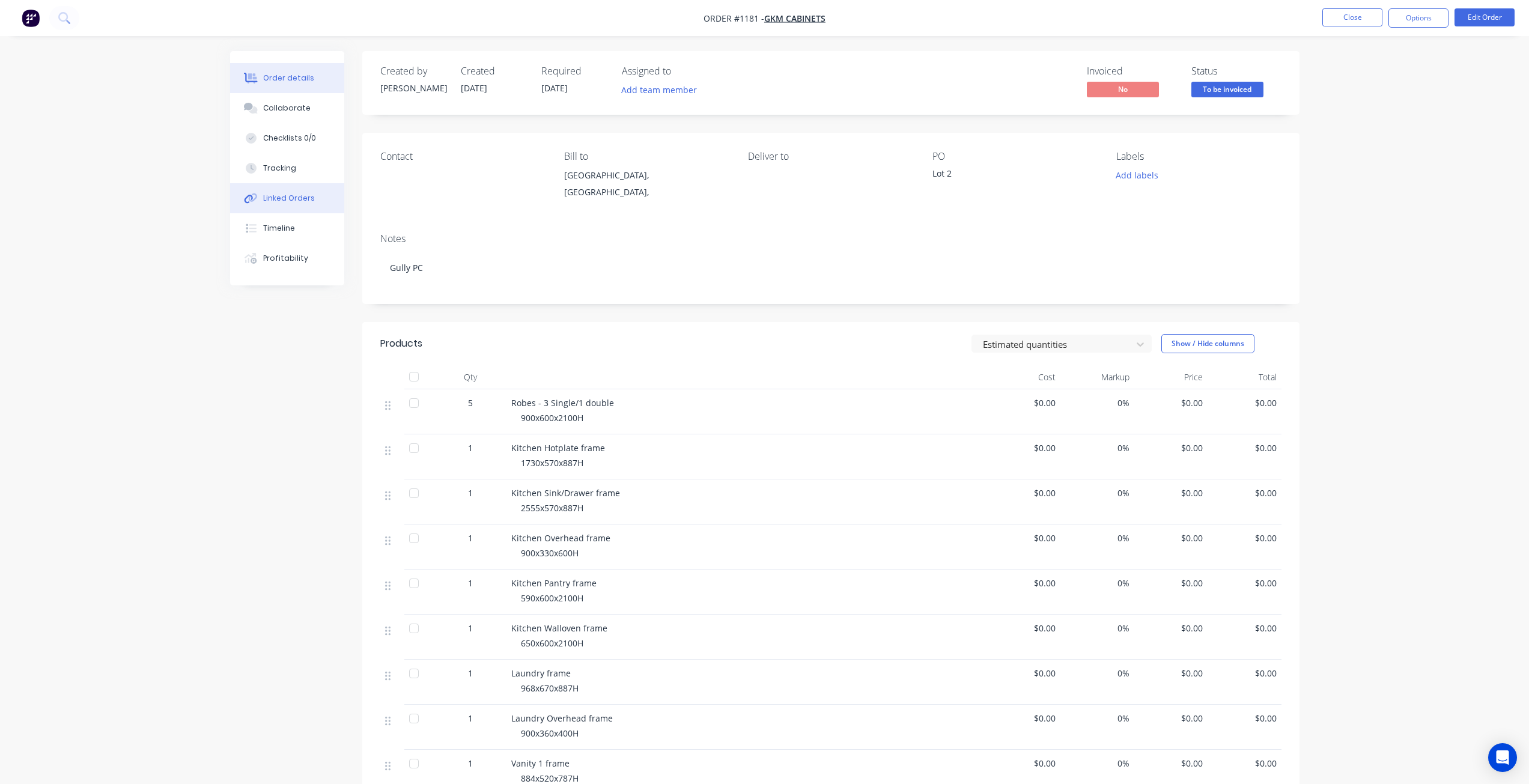
click at [279, 198] on div "Linked Orders" at bounding box center [289, 197] width 52 height 11
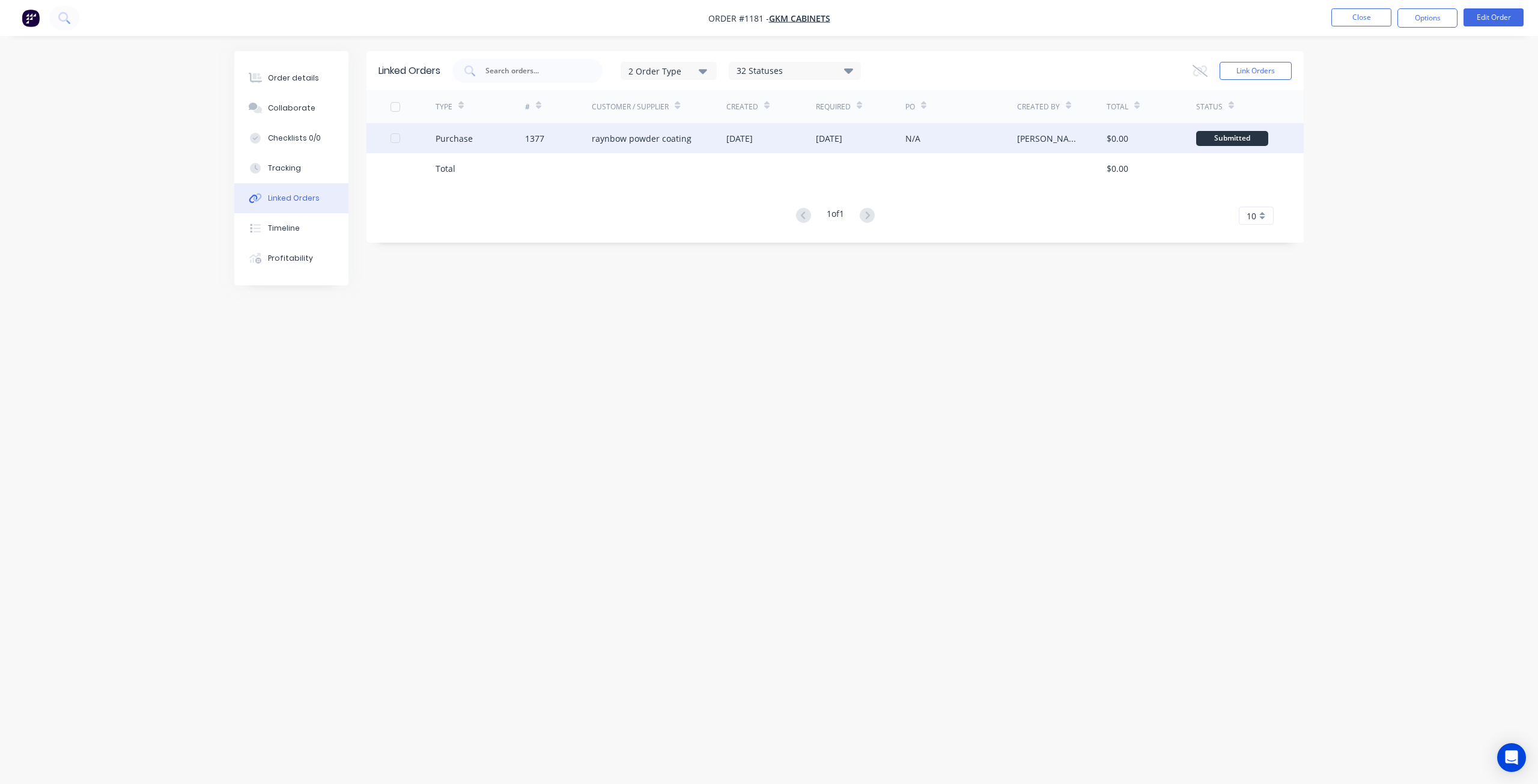
click at [661, 141] on div "raynbow powder coating" at bounding box center [641, 138] width 99 height 13
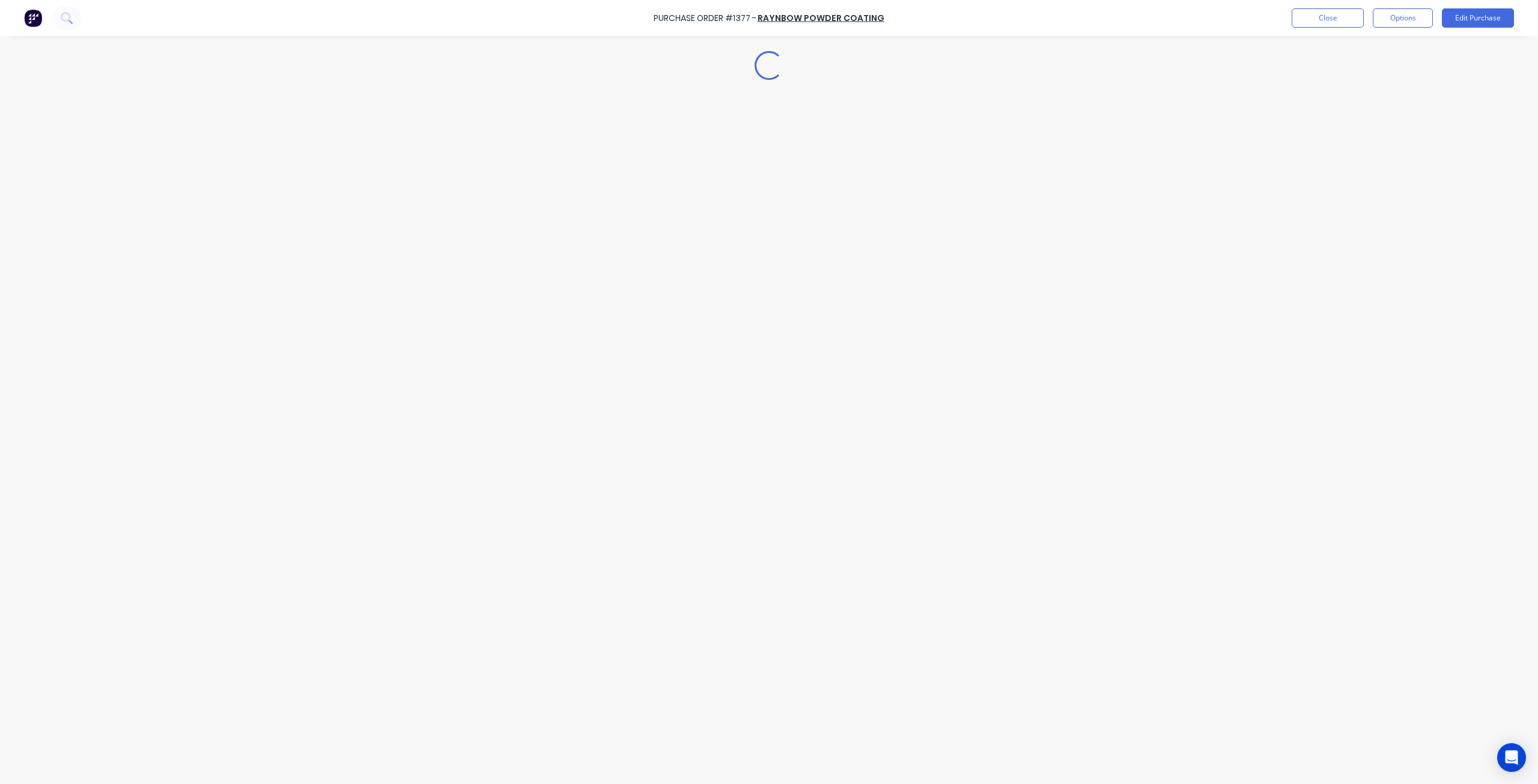
type textarea "x"
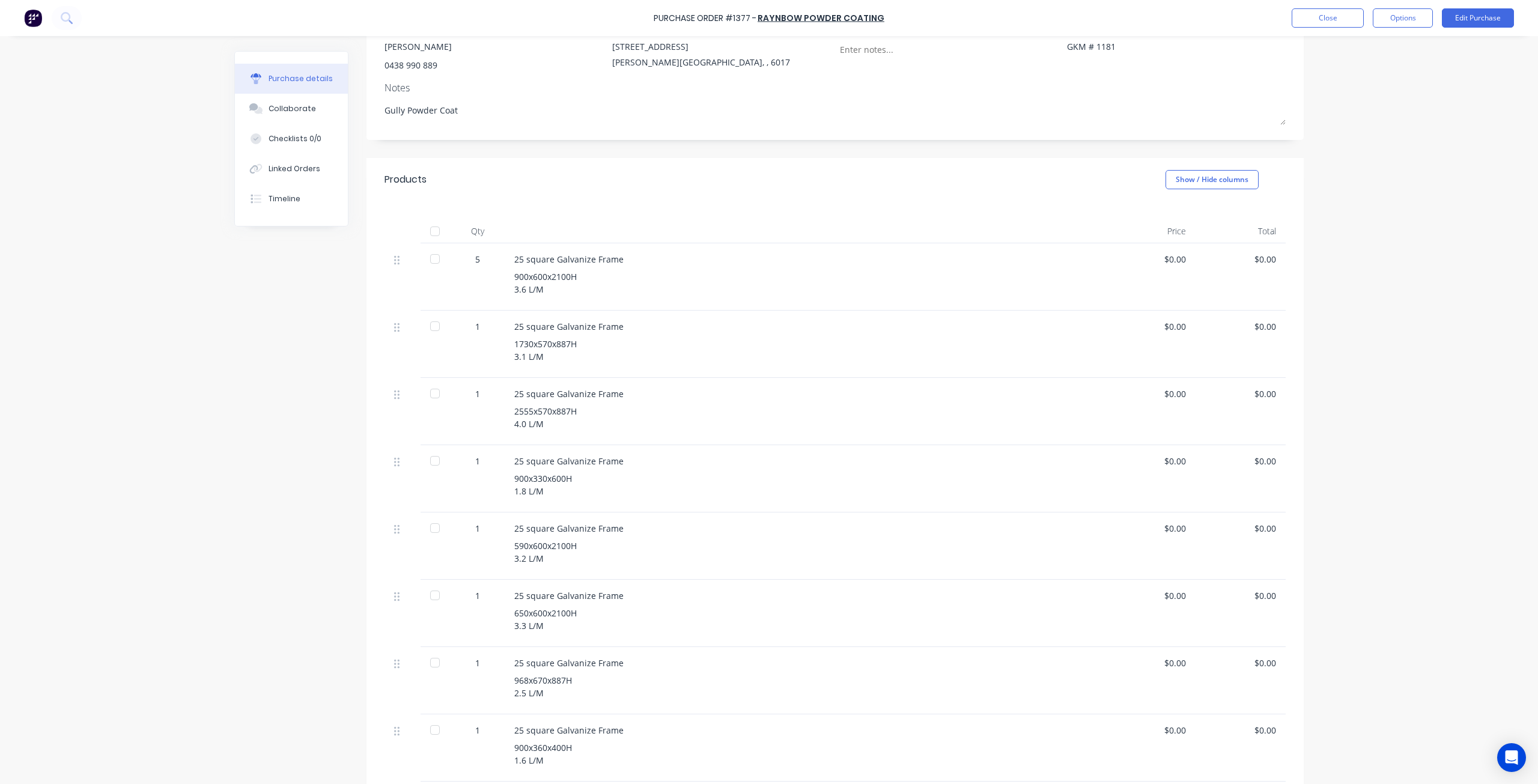
scroll to position [421, 0]
